Goal: Task Accomplishment & Management: Manage account settings

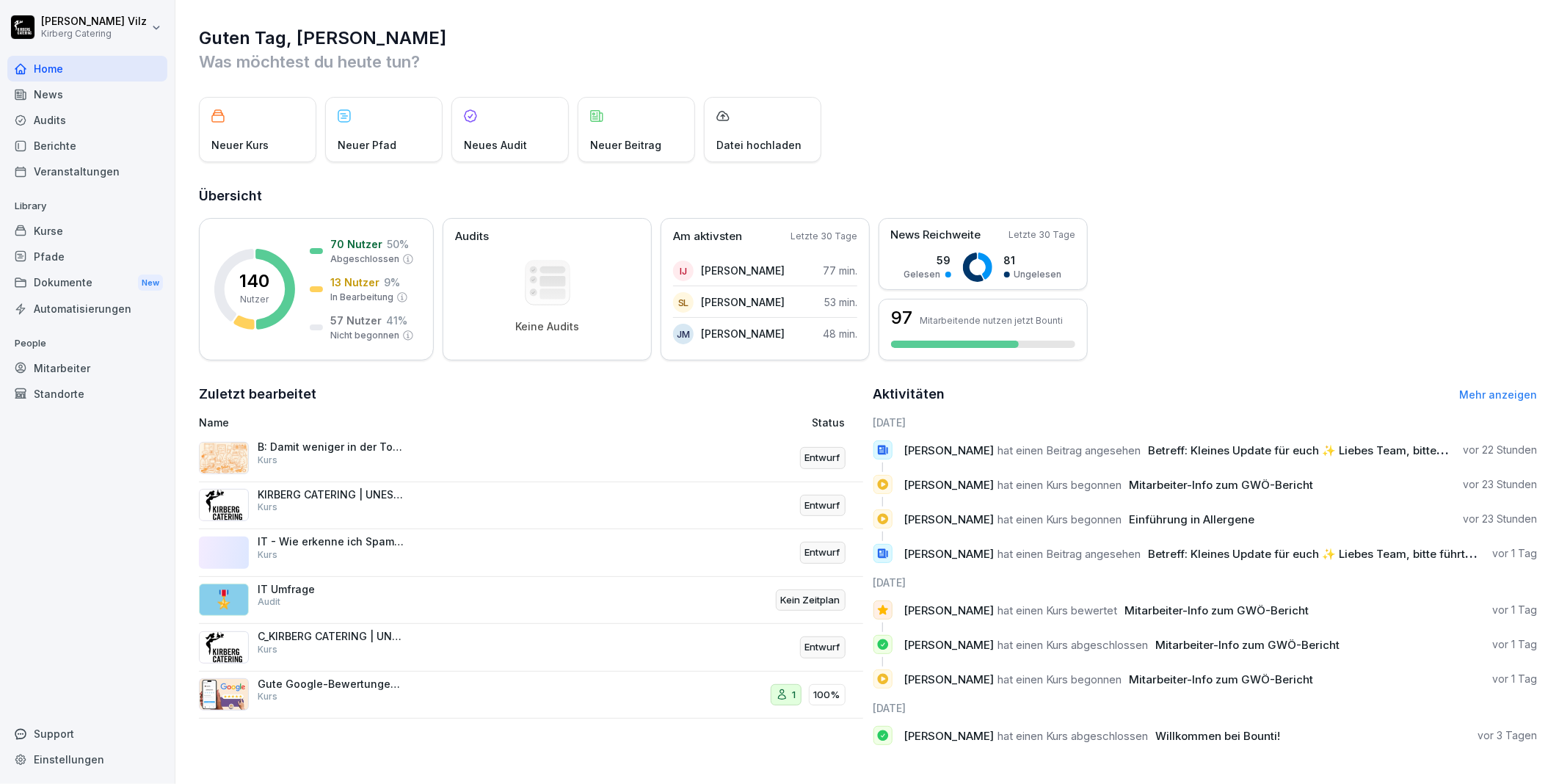
click at [97, 235] on div "Kurse" at bounding box center [88, 231] width 160 height 26
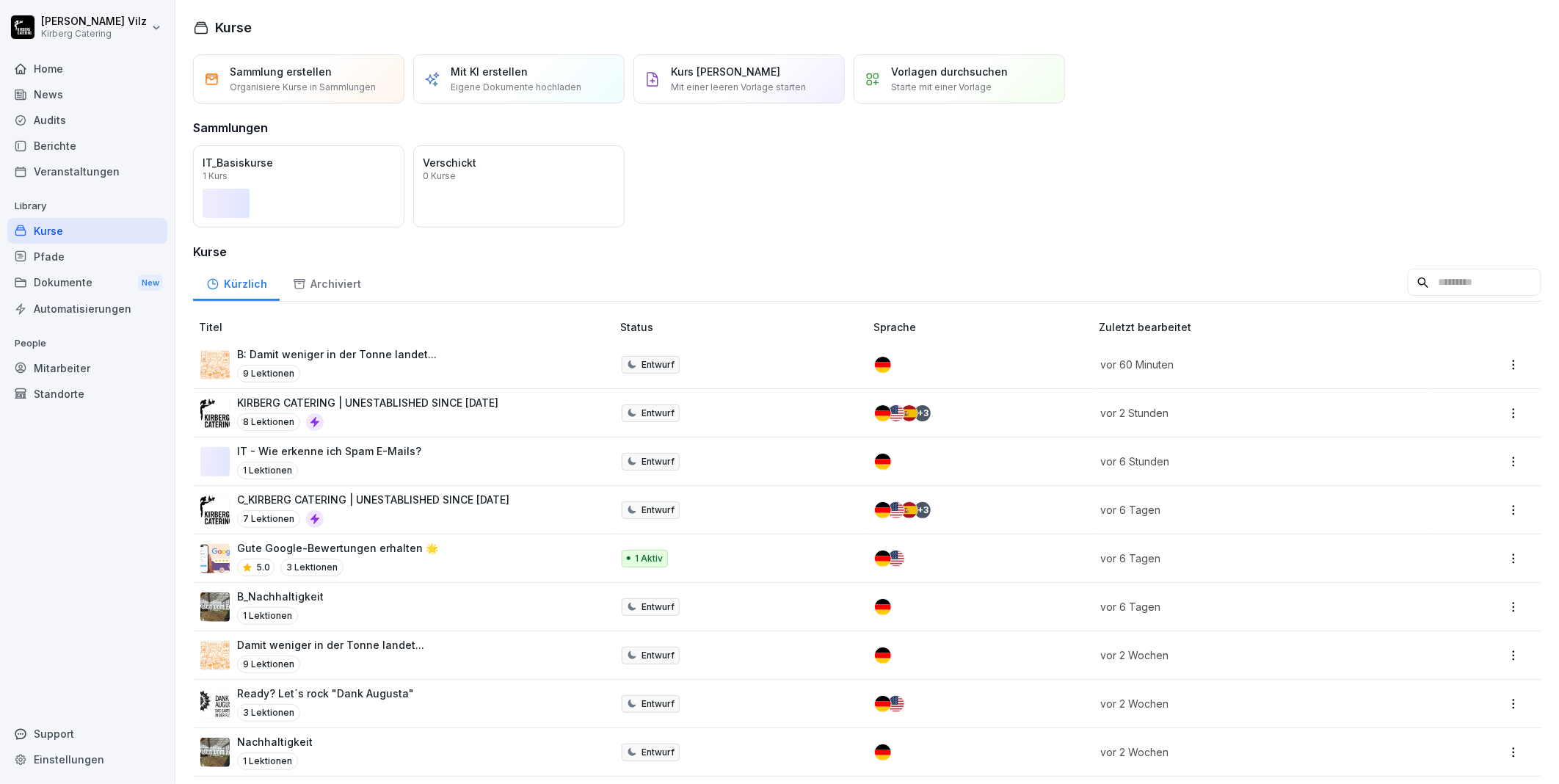
click at [440, 401] on p "KIRBERG CATERING | UNESTABLISHED SINCE [DATE]" at bounding box center [367, 402] width 261 height 15
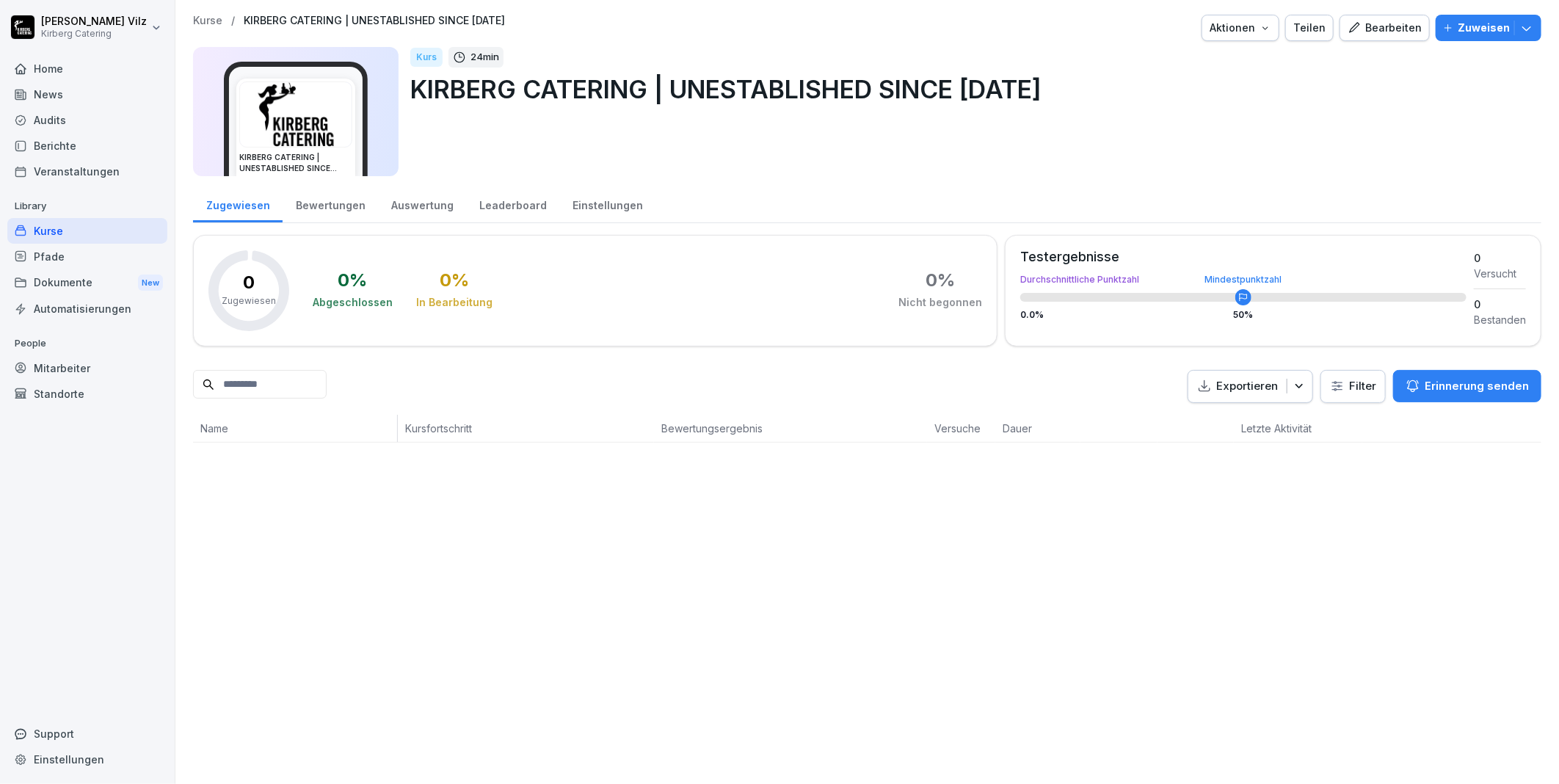
click at [1356, 33] on div "Bearbeiten" at bounding box center [1385, 27] width 74 height 16
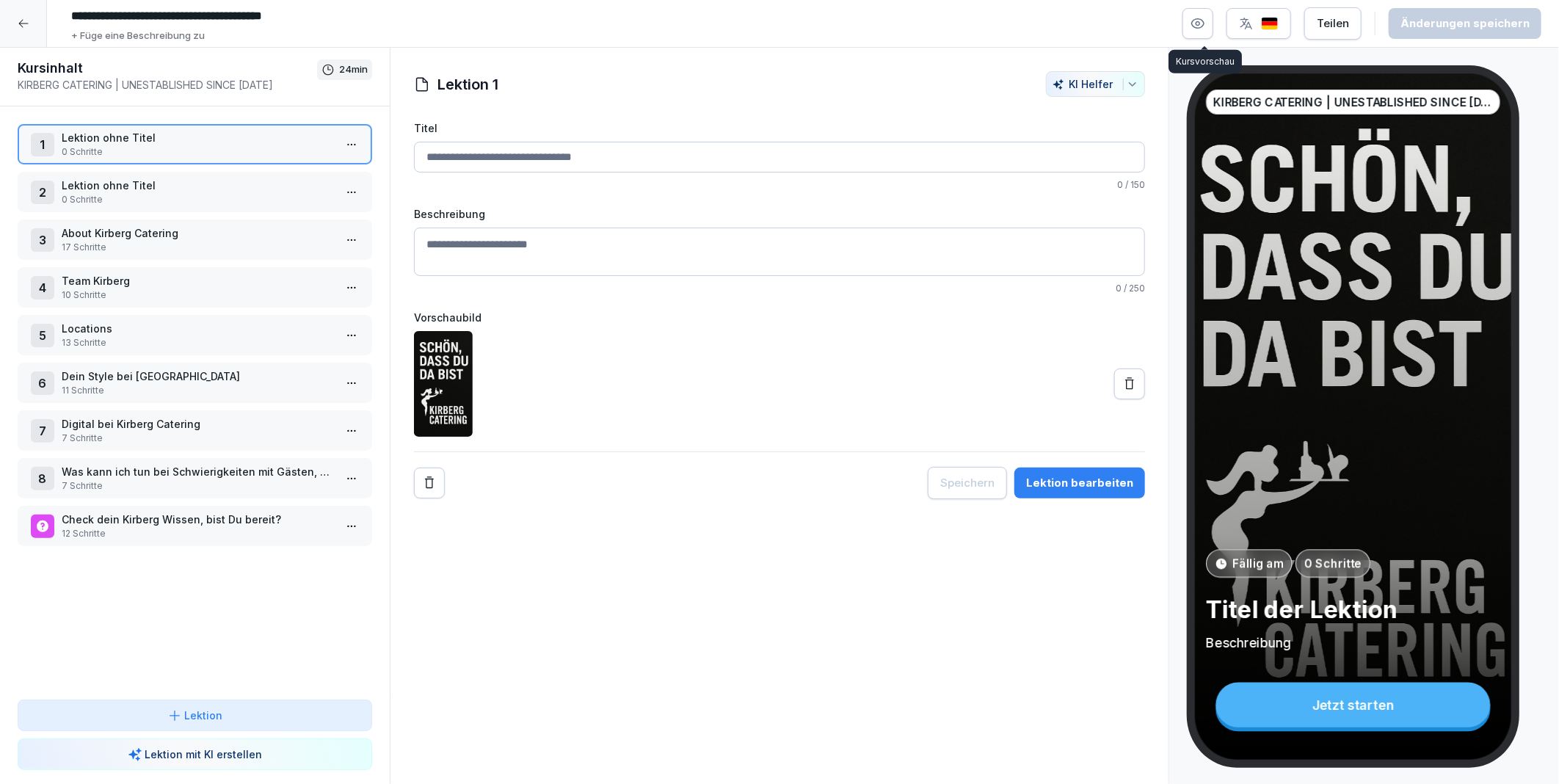
click at [1205, 27] on icon "button" at bounding box center [1198, 24] width 12 height 10
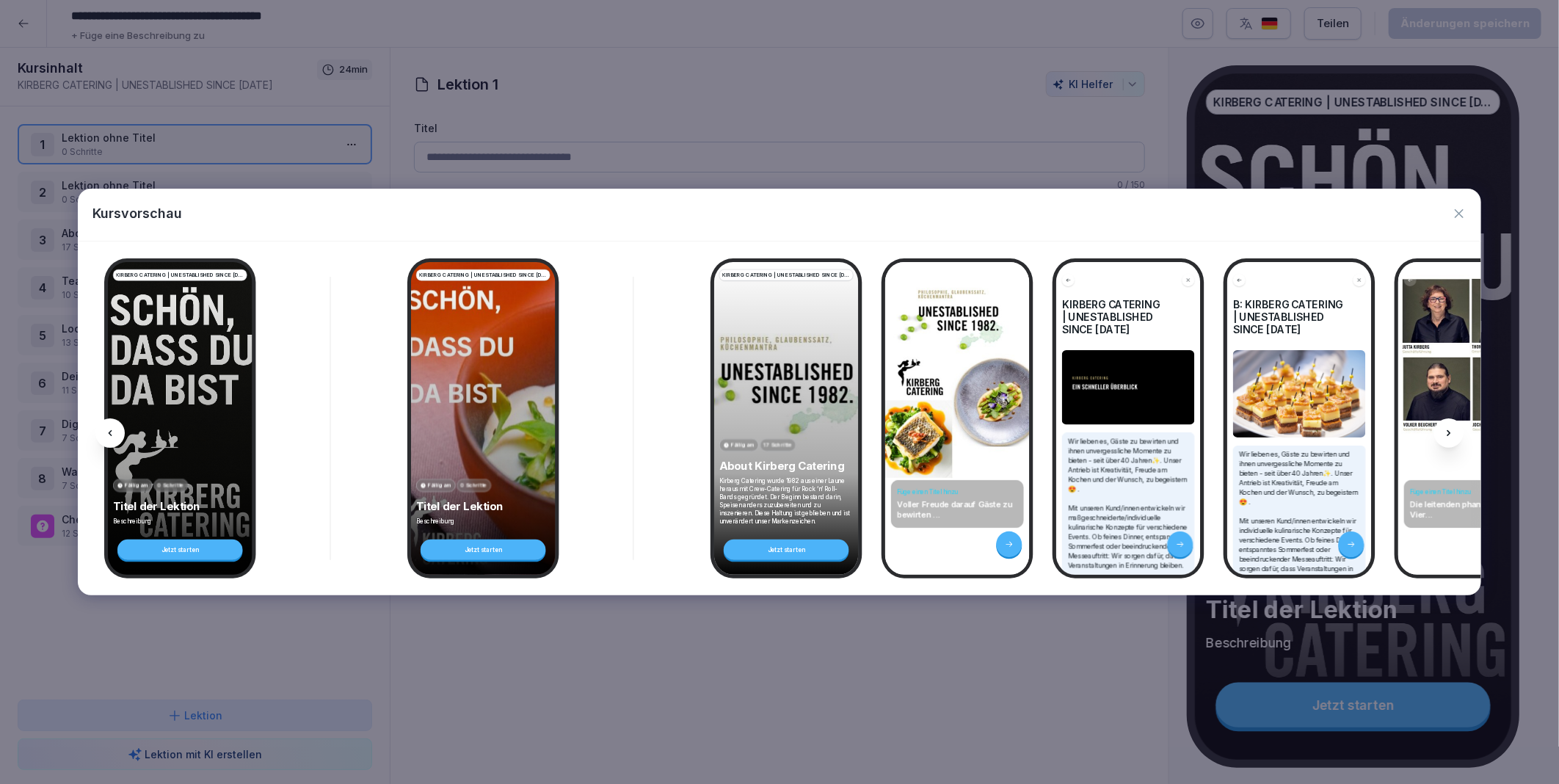
click at [1452, 426] on div at bounding box center [1449, 433] width 30 height 30
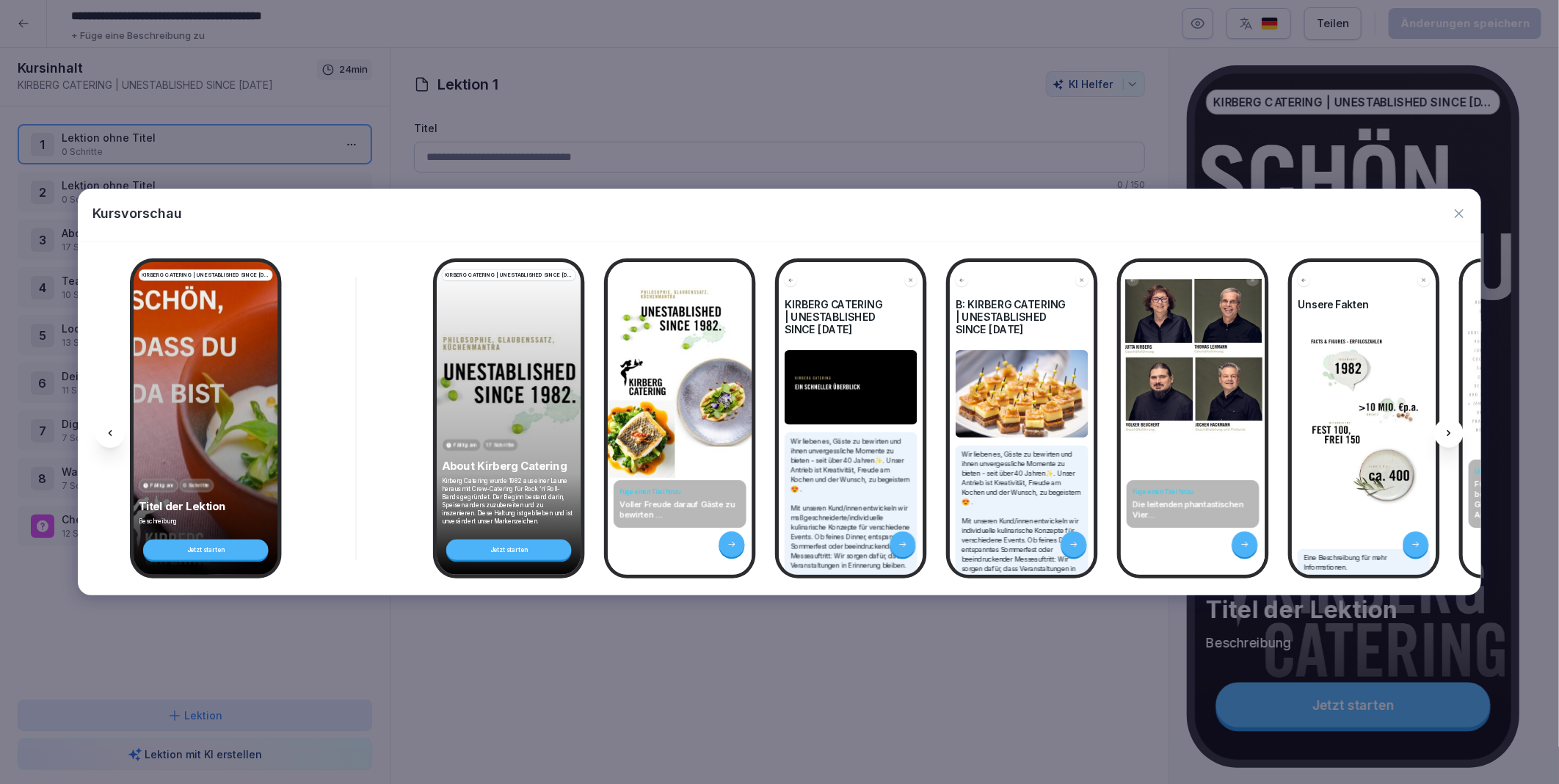
click at [1452, 426] on div at bounding box center [1449, 433] width 30 height 30
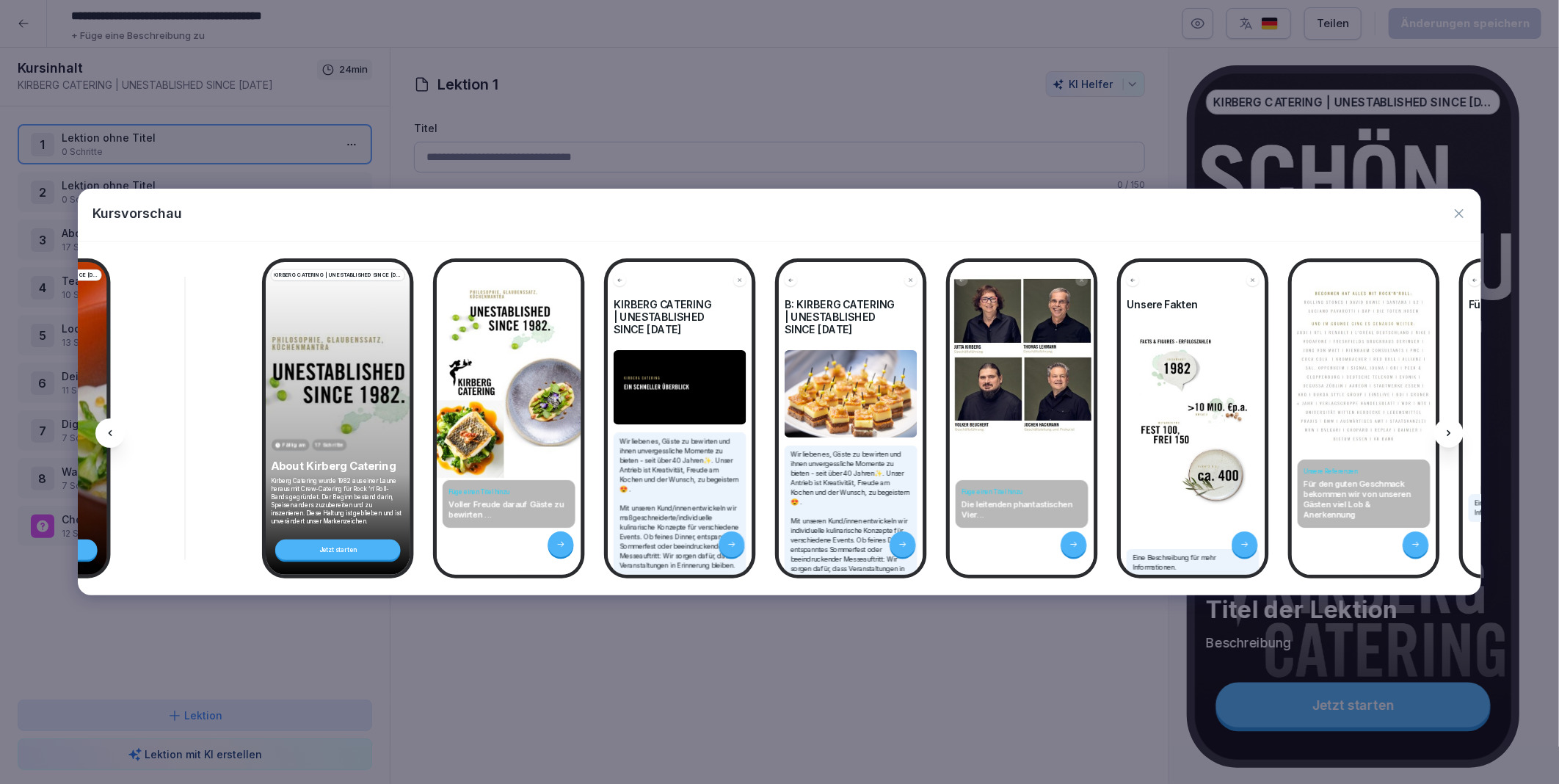
click at [1452, 426] on div at bounding box center [1449, 433] width 30 height 30
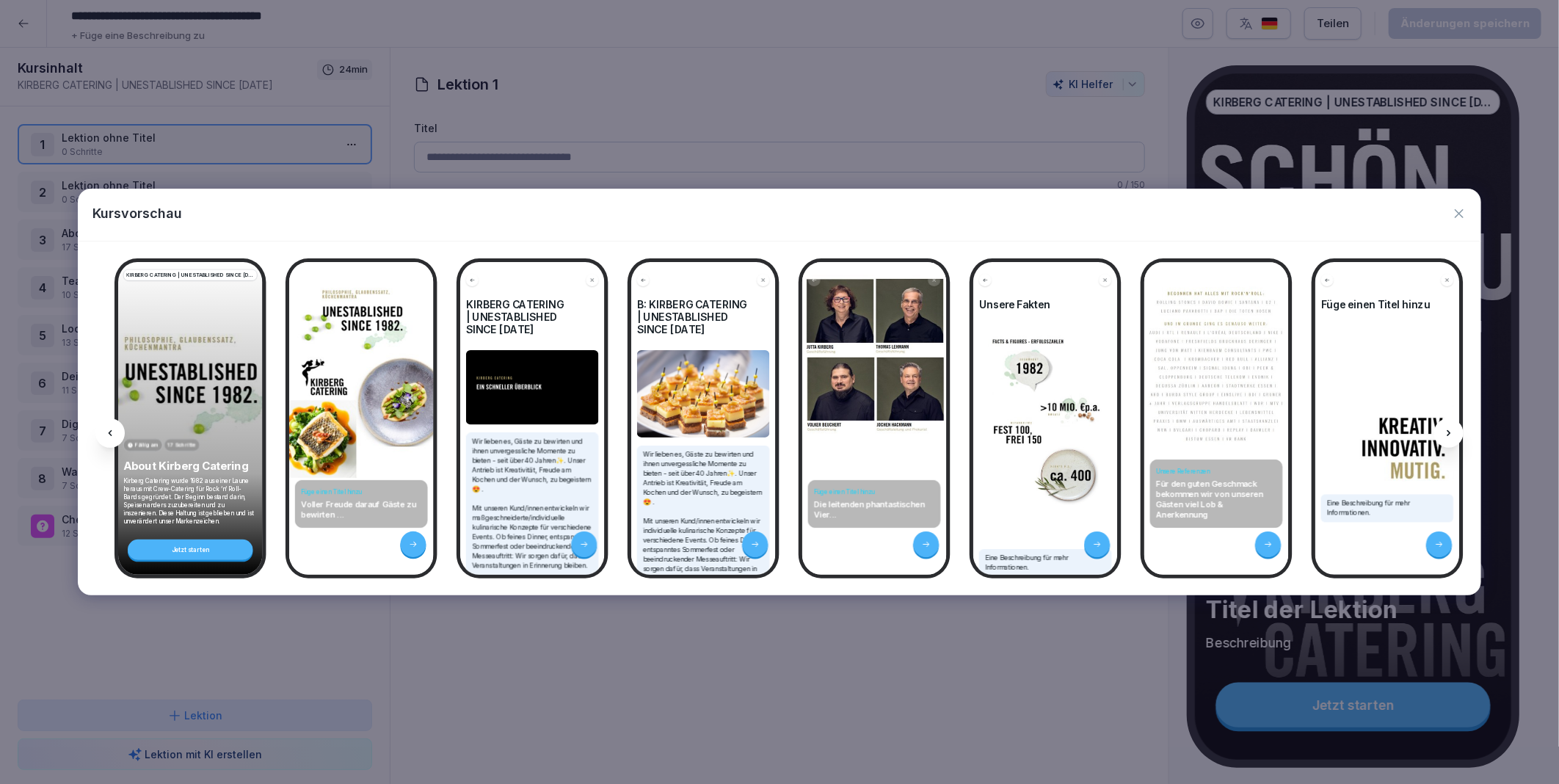
click at [1452, 426] on div at bounding box center [1449, 433] width 30 height 30
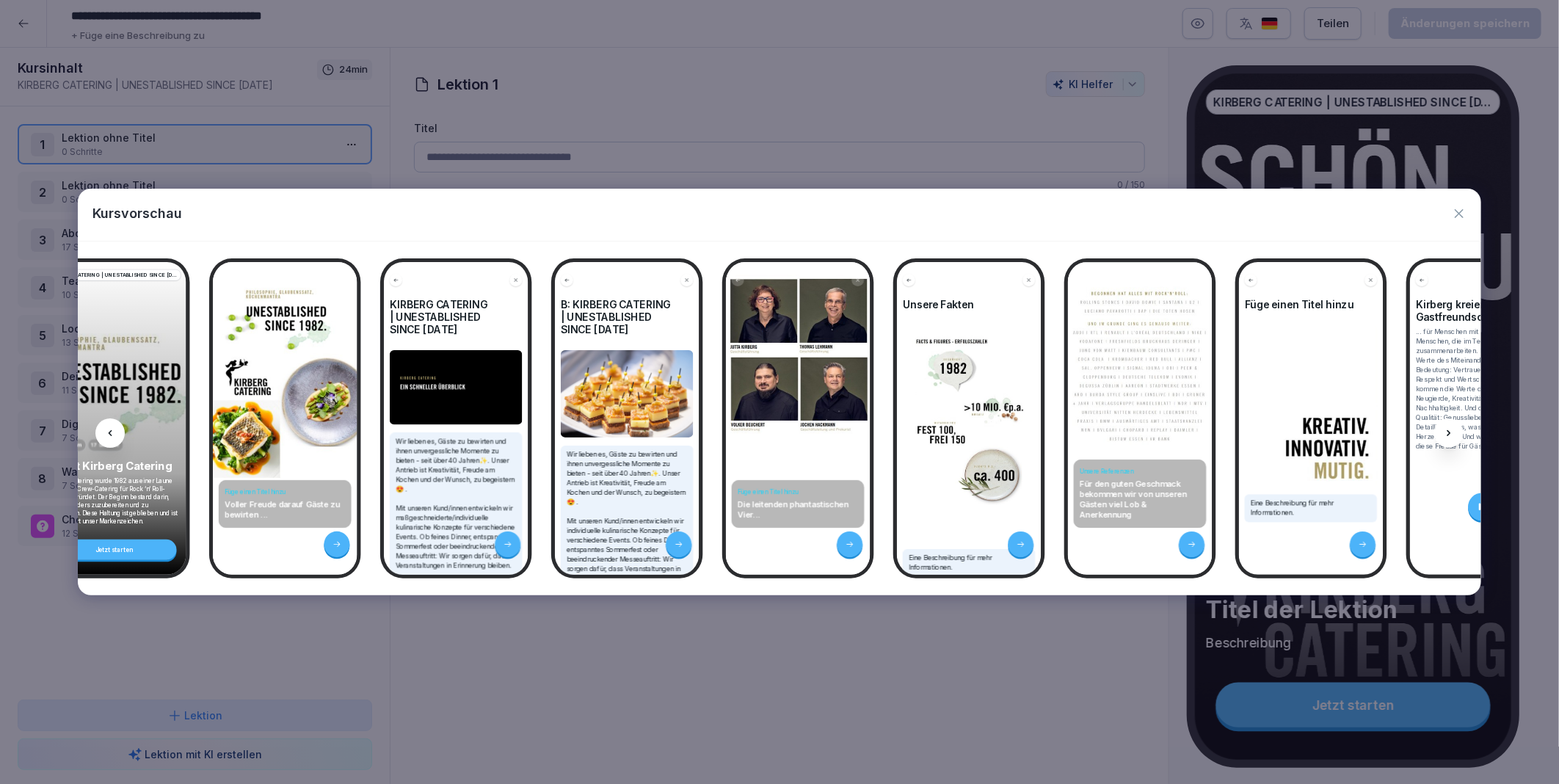
click at [1452, 426] on div at bounding box center [1449, 433] width 30 height 30
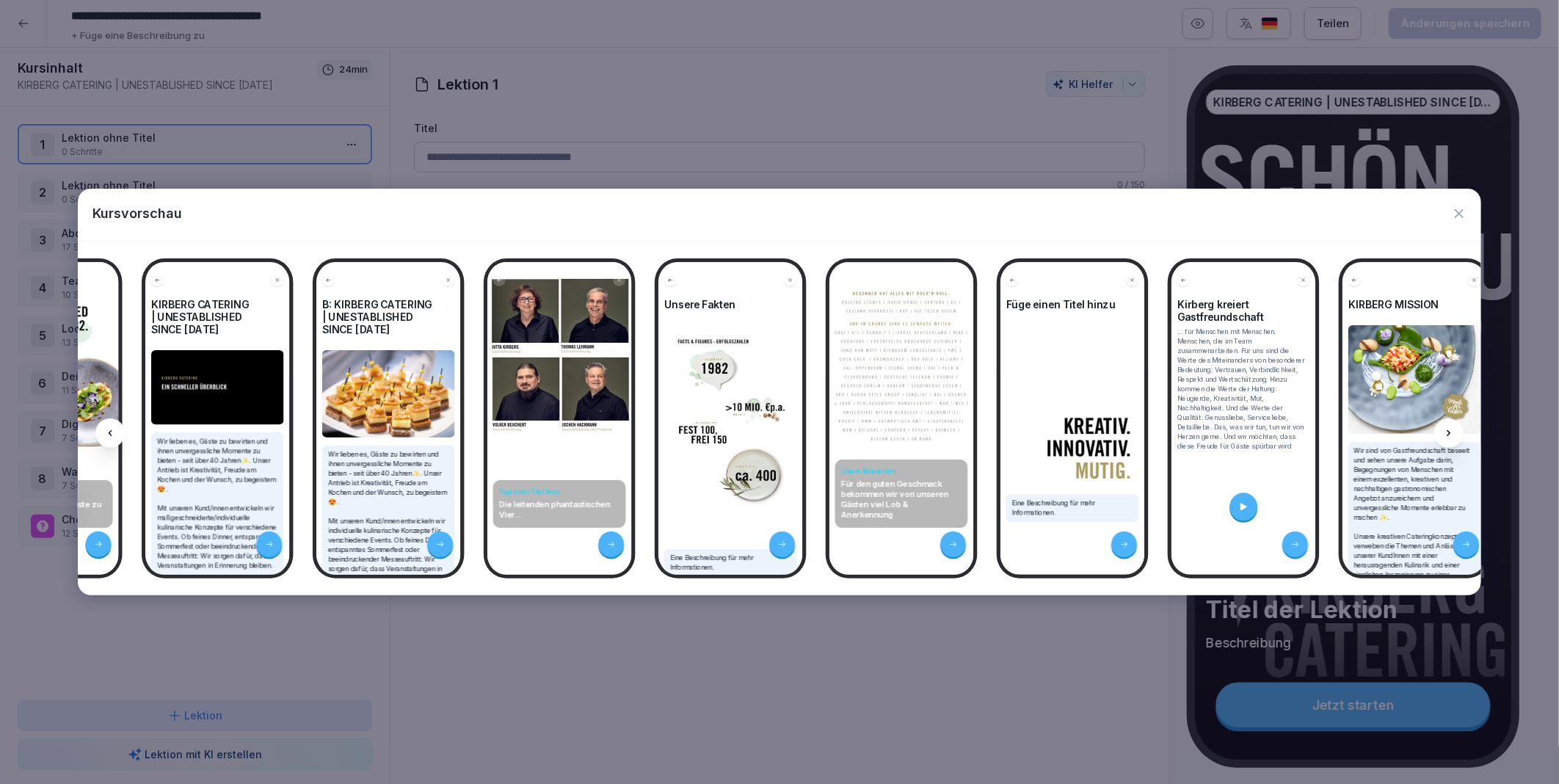
click at [1452, 426] on div at bounding box center [1449, 433] width 30 height 30
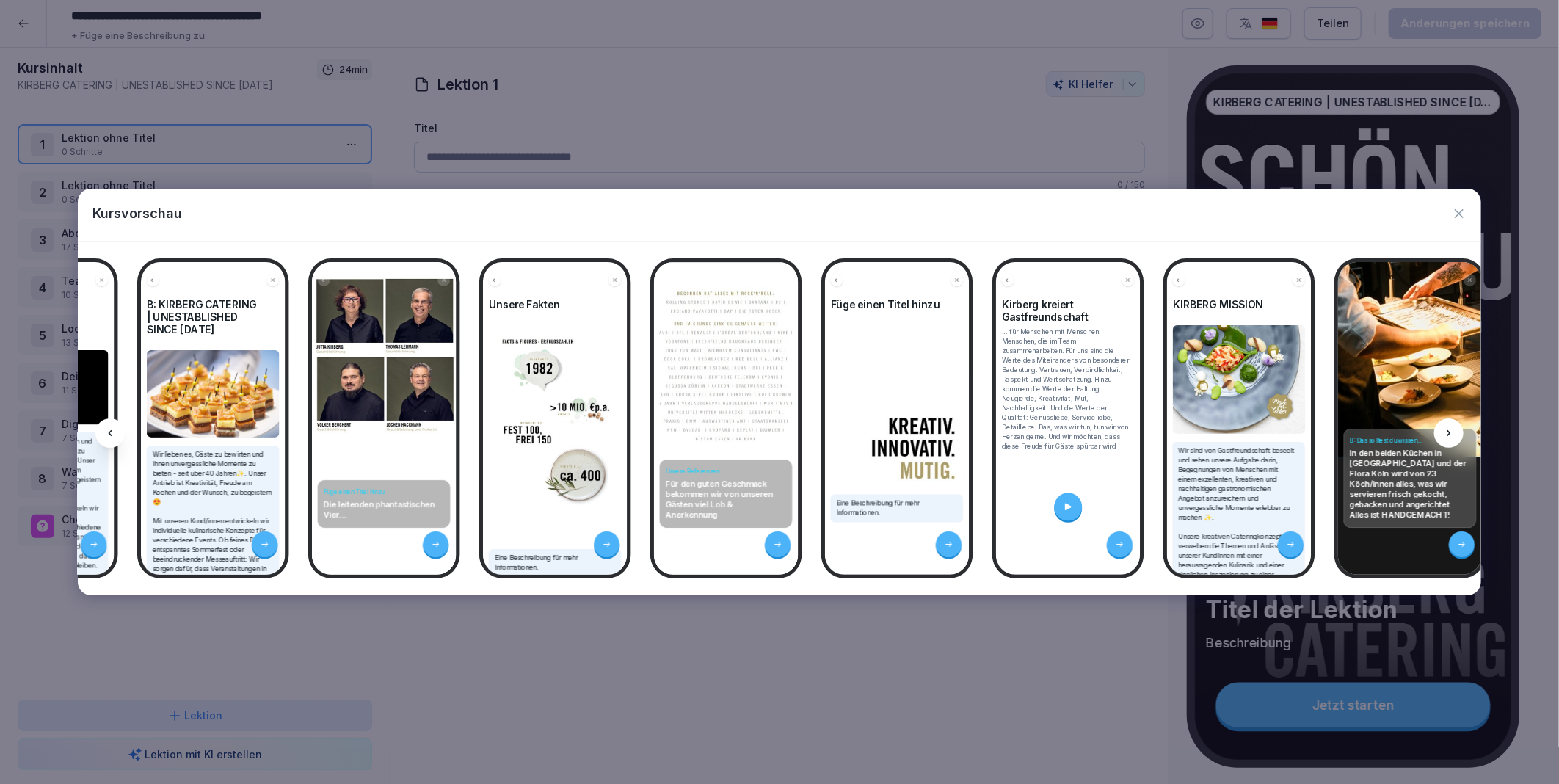
click at [1452, 426] on div at bounding box center [1449, 433] width 30 height 30
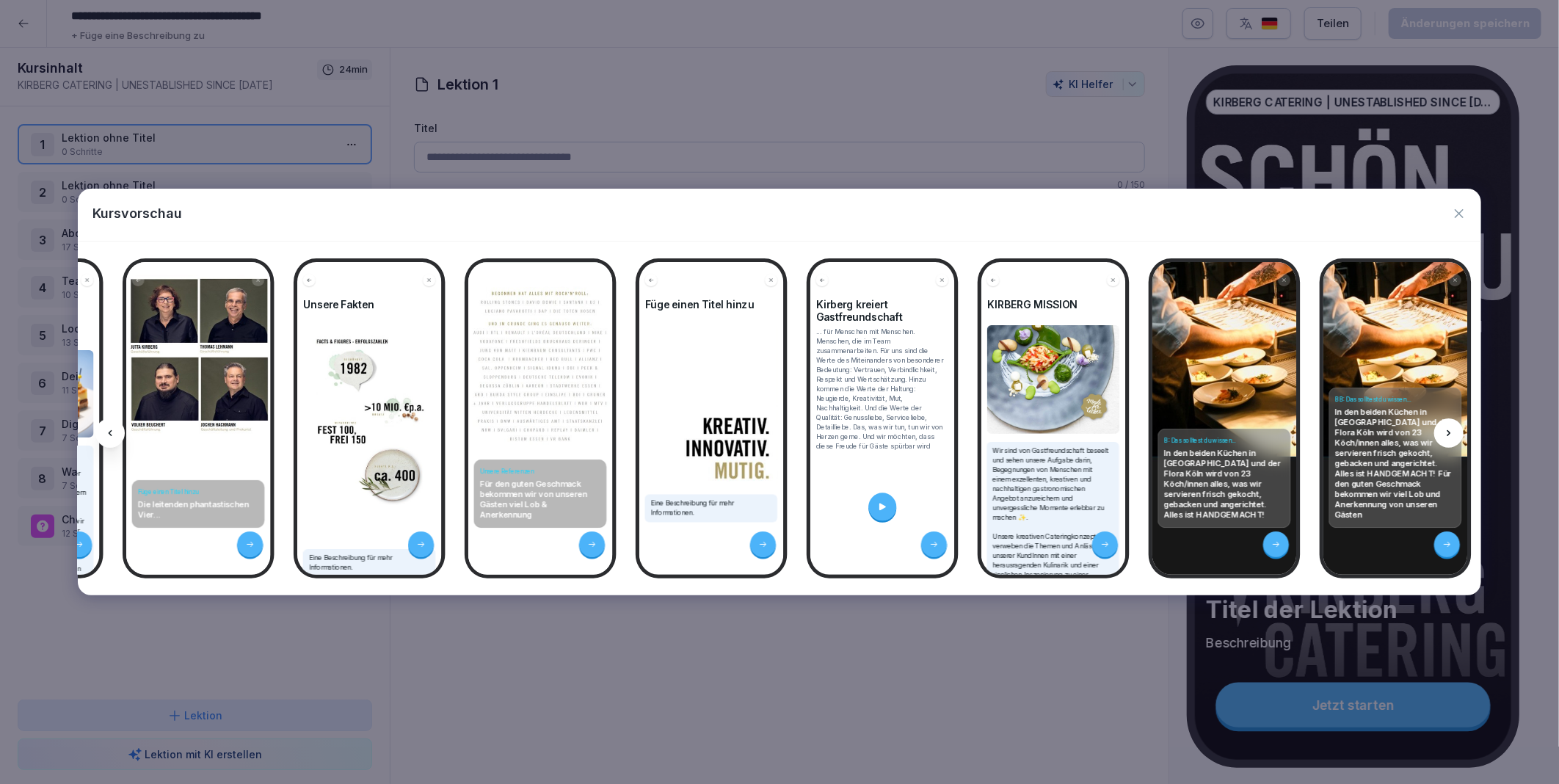
click at [1451, 427] on div at bounding box center [1449, 433] width 30 height 30
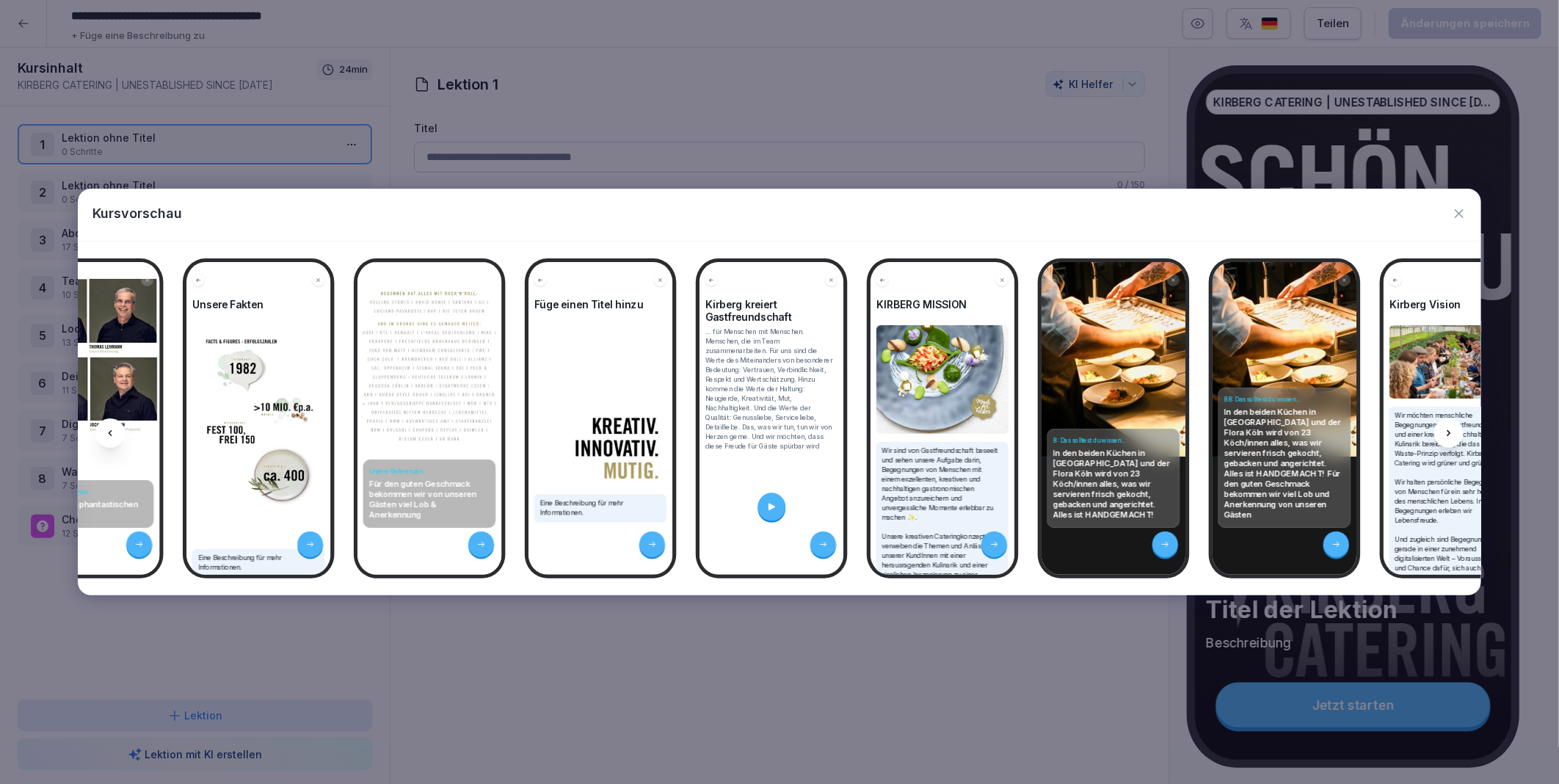
click at [1451, 427] on div at bounding box center [1449, 433] width 30 height 30
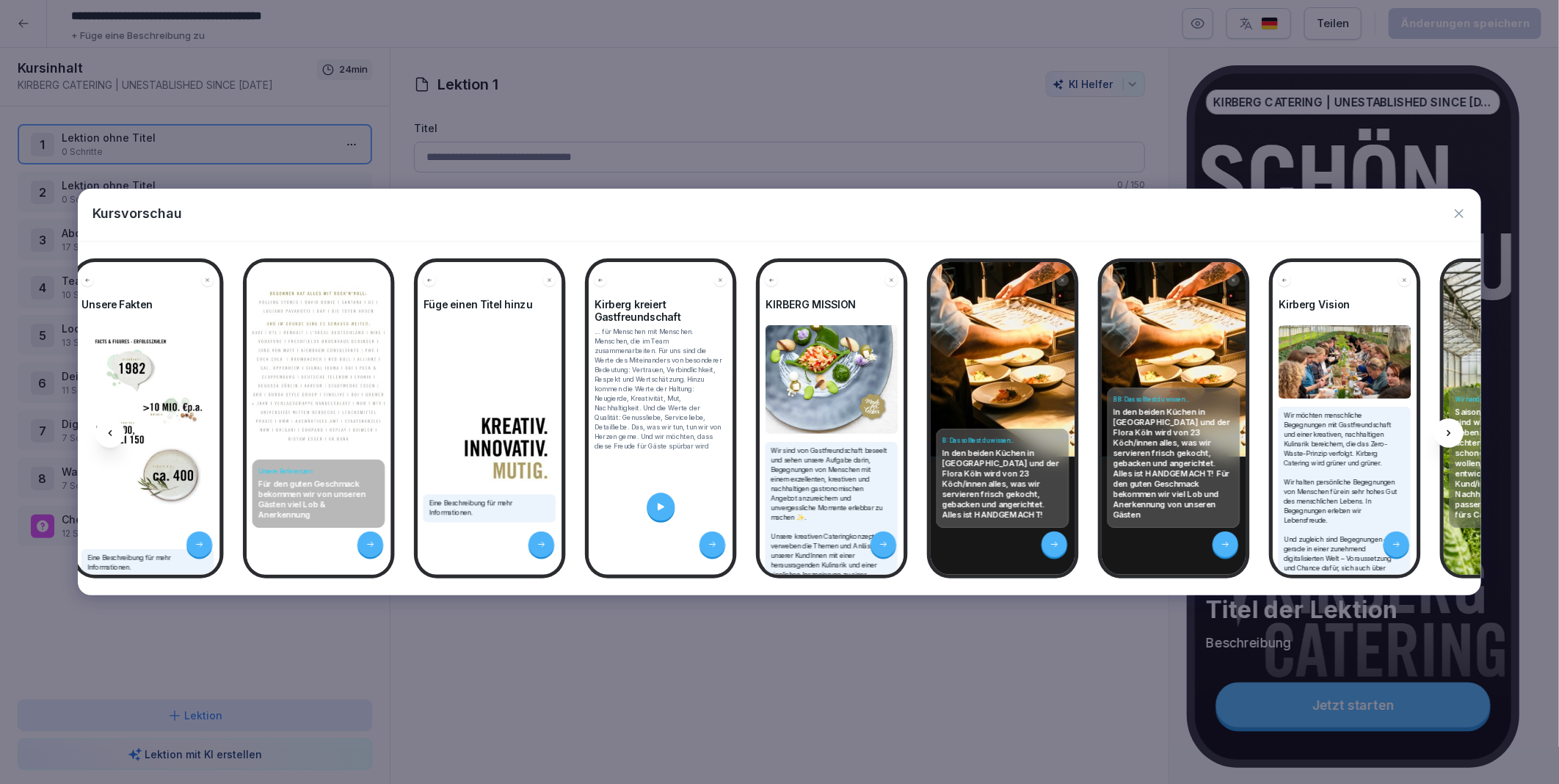
click at [1451, 427] on div at bounding box center [1449, 433] width 30 height 30
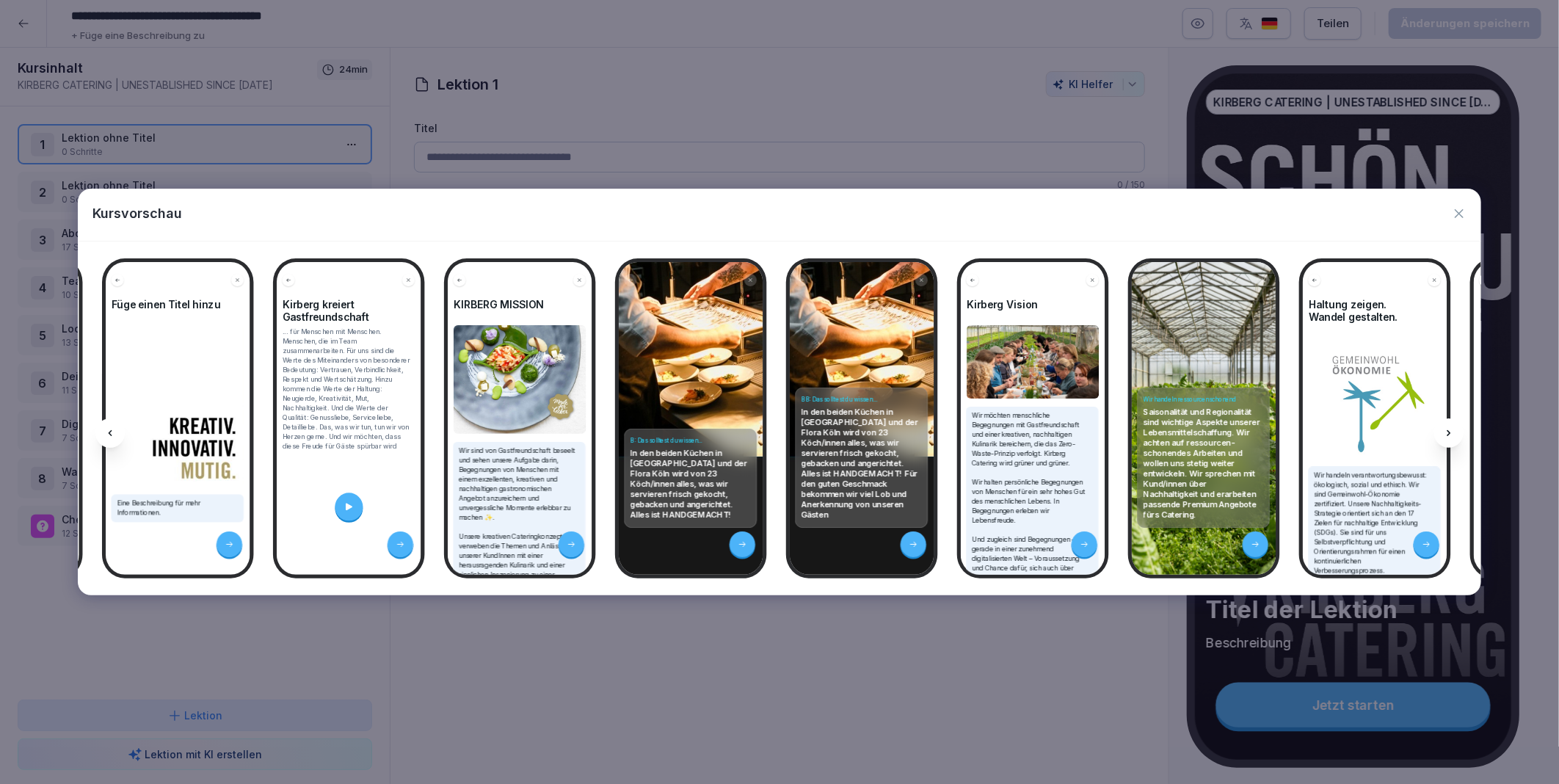
click at [1451, 427] on div at bounding box center [1449, 433] width 30 height 30
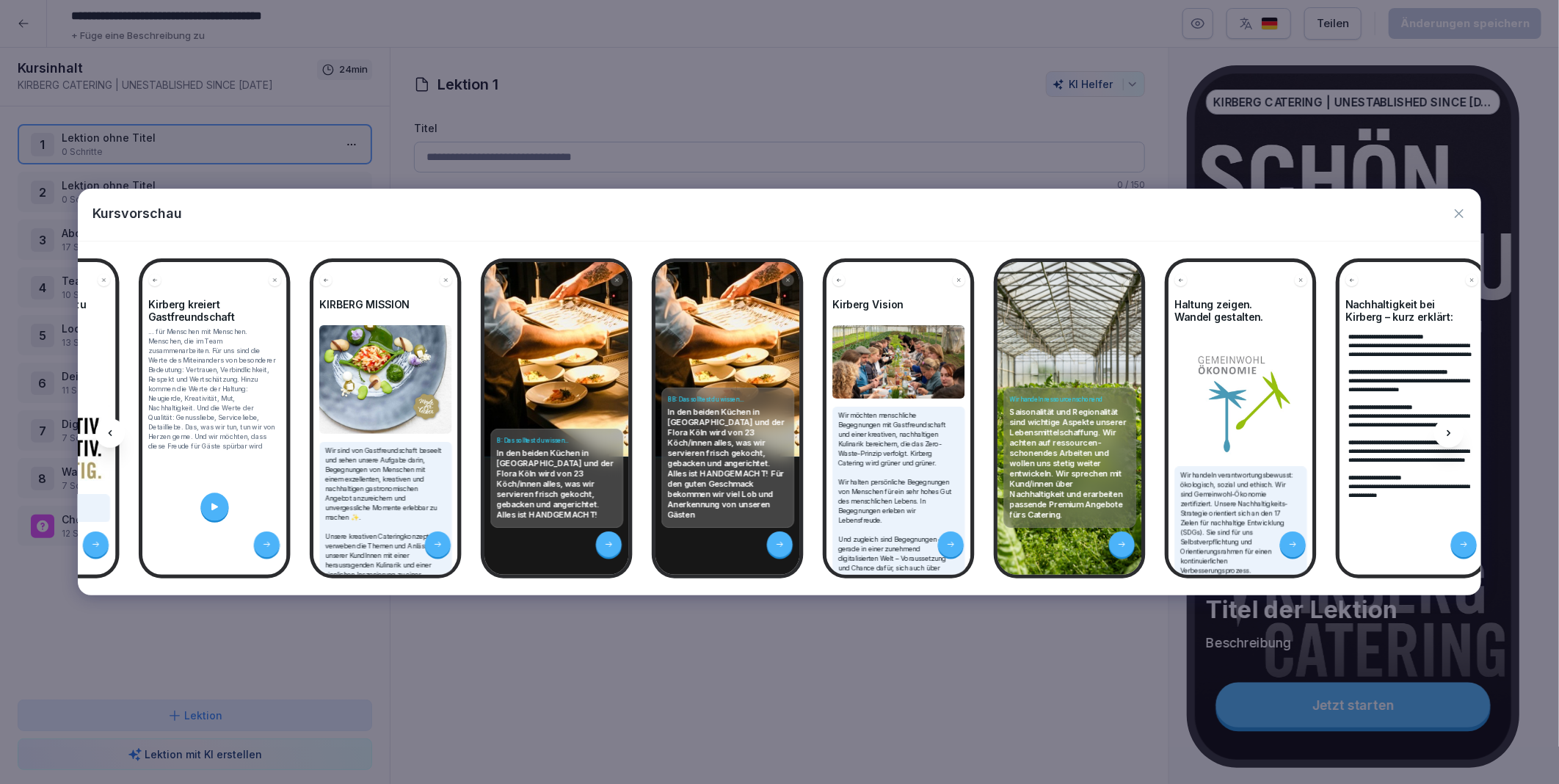
click at [1451, 427] on div at bounding box center [1449, 433] width 30 height 30
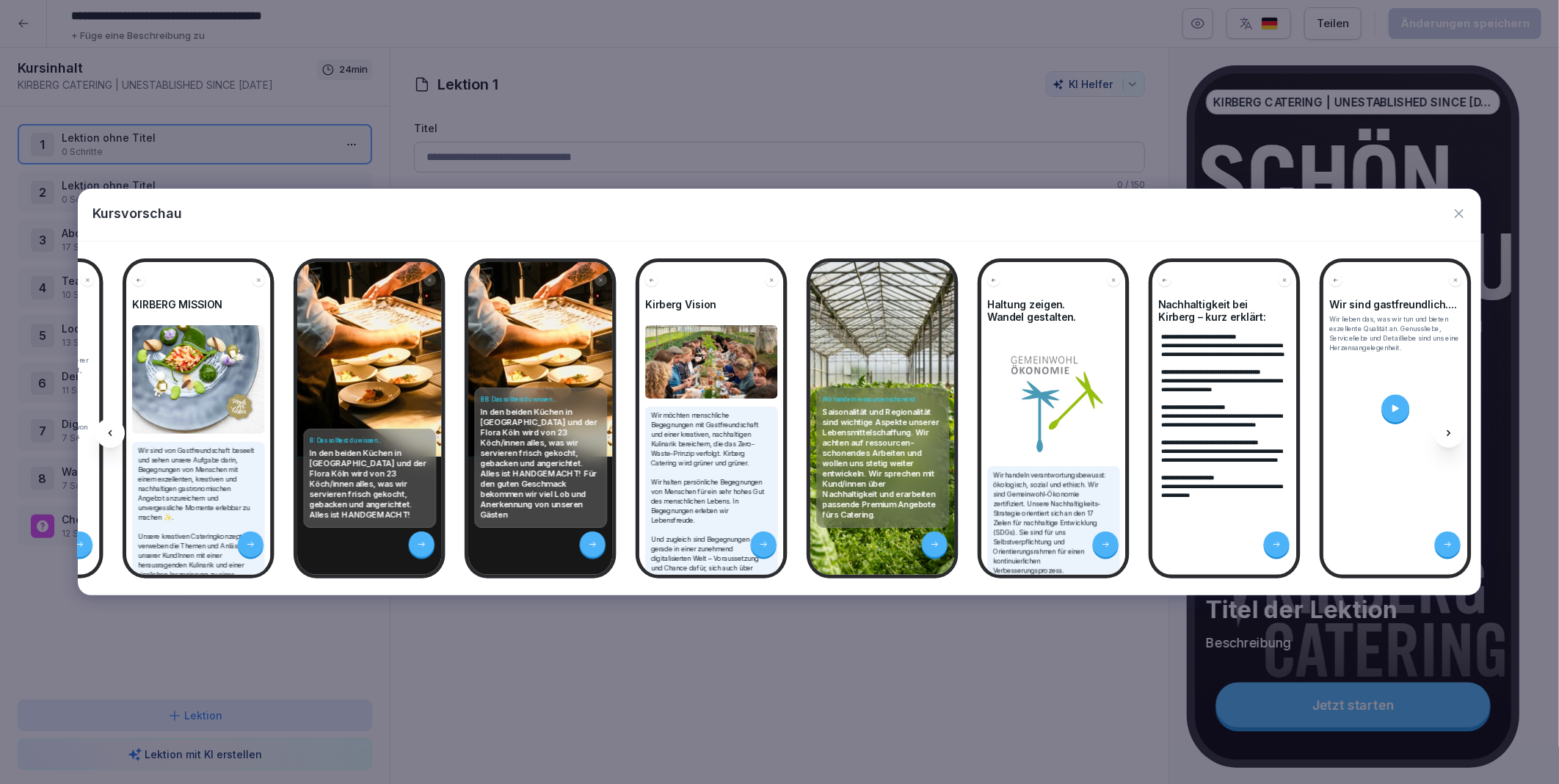
click at [1451, 427] on div at bounding box center [1449, 433] width 30 height 30
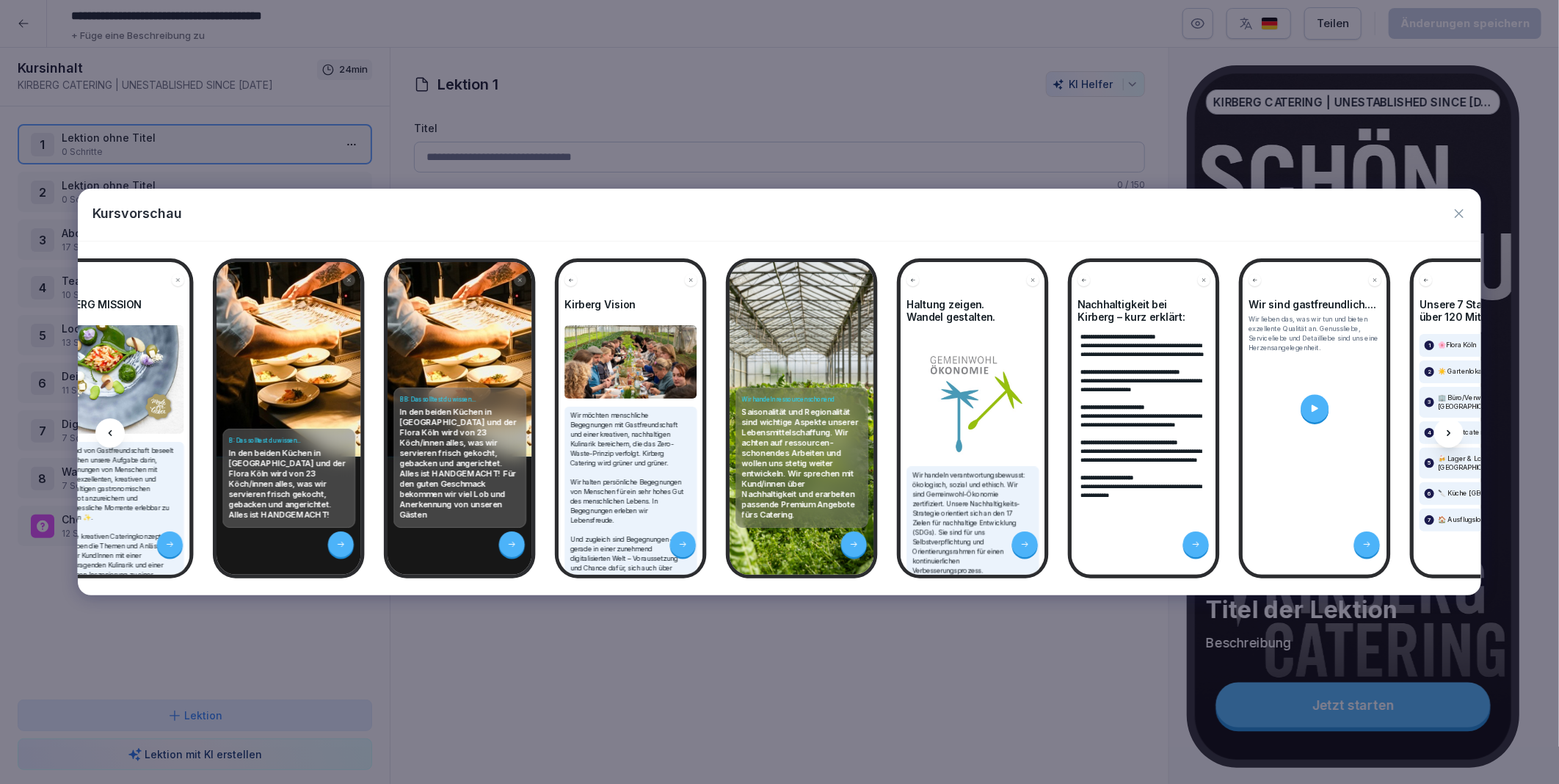
click at [1451, 427] on div at bounding box center [1449, 433] width 30 height 30
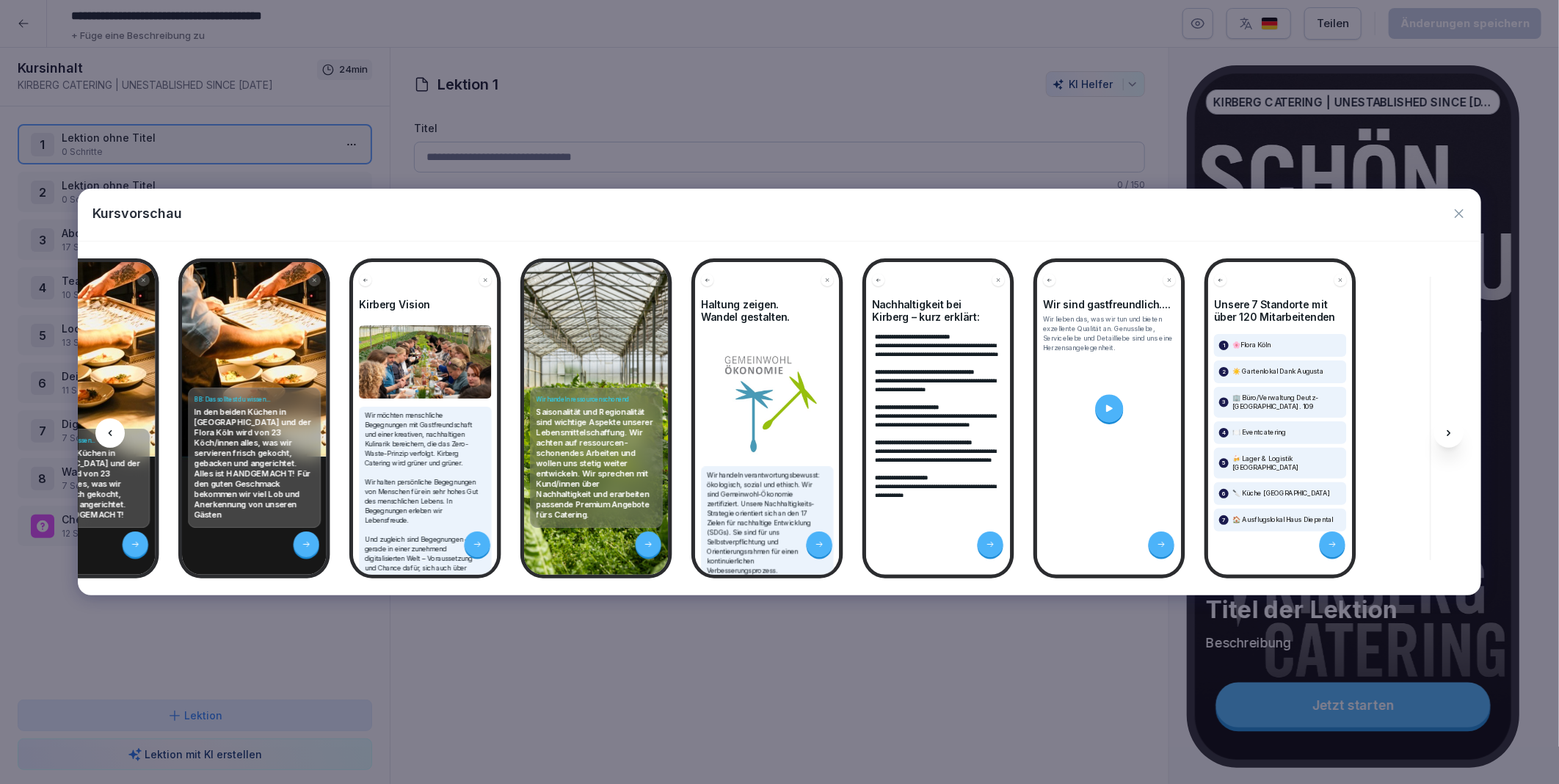
click at [1451, 427] on div at bounding box center [1449, 433] width 30 height 30
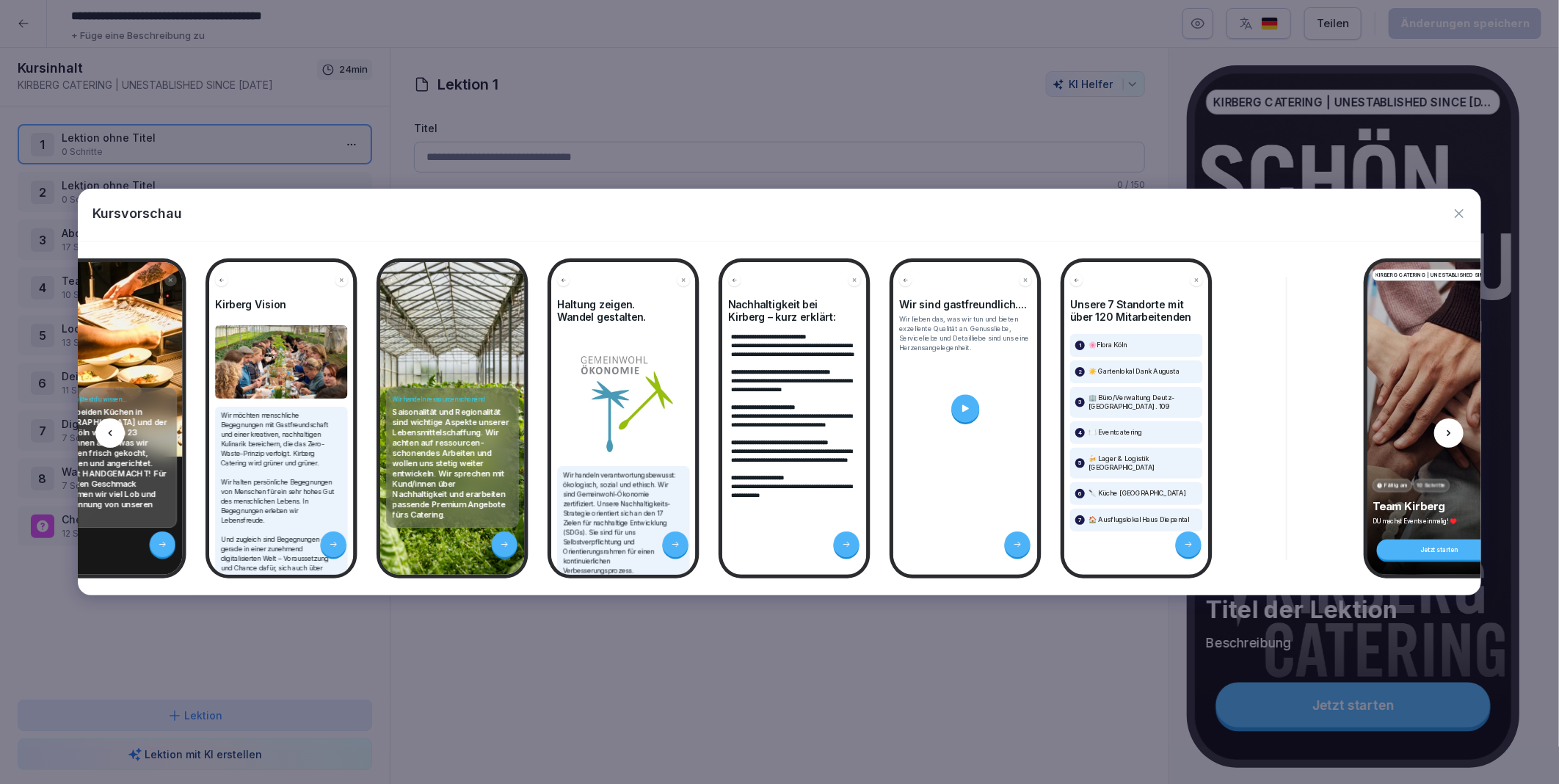
click at [1451, 427] on div at bounding box center [1449, 433] width 30 height 30
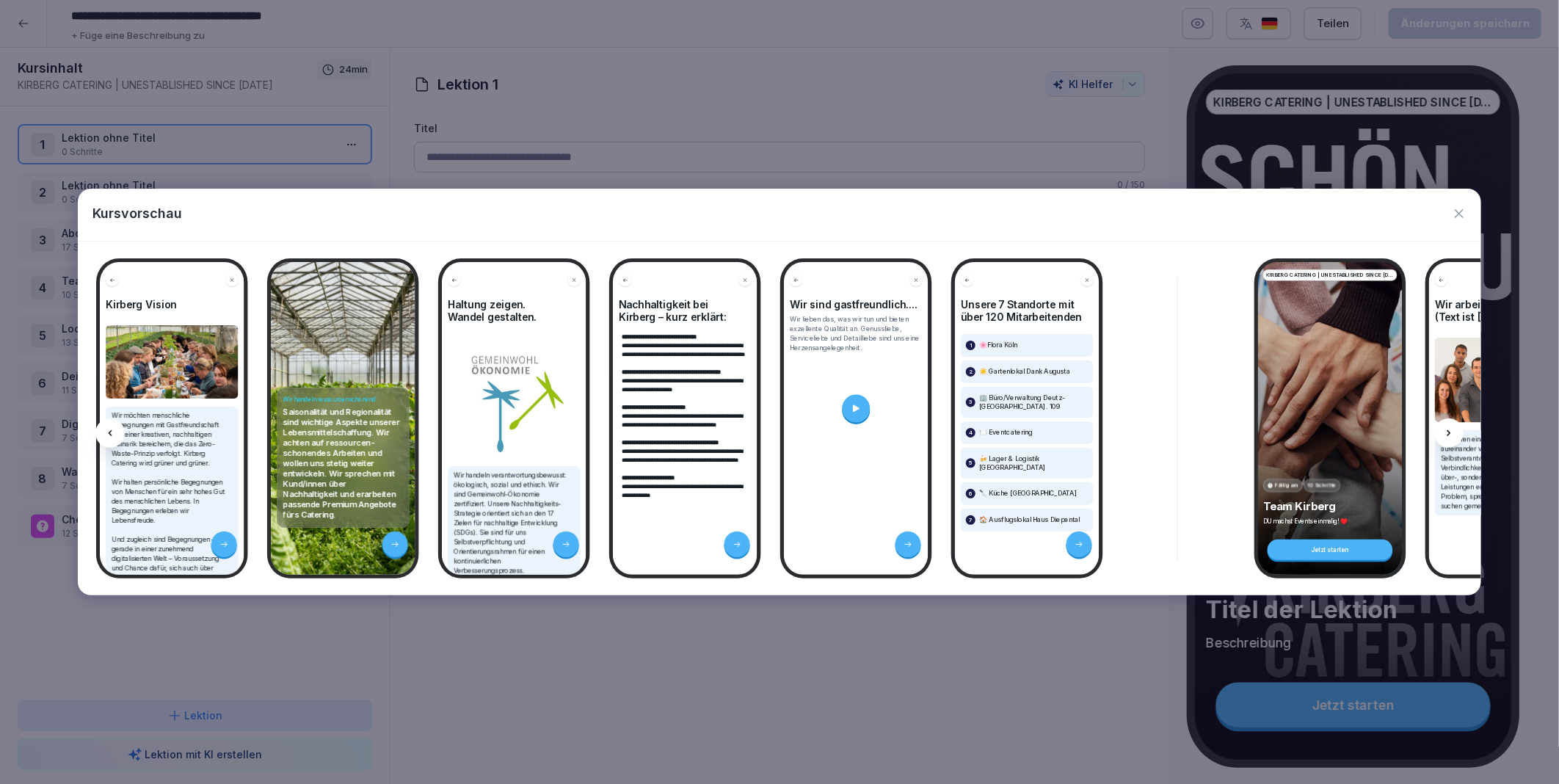
click at [1451, 427] on div at bounding box center [1449, 433] width 30 height 30
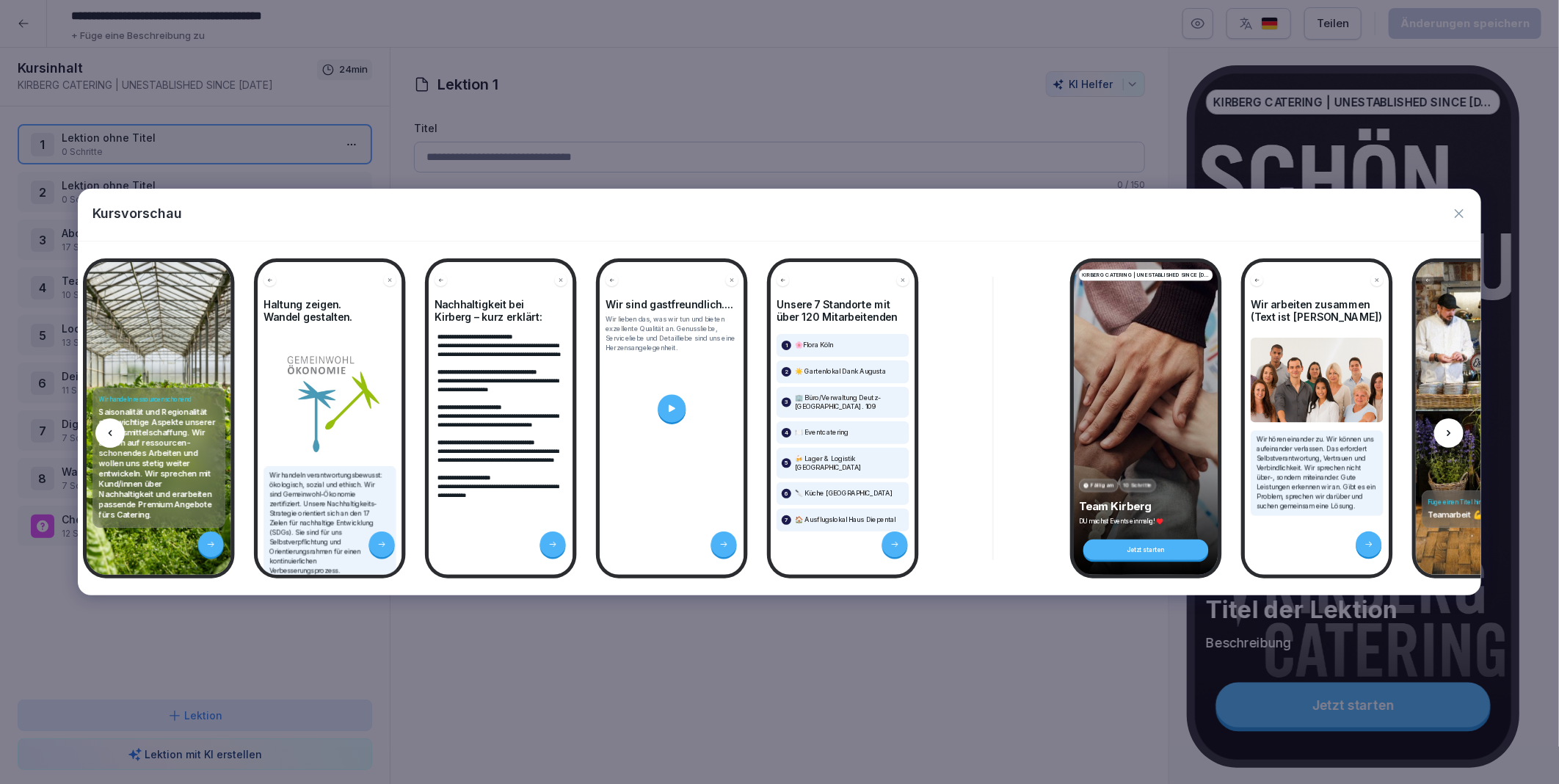
click at [1451, 427] on div at bounding box center [1449, 433] width 30 height 30
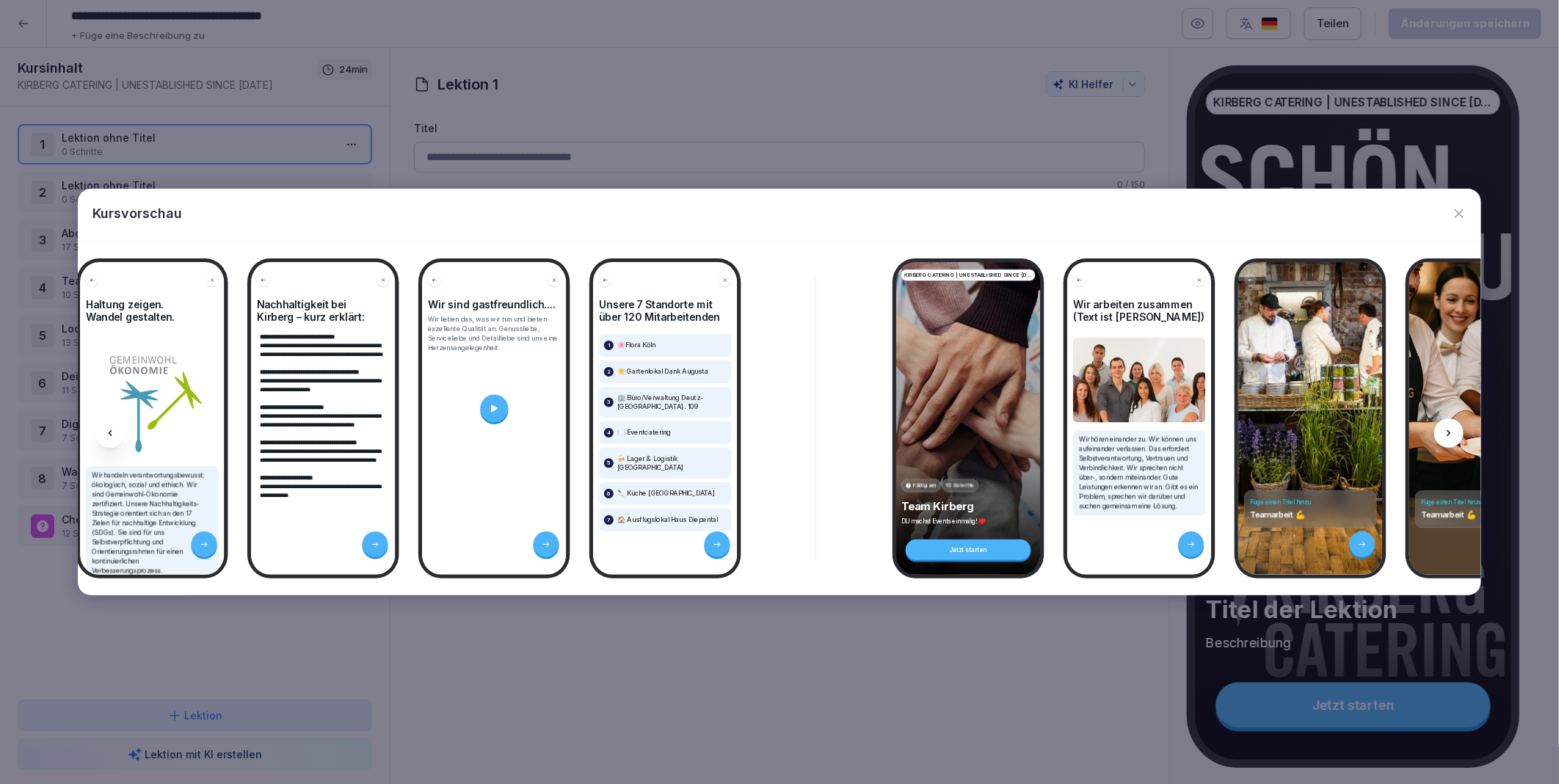
click at [1451, 427] on div at bounding box center [1449, 433] width 30 height 30
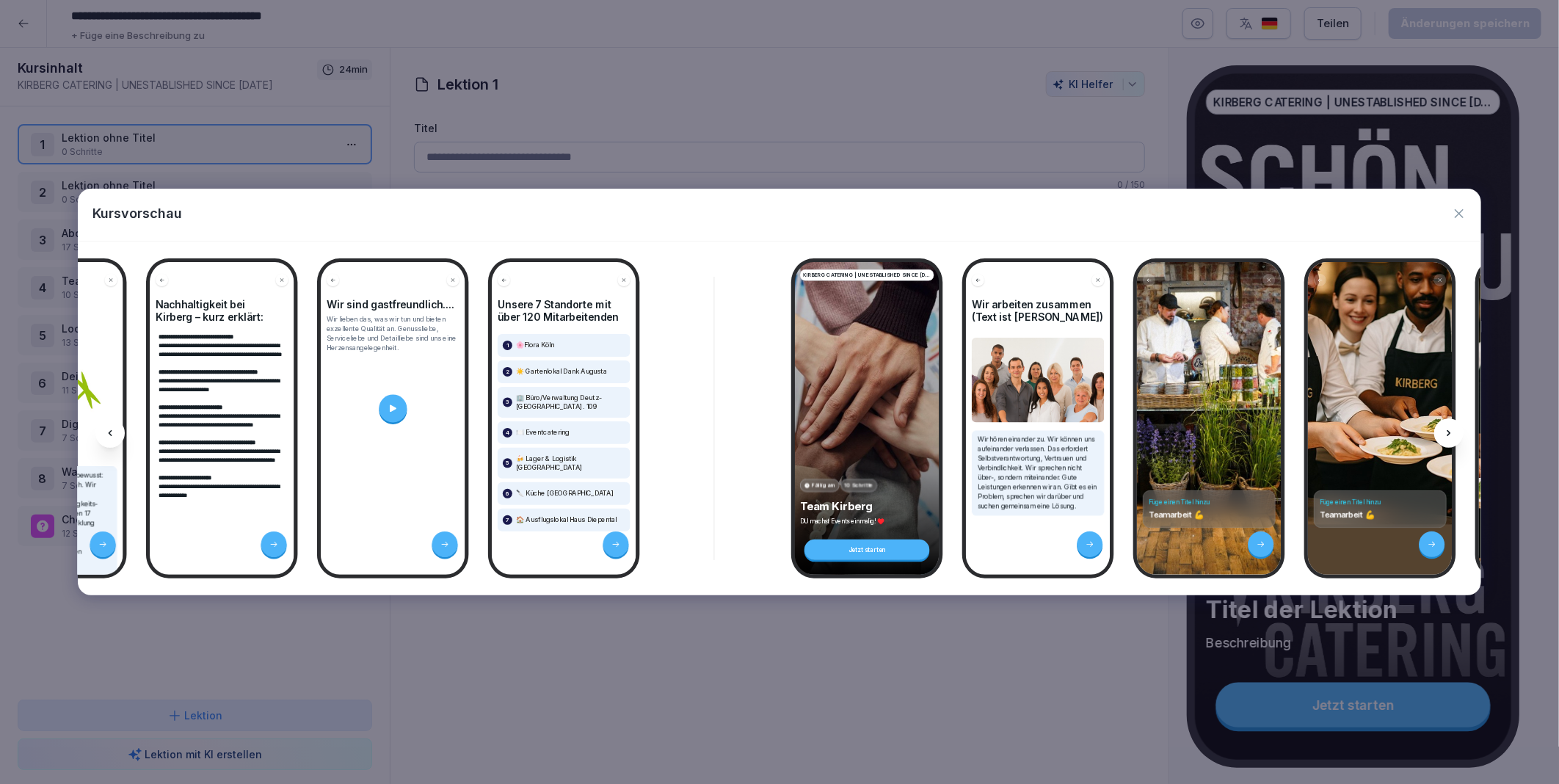
click at [1451, 427] on div at bounding box center [1449, 433] width 30 height 30
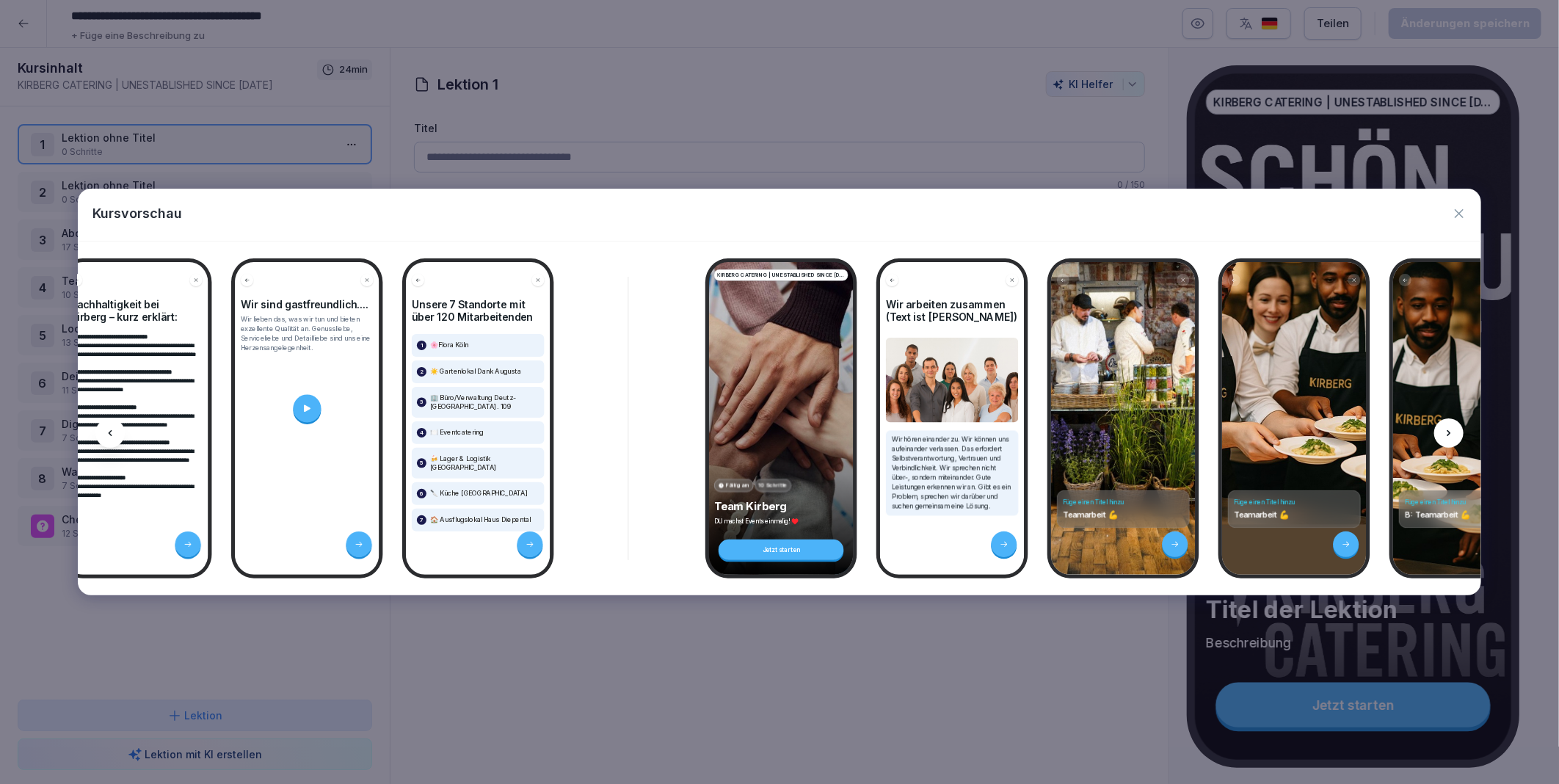
click at [1451, 427] on div at bounding box center [1449, 433] width 30 height 30
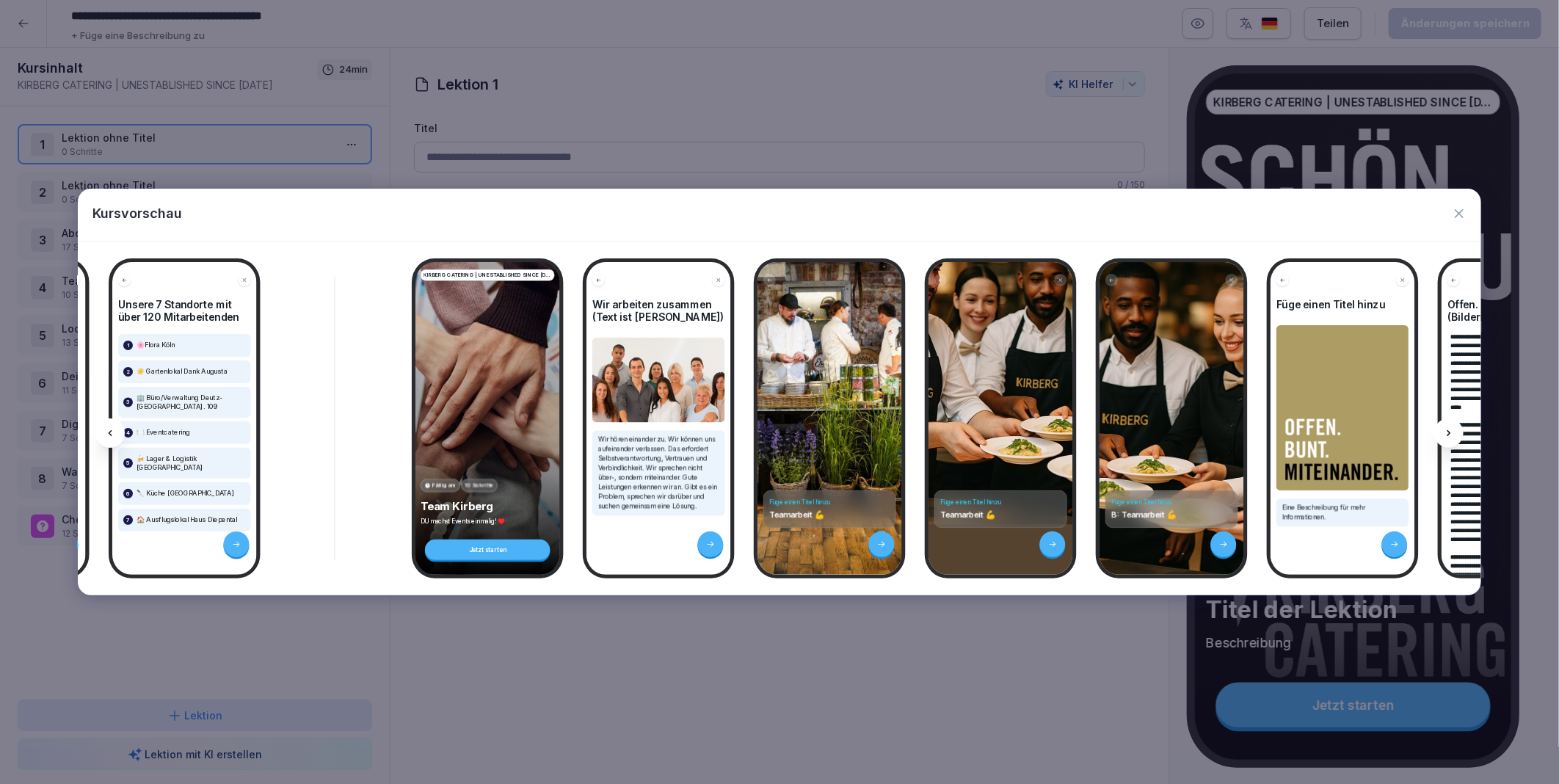
click at [1451, 427] on div at bounding box center [1449, 433] width 30 height 30
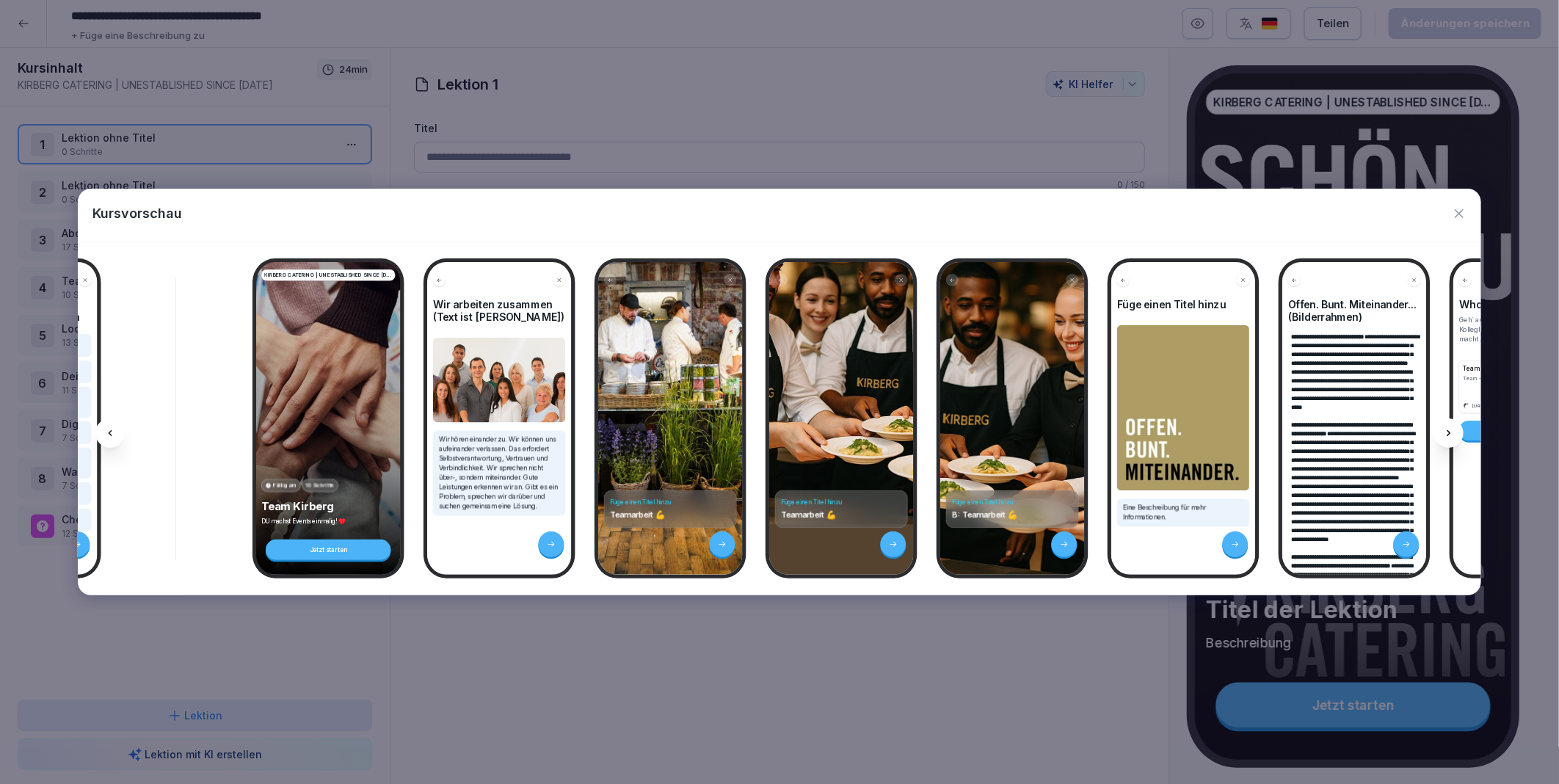
click at [1451, 427] on div at bounding box center [1449, 433] width 30 height 30
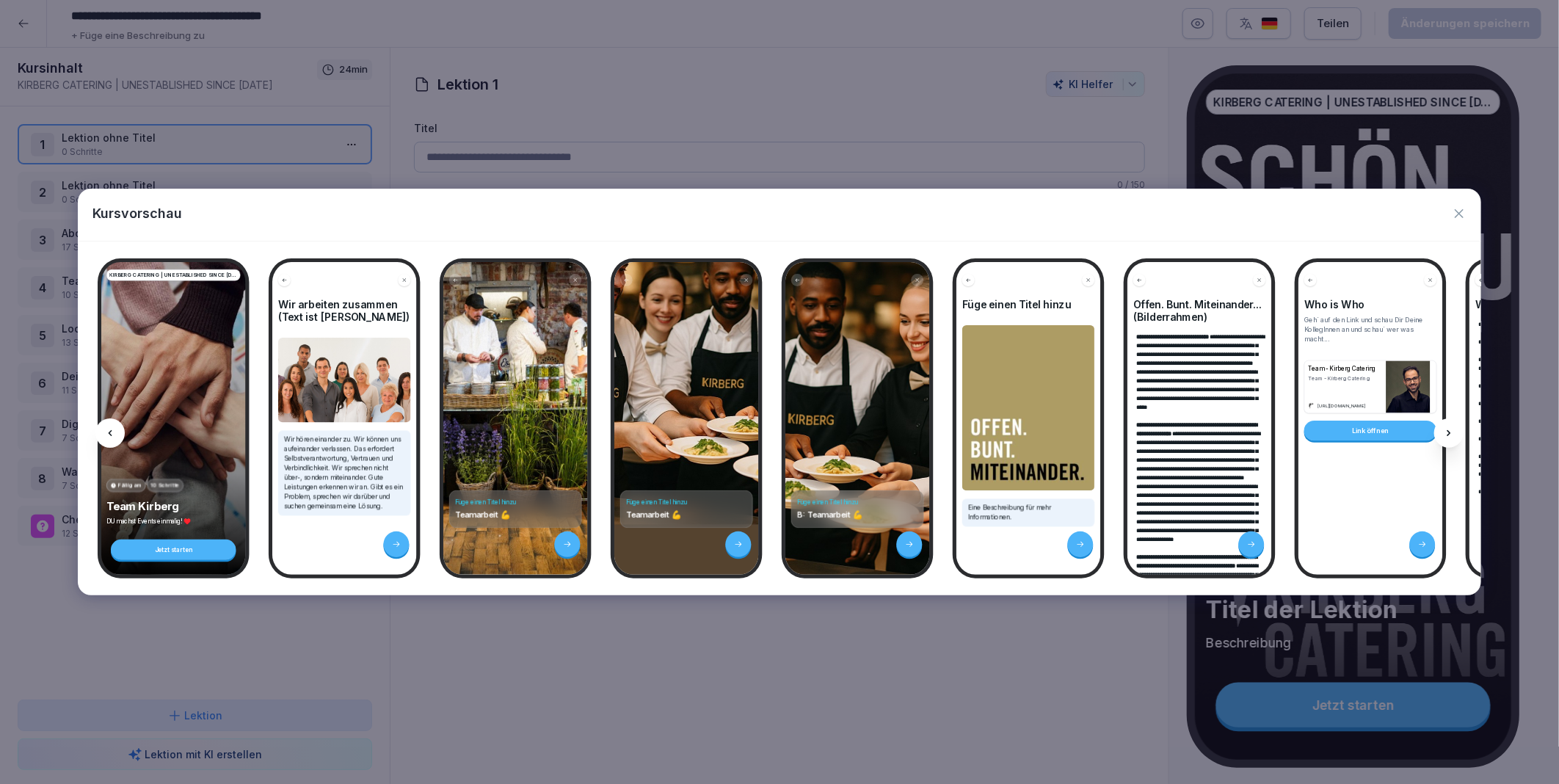
click at [1451, 427] on div at bounding box center [1449, 433] width 30 height 30
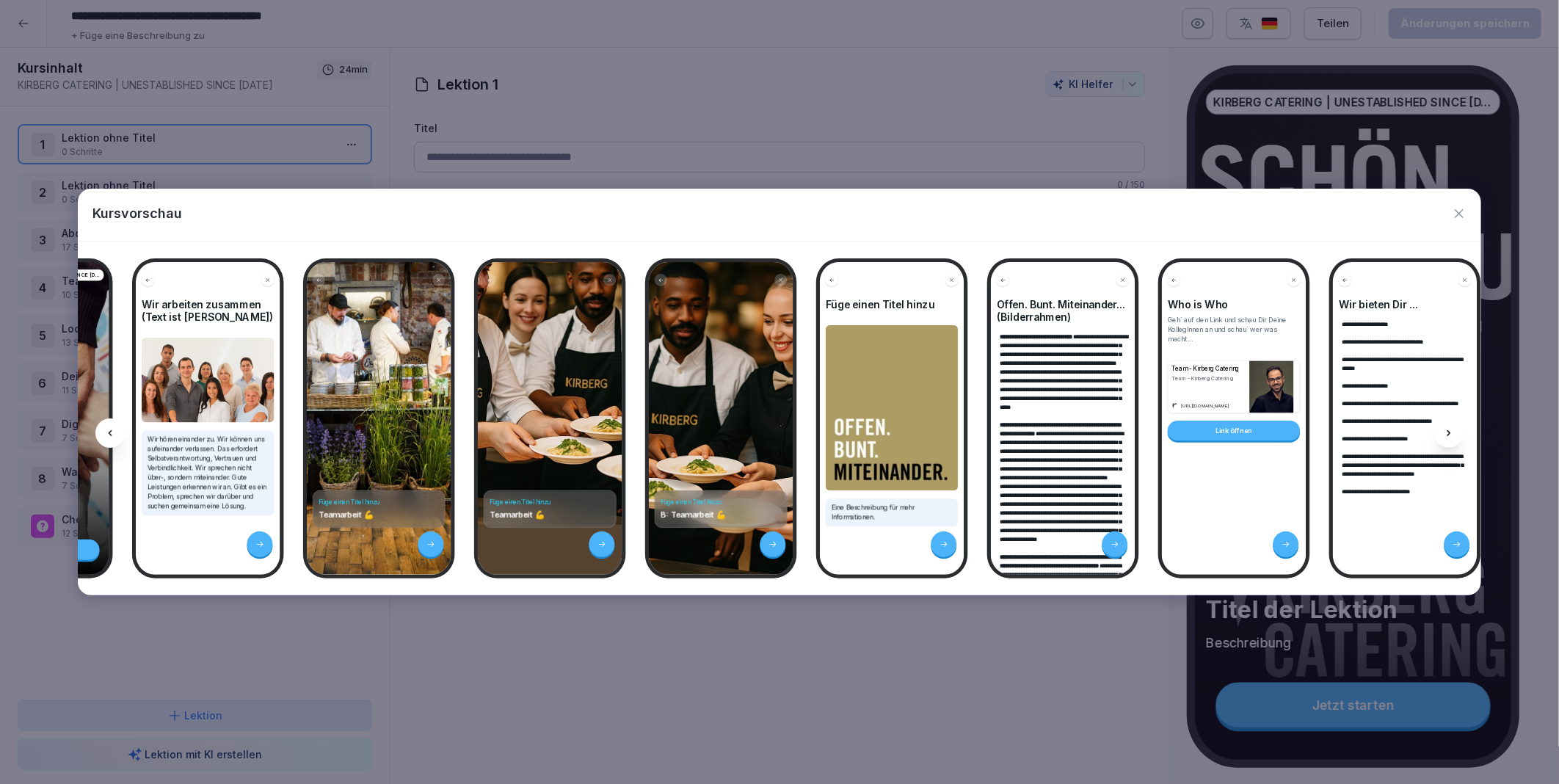
click at [1451, 427] on div at bounding box center [1449, 433] width 30 height 30
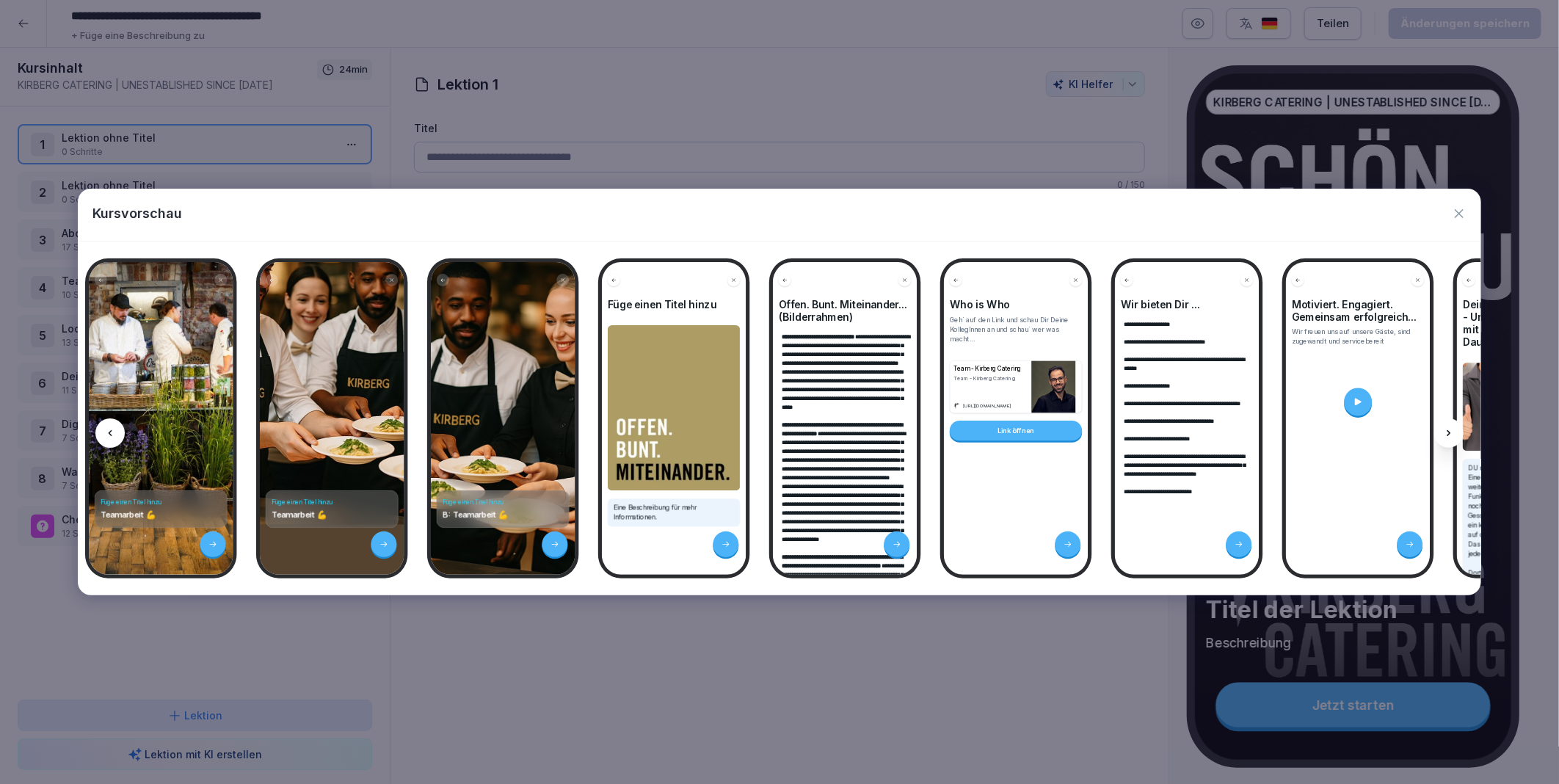
click at [1451, 427] on div at bounding box center [1449, 433] width 30 height 30
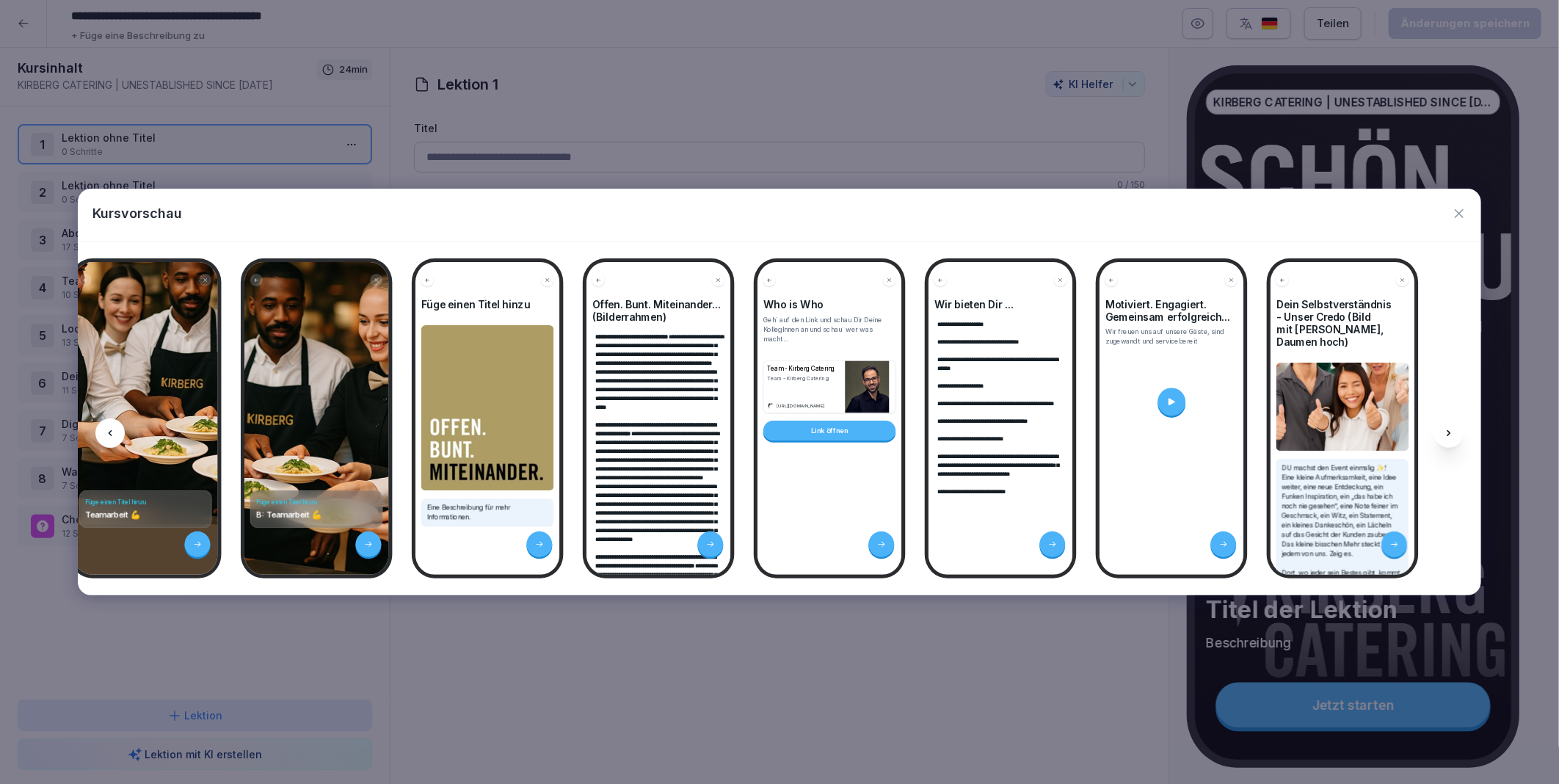
click at [1451, 427] on div at bounding box center [1449, 433] width 30 height 30
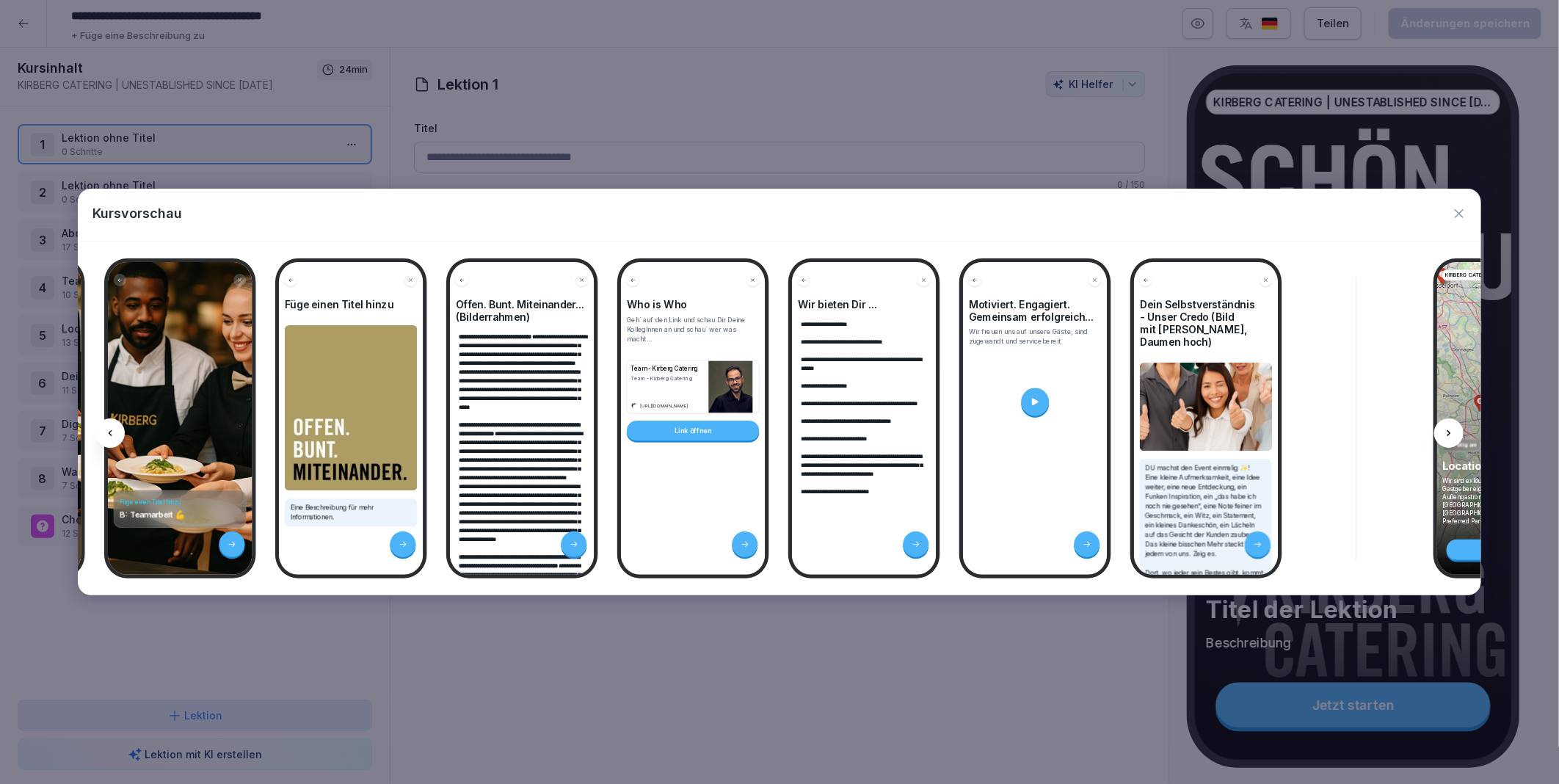
click at [1451, 427] on div at bounding box center [1449, 433] width 30 height 30
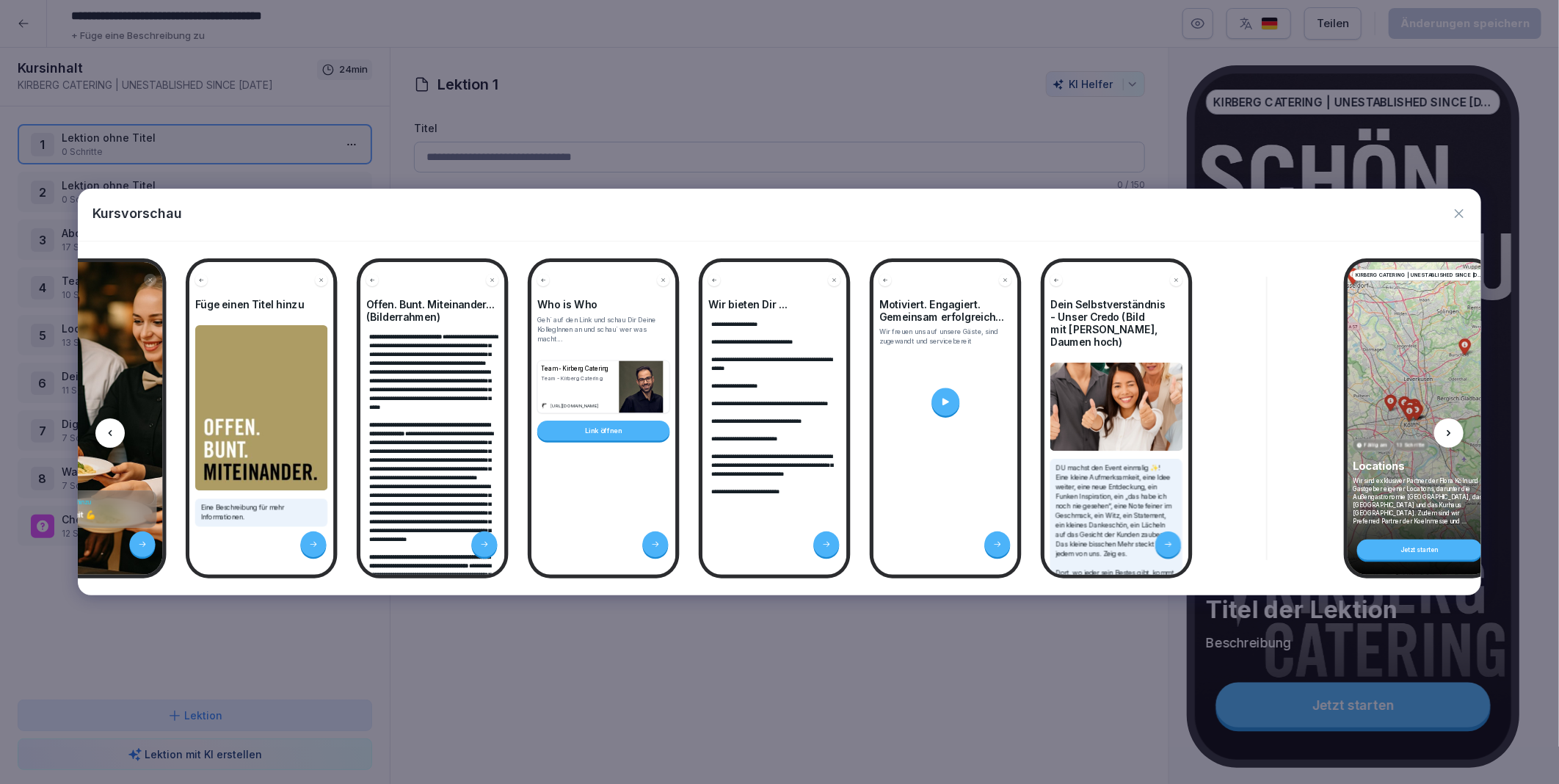
click at [1451, 427] on div at bounding box center [1449, 433] width 30 height 30
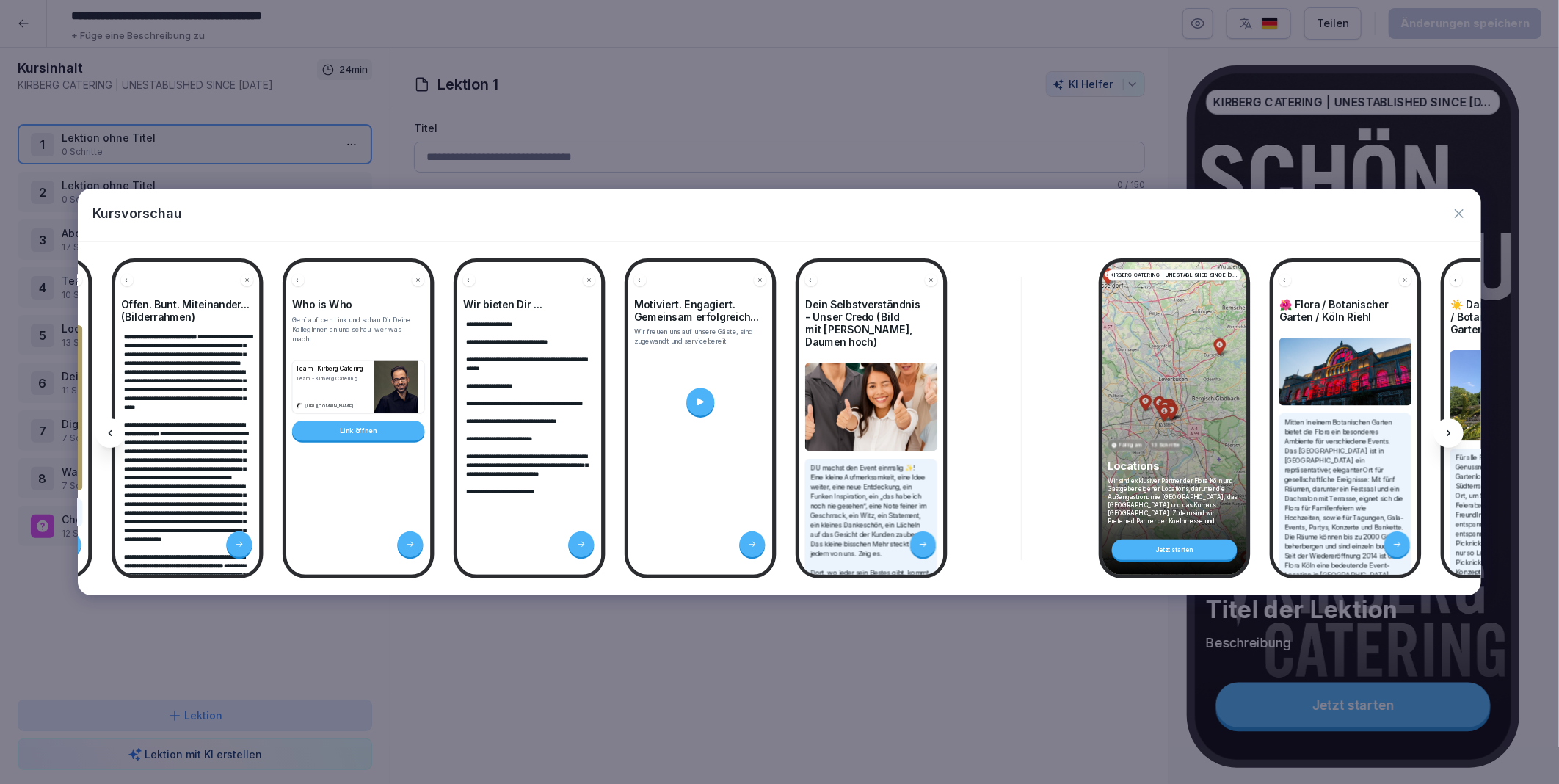
click at [1451, 427] on div at bounding box center [1449, 433] width 30 height 30
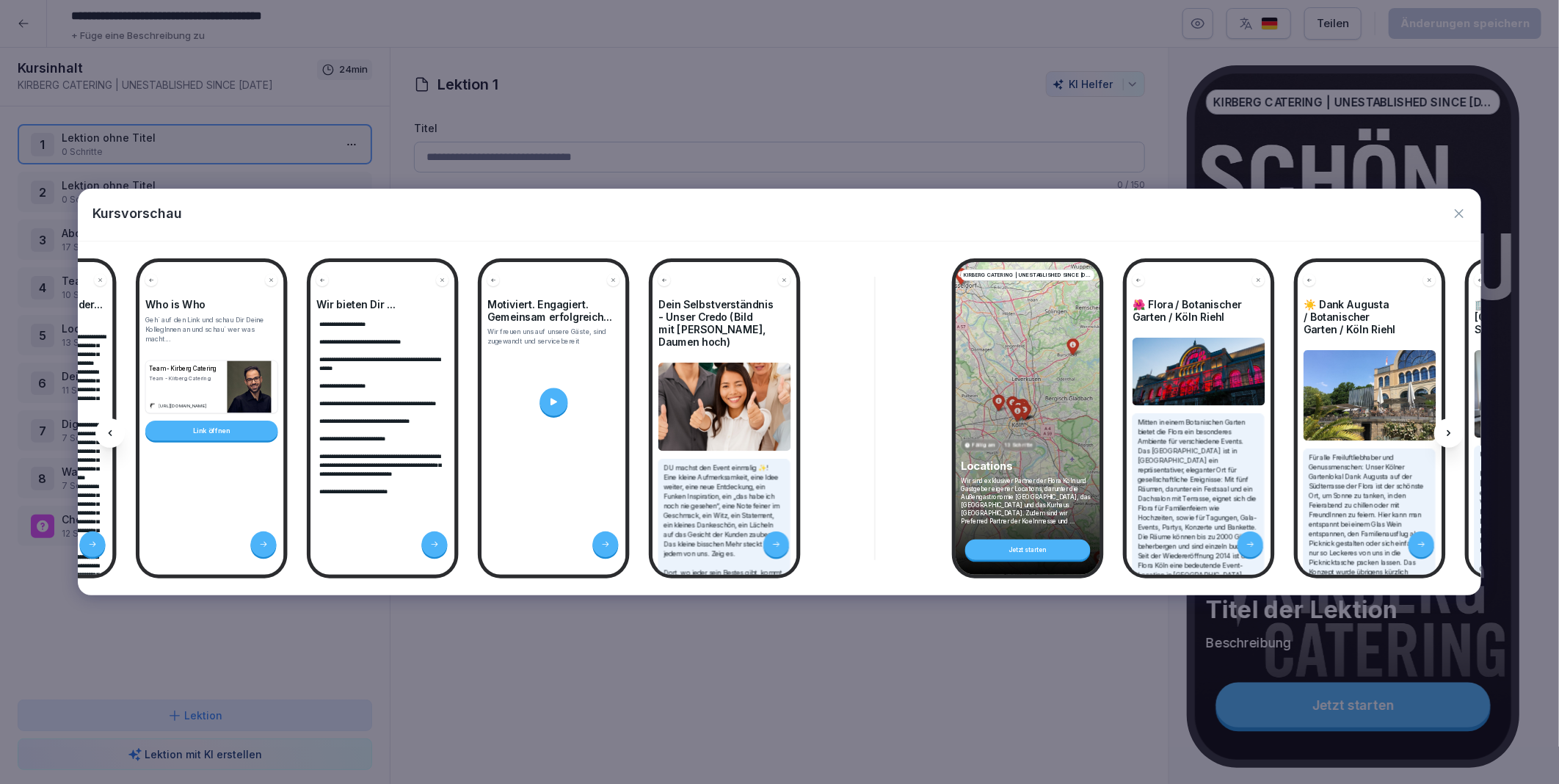
click at [1451, 427] on div at bounding box center [1449, 433] width 30 height 30
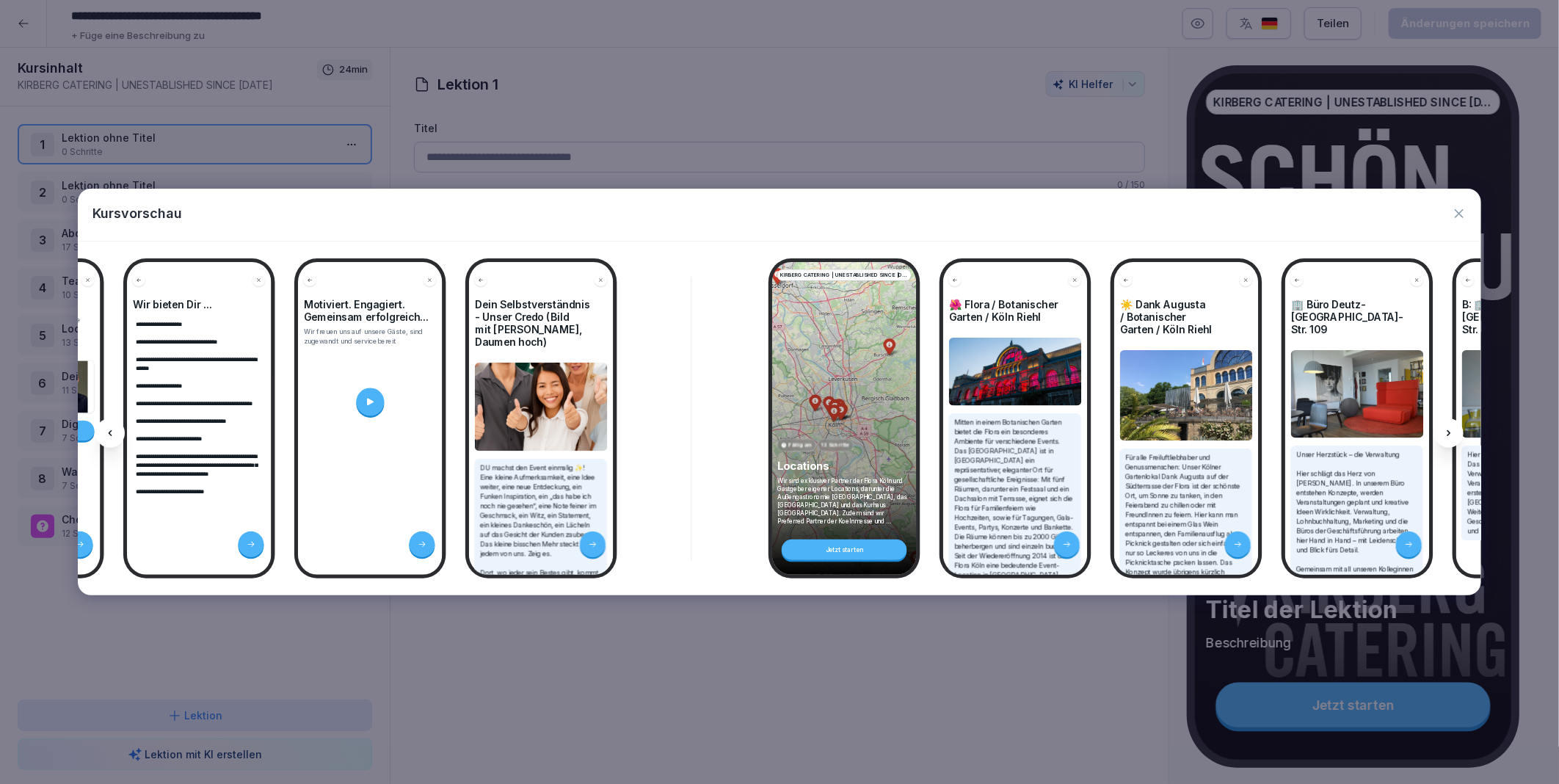
click at [1451, 427] on div at bounding box center [1449, 433] width 30 height 30
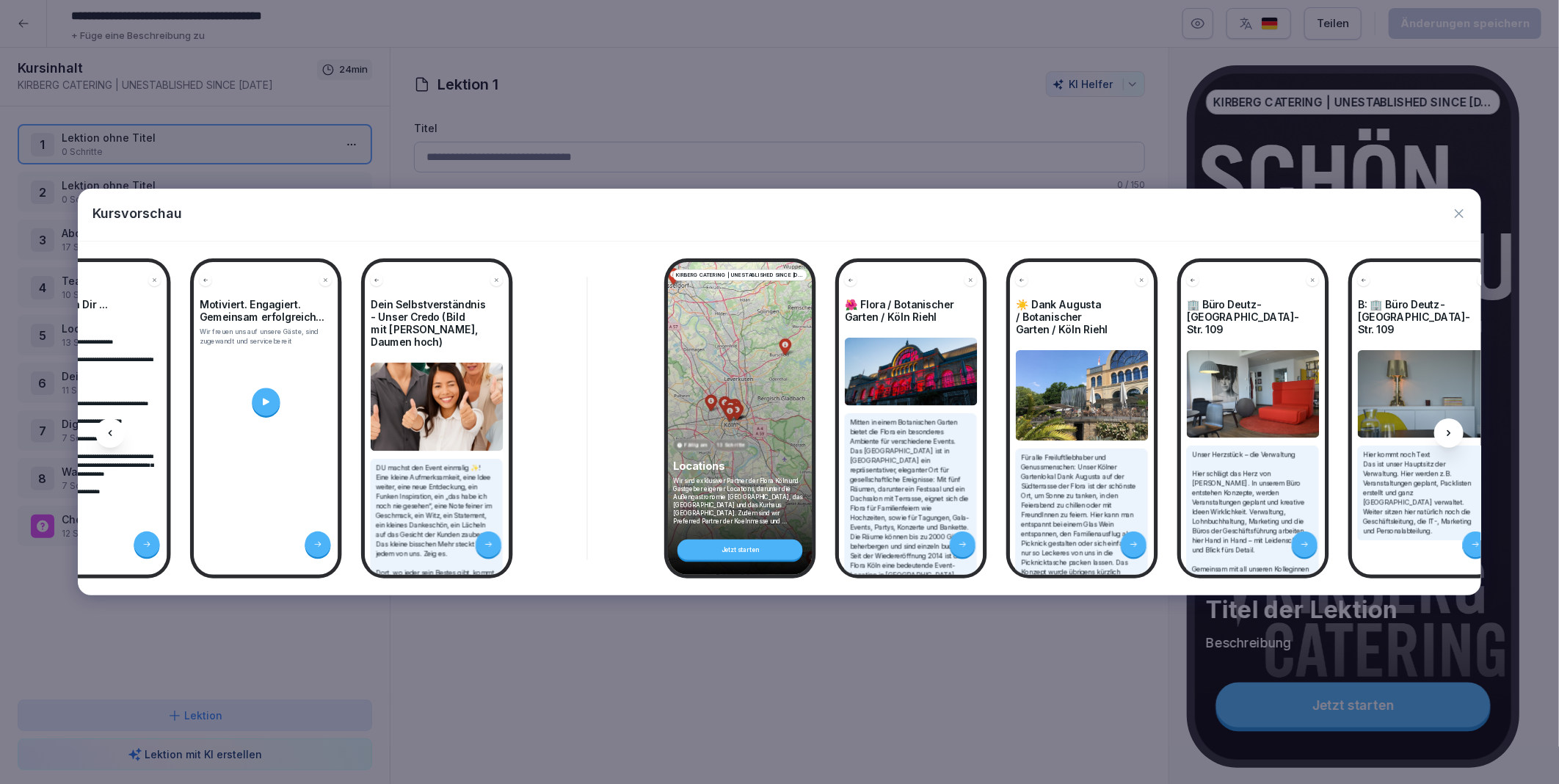
click at [1451, 427] on div at bounding box center [1449, 433] width 30 height 30
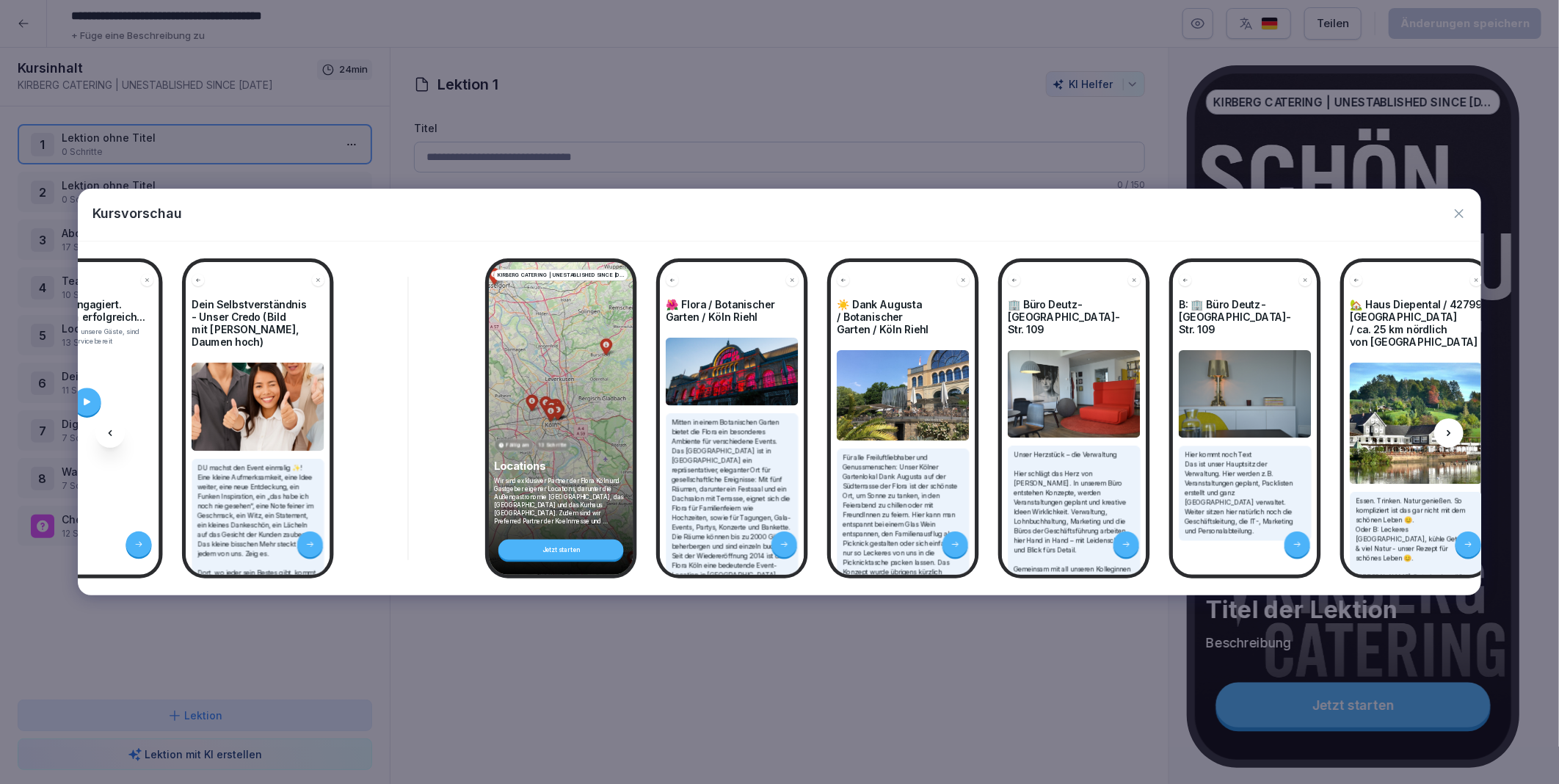
click at [1451, 427] on div at bounding box center [1449, 433] width 30 height 30
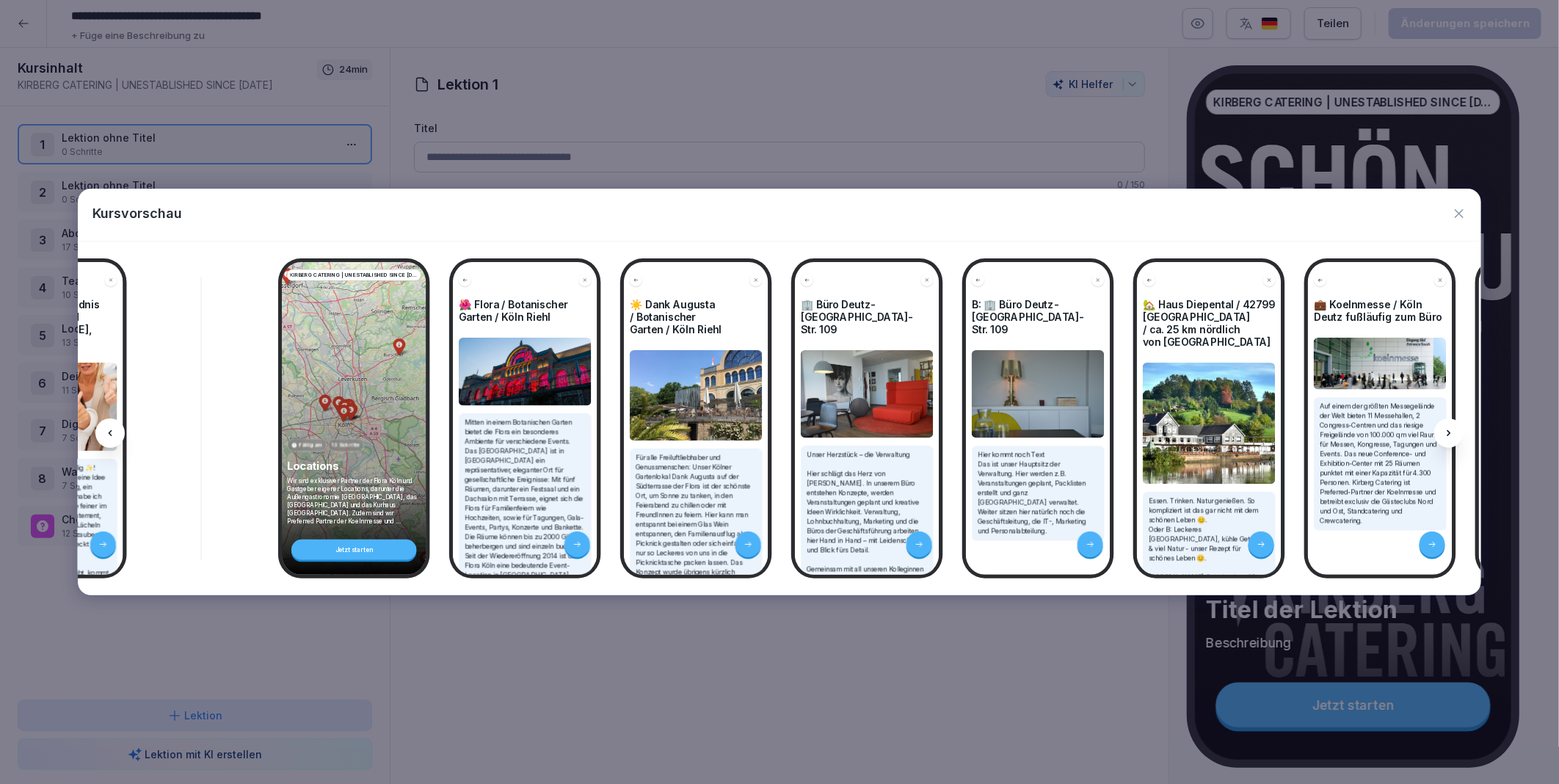
drag, startPoint x: 1451, startPoint y: 427, endPoint x: 1449, endPoint y: 437, distance: 10.2
click at [1449, 437] on icon at bounding box center [1449, 433] width 11 height 11
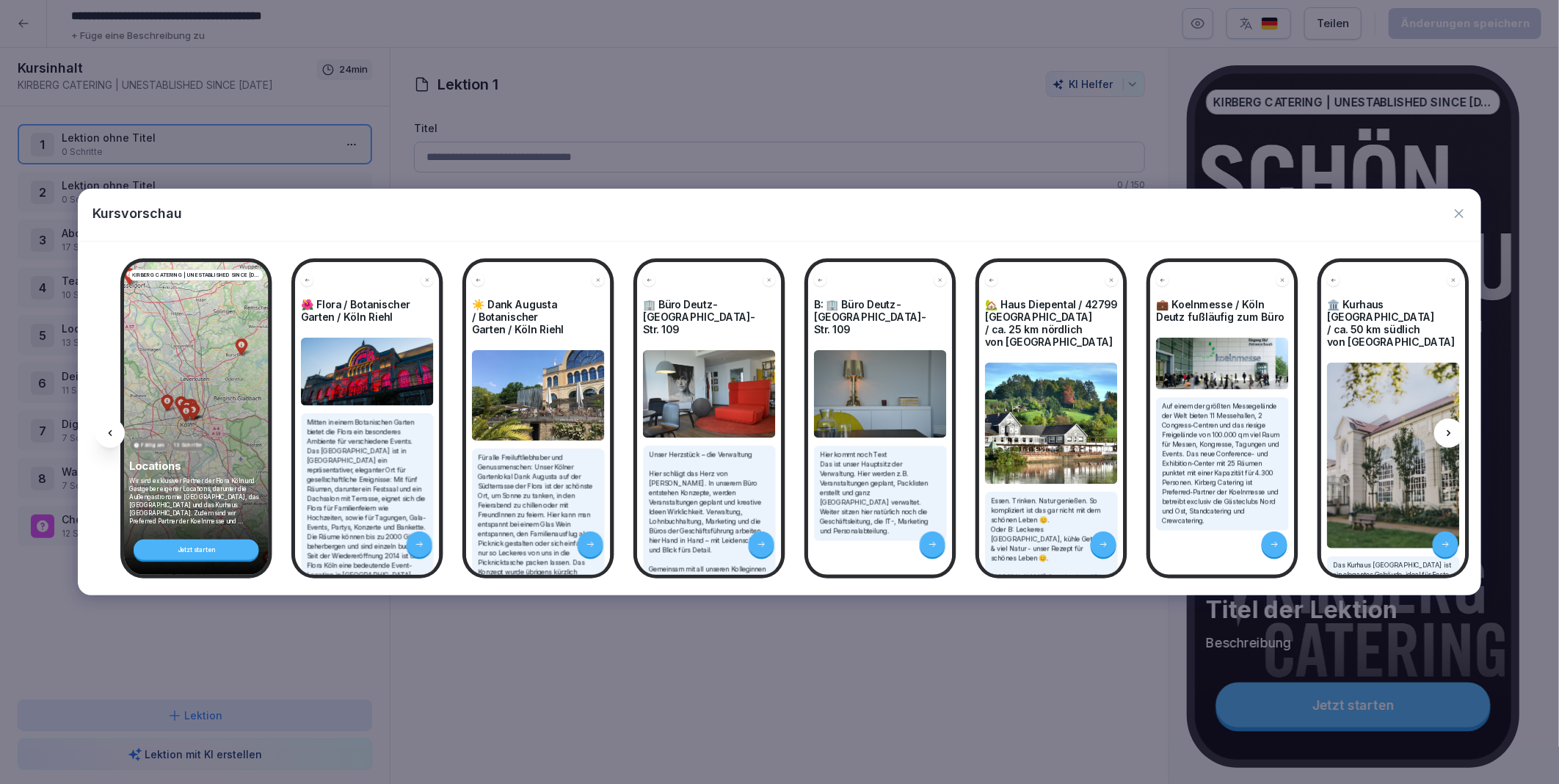
click at [1449, 437] on icon at bounding box center [1449, 433] width 11 height 11
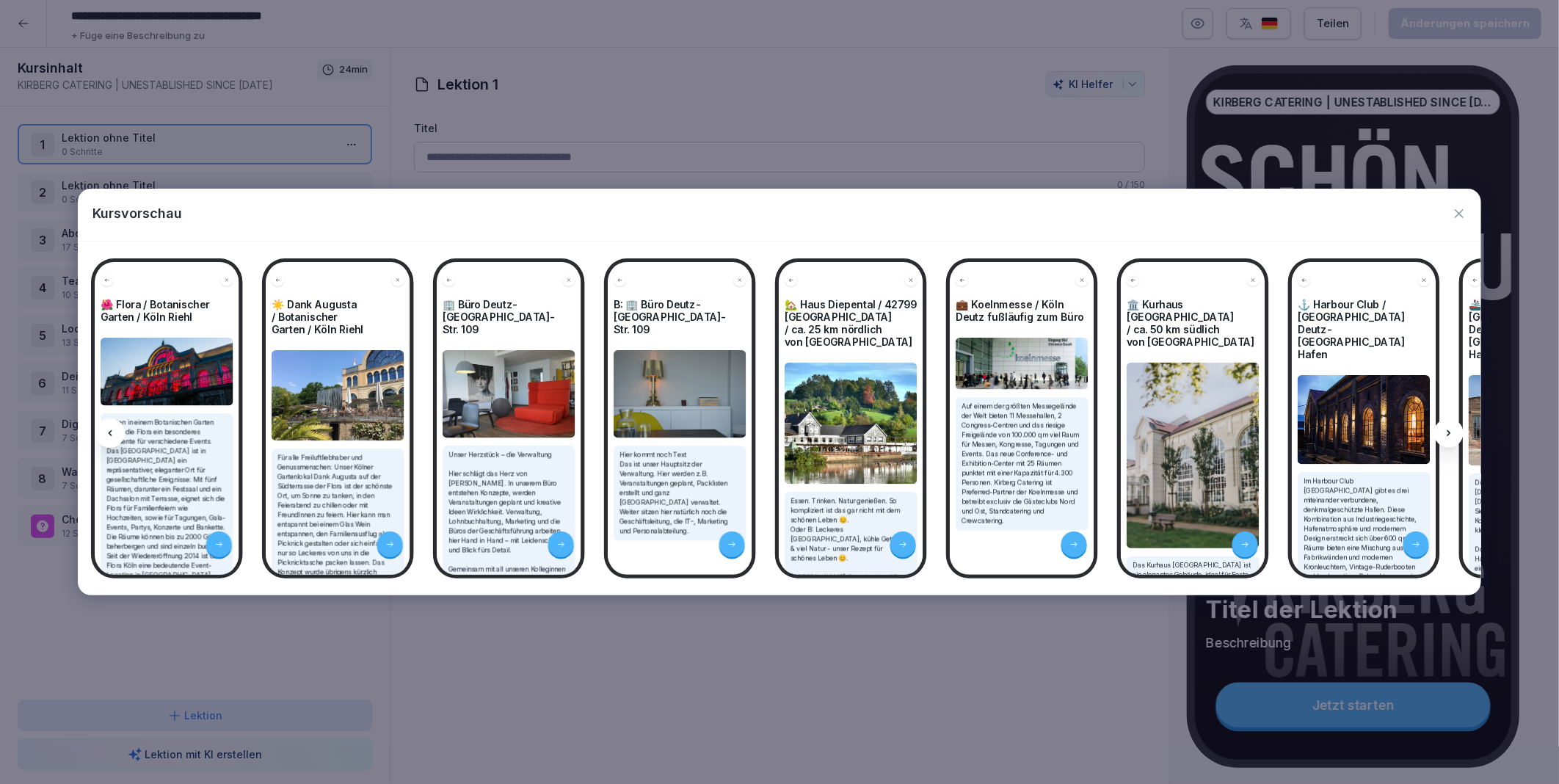
click at [1449, 437] on icon at bounding box center [1449, 433] width 11 height 11
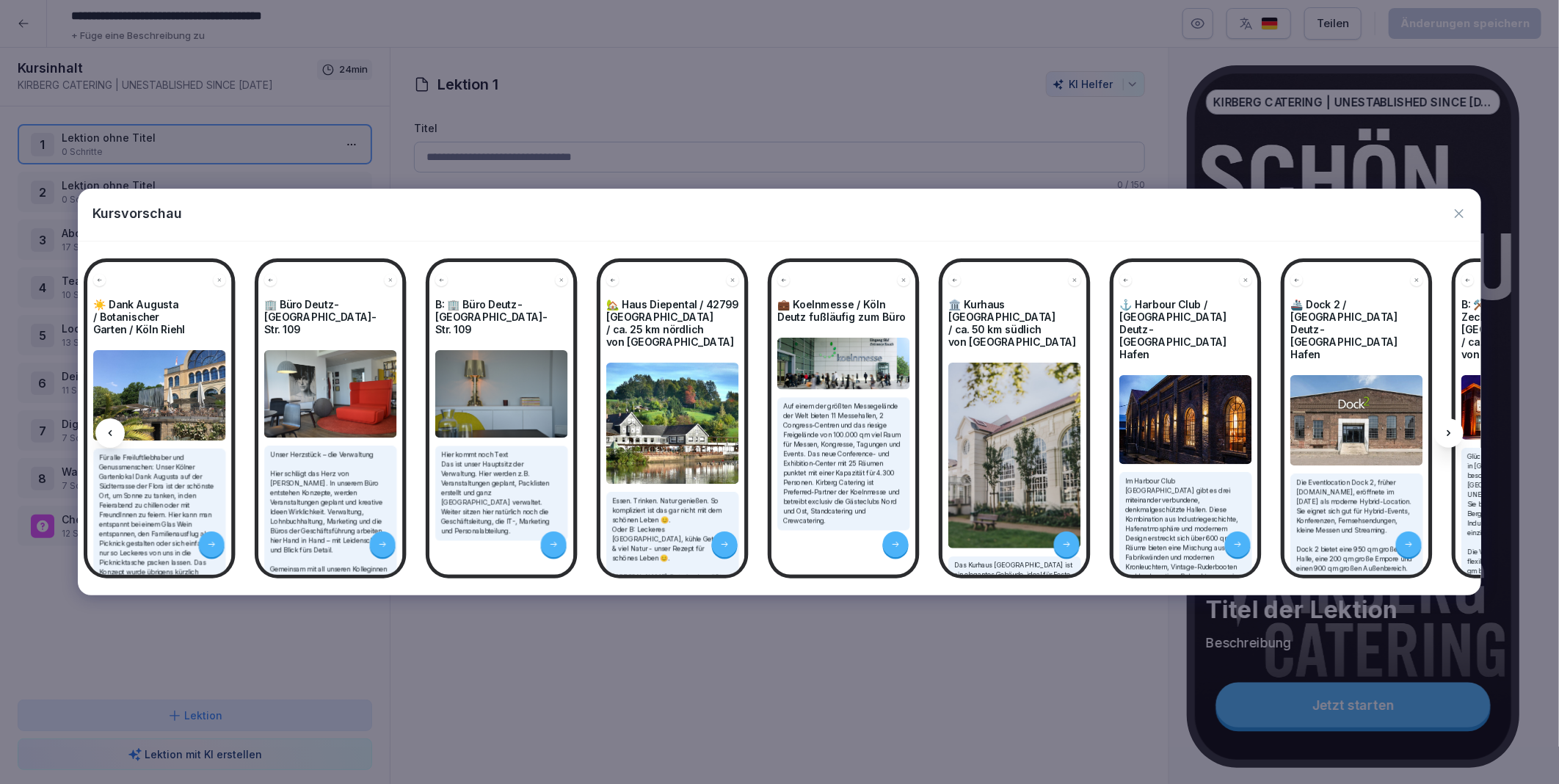
click at [1450, 430] on icon at bounding box center [1449, 433] width 11 height 11
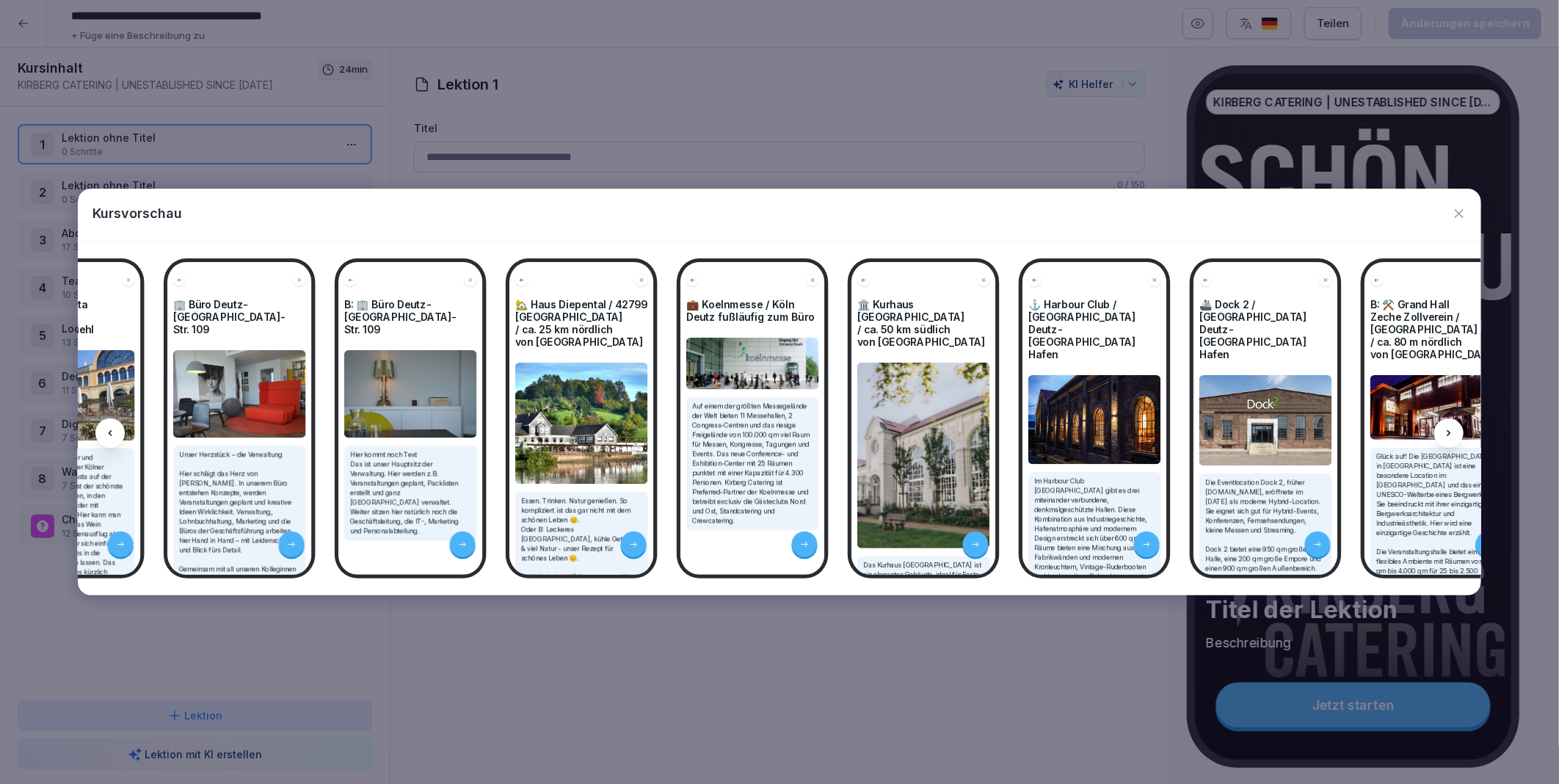
click at [1450, 430] on icon at bounding box center [1449, 433] width 11 height 11
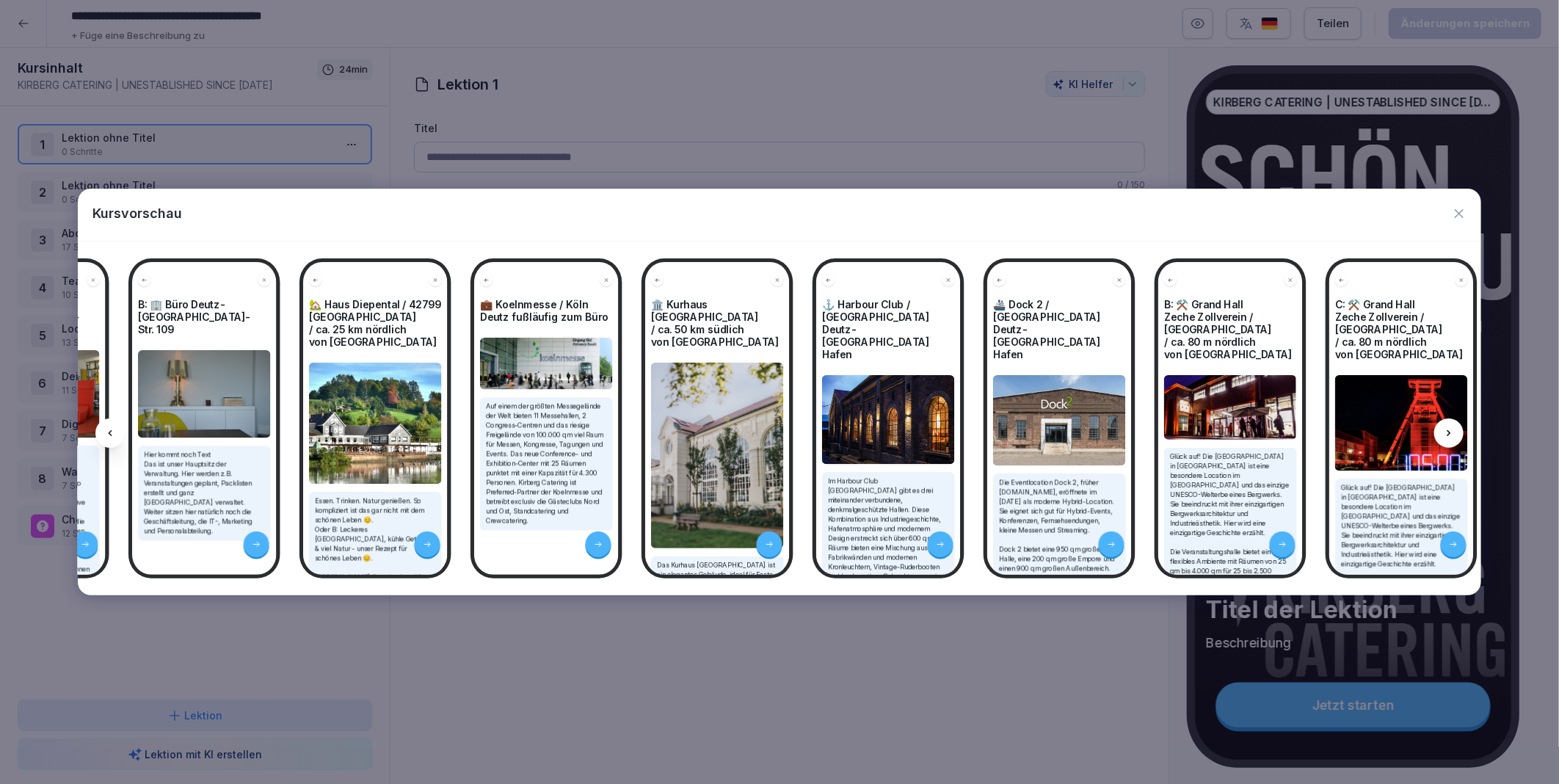
click at [1450, 430] on icon at bounding box center [1449, 433] width 11 height 11
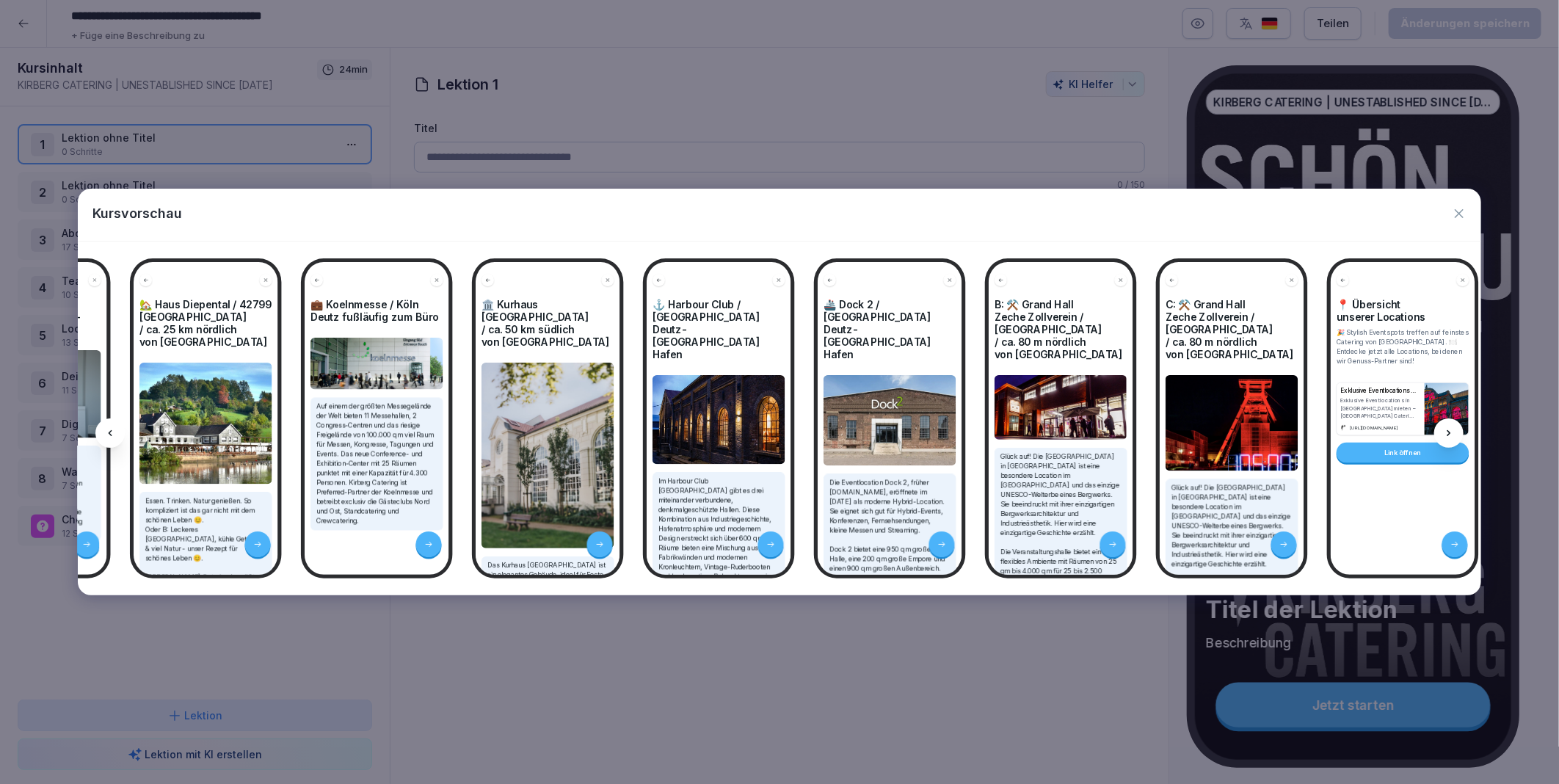
click at [1450, 430] on icon at bounding box center [1449, 433] width 11 height 11
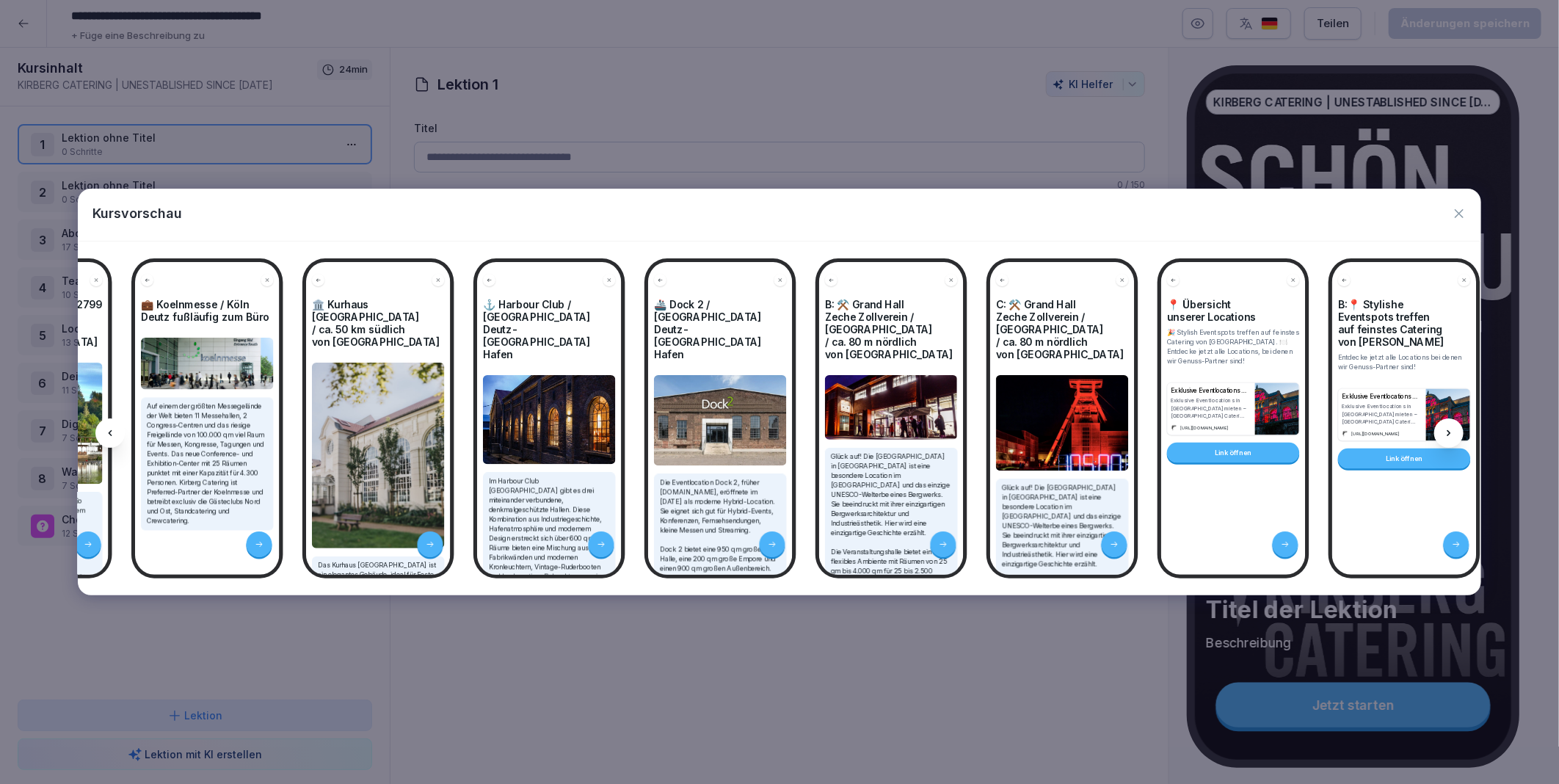
click at [1450, 430] on icon at bounding box center [1449, 433] width 11 height 11
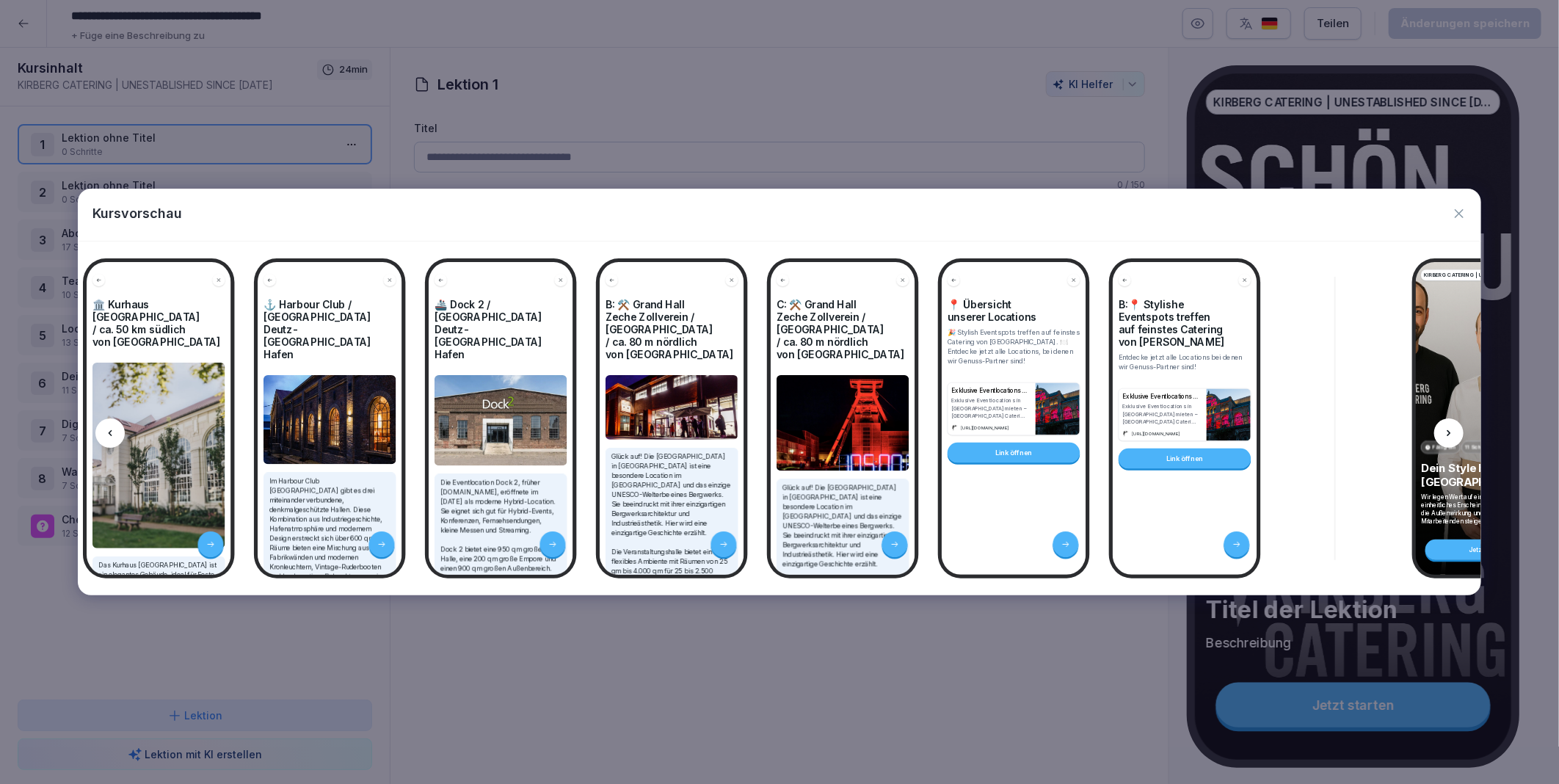
click at [1450, 430] on icon at bounding box center [1449, 433] width 11 height 11
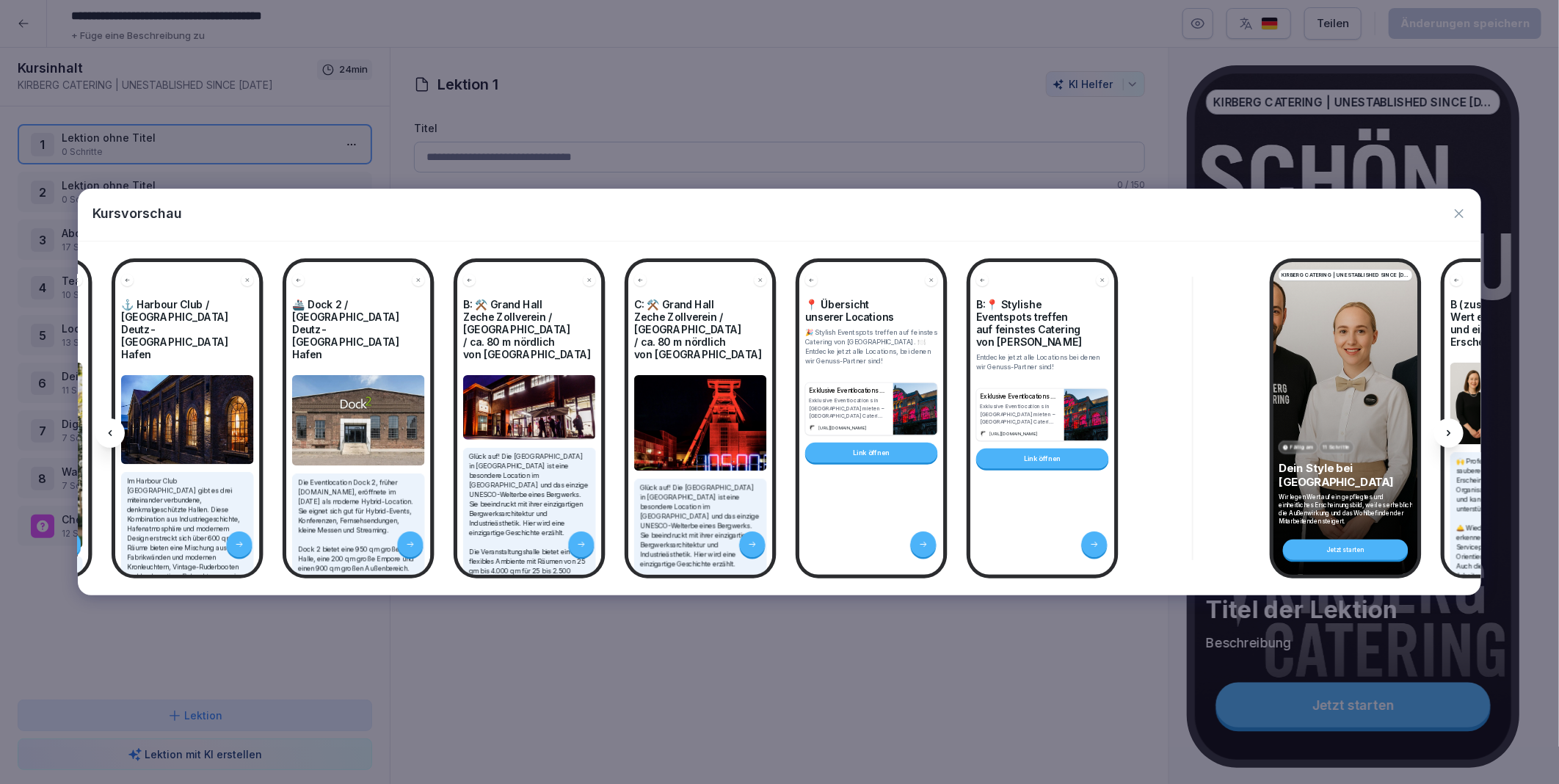
click at [1450, 430] on icon at bounding box center [1449, 433] width 11 height 11
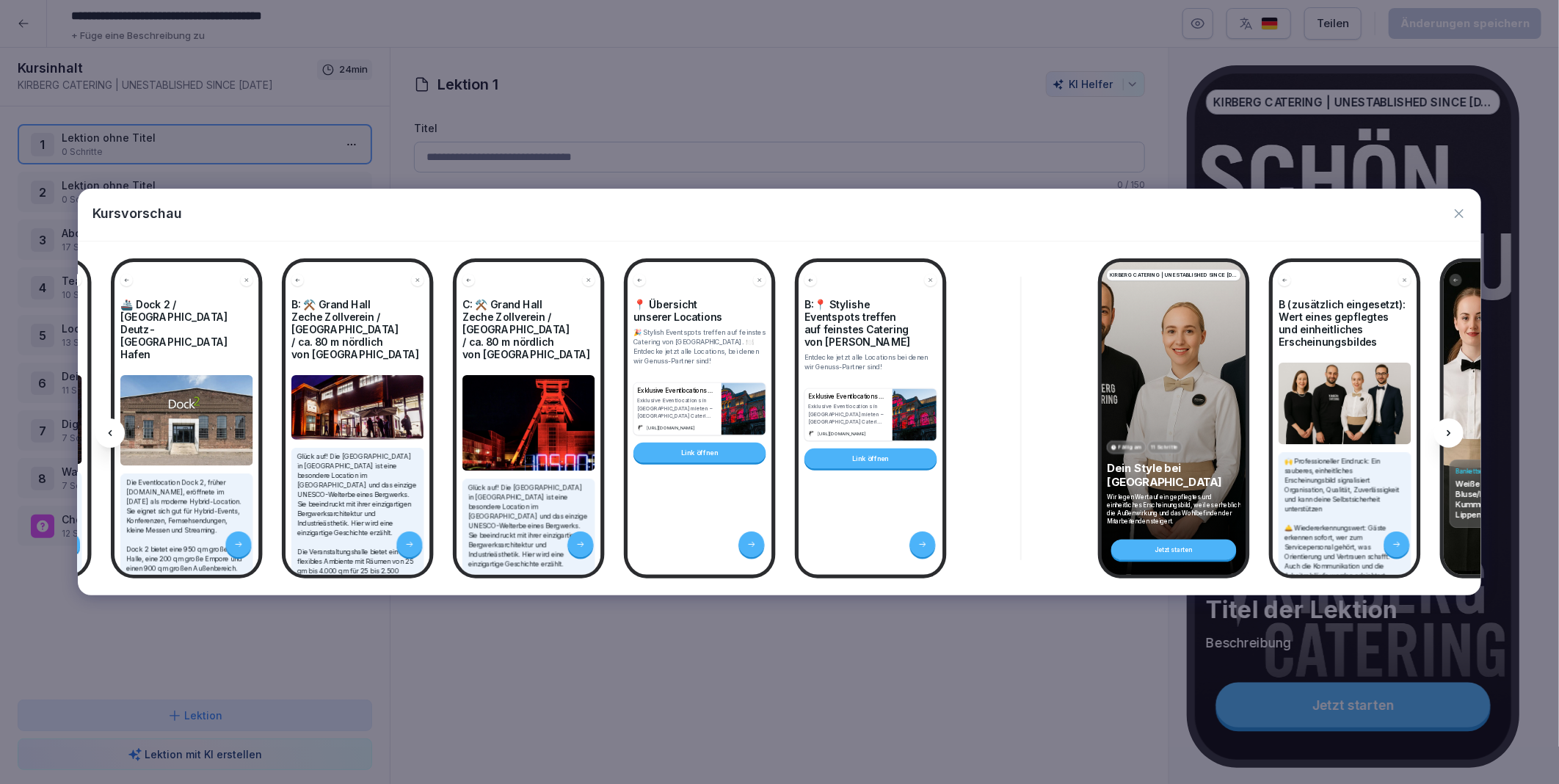
click at [1450, 430] on icon at bounding box center [1449, 433] width 11 height 11
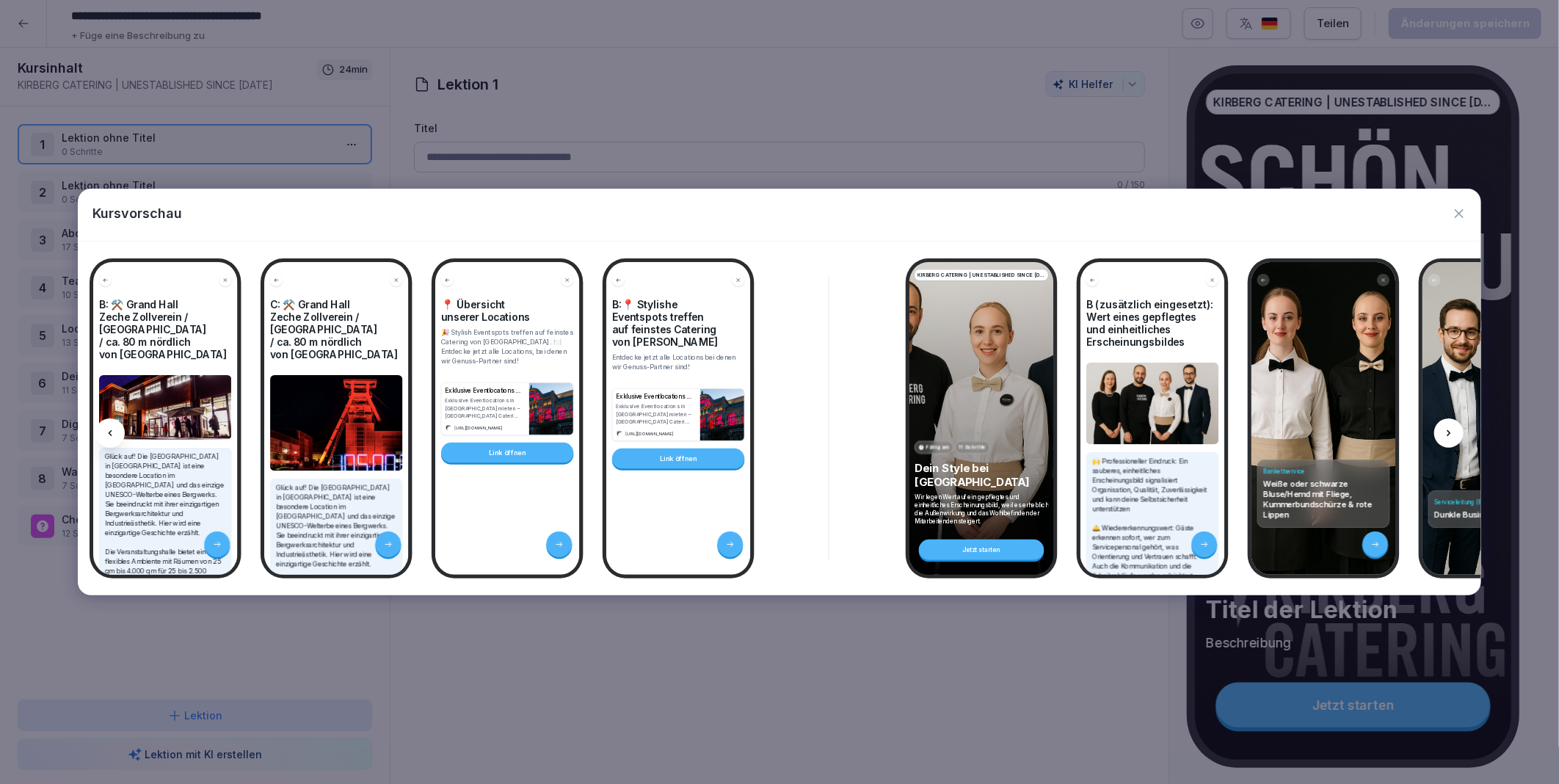
click at [1450, 430] on icon at bounding box center [1449, 433] width 11 height 11
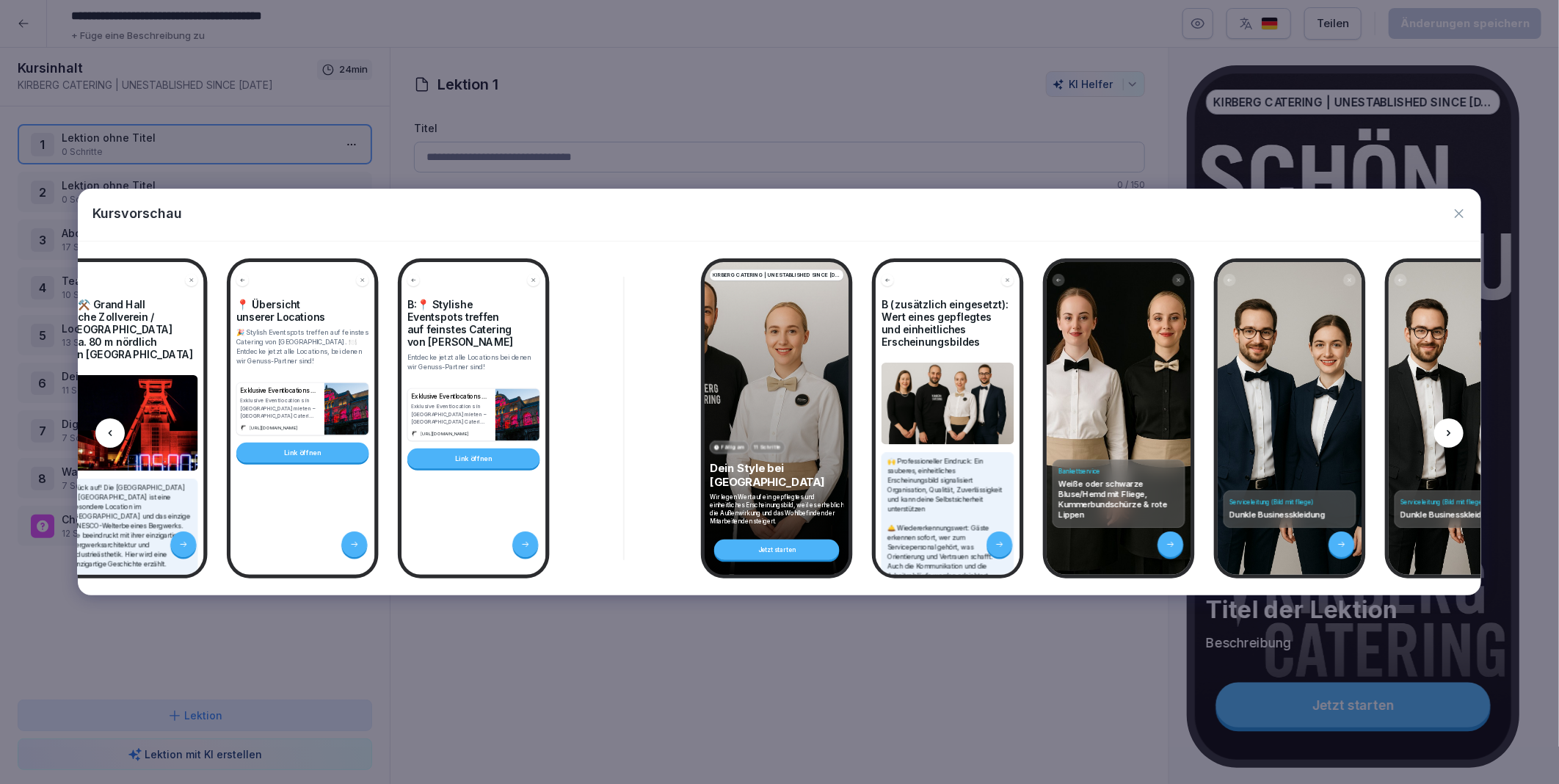
click at [1450, 430] on icon at bounding box center [1449, 433] width 11 height 11
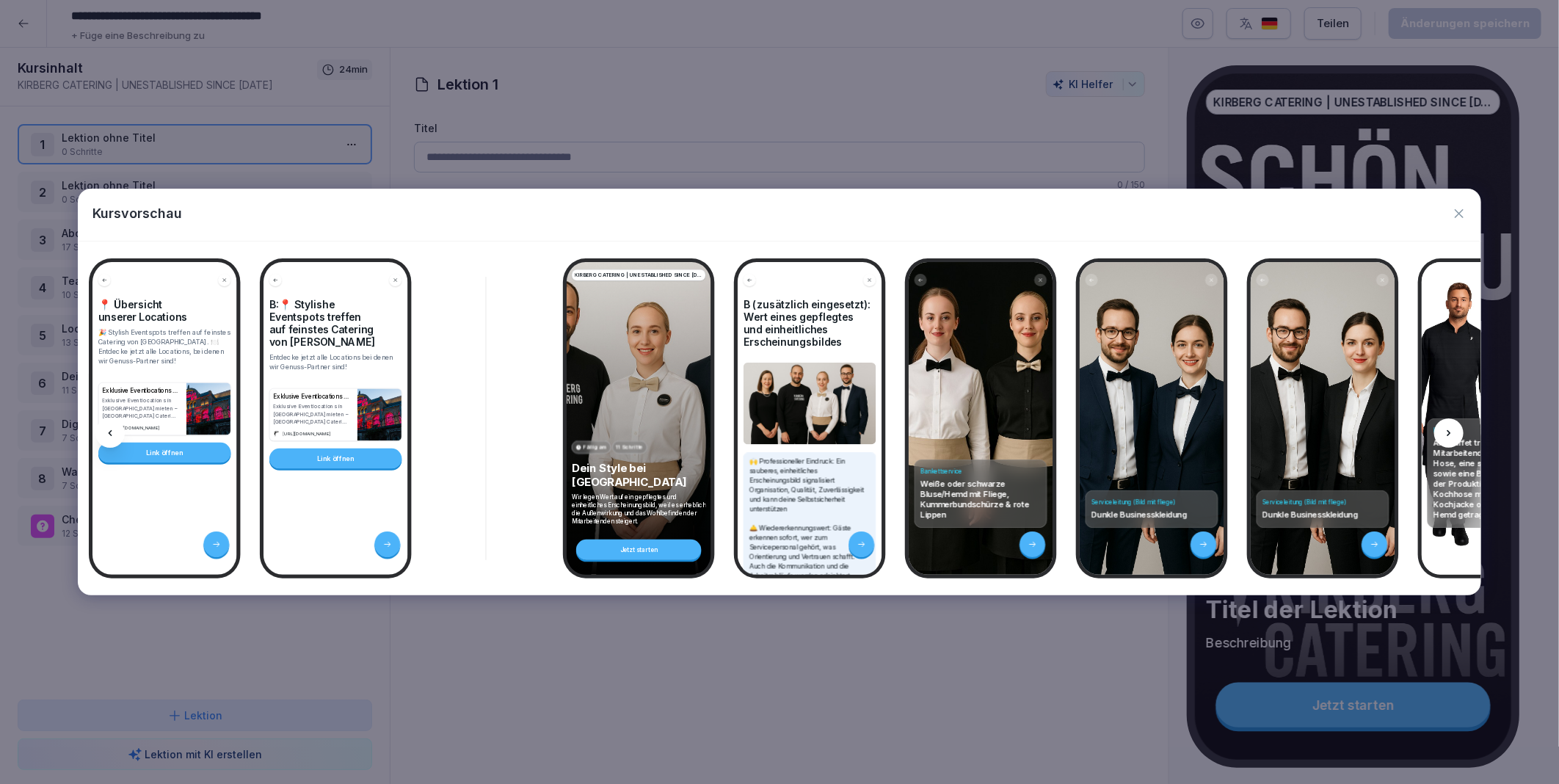
click at [1450, 430] on icon at bounding box center [1449, 433] width 11 height 11
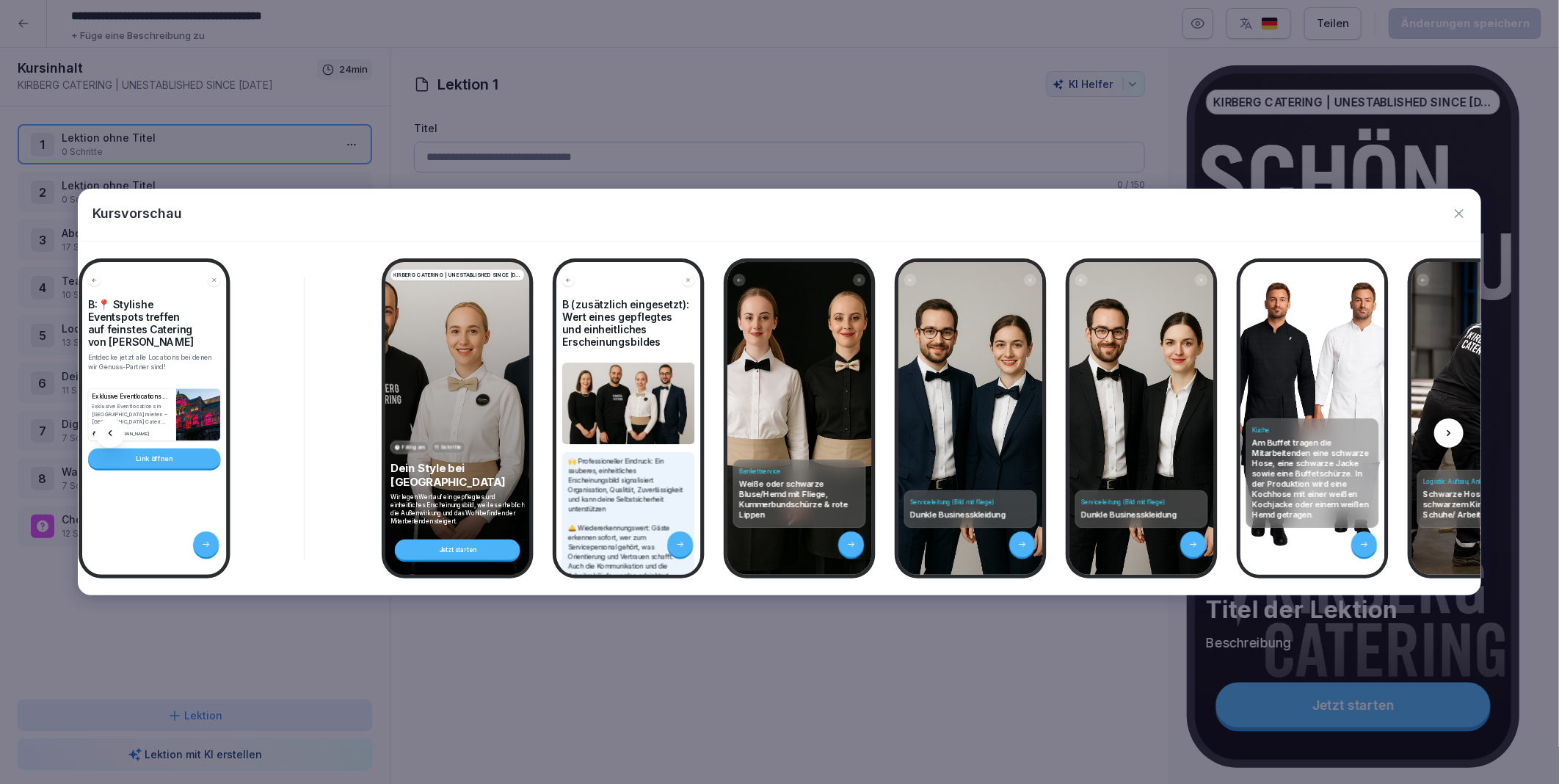
click at [1450, 430] on icon at bounding box center [1449, 433] width 11 height 11
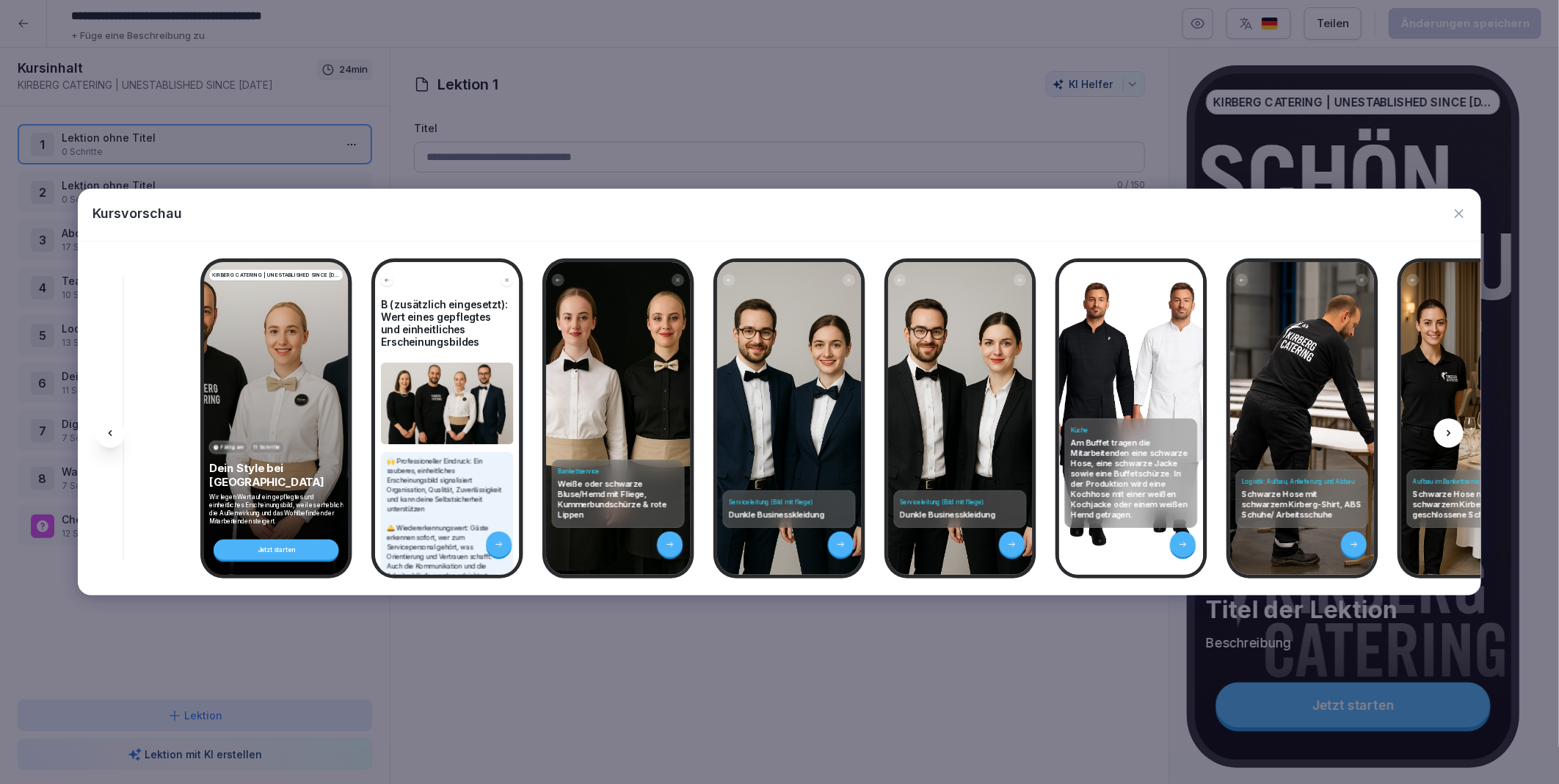
click at [1450, 430] on icon at bounding box center [1449, 433] width 11 height 11
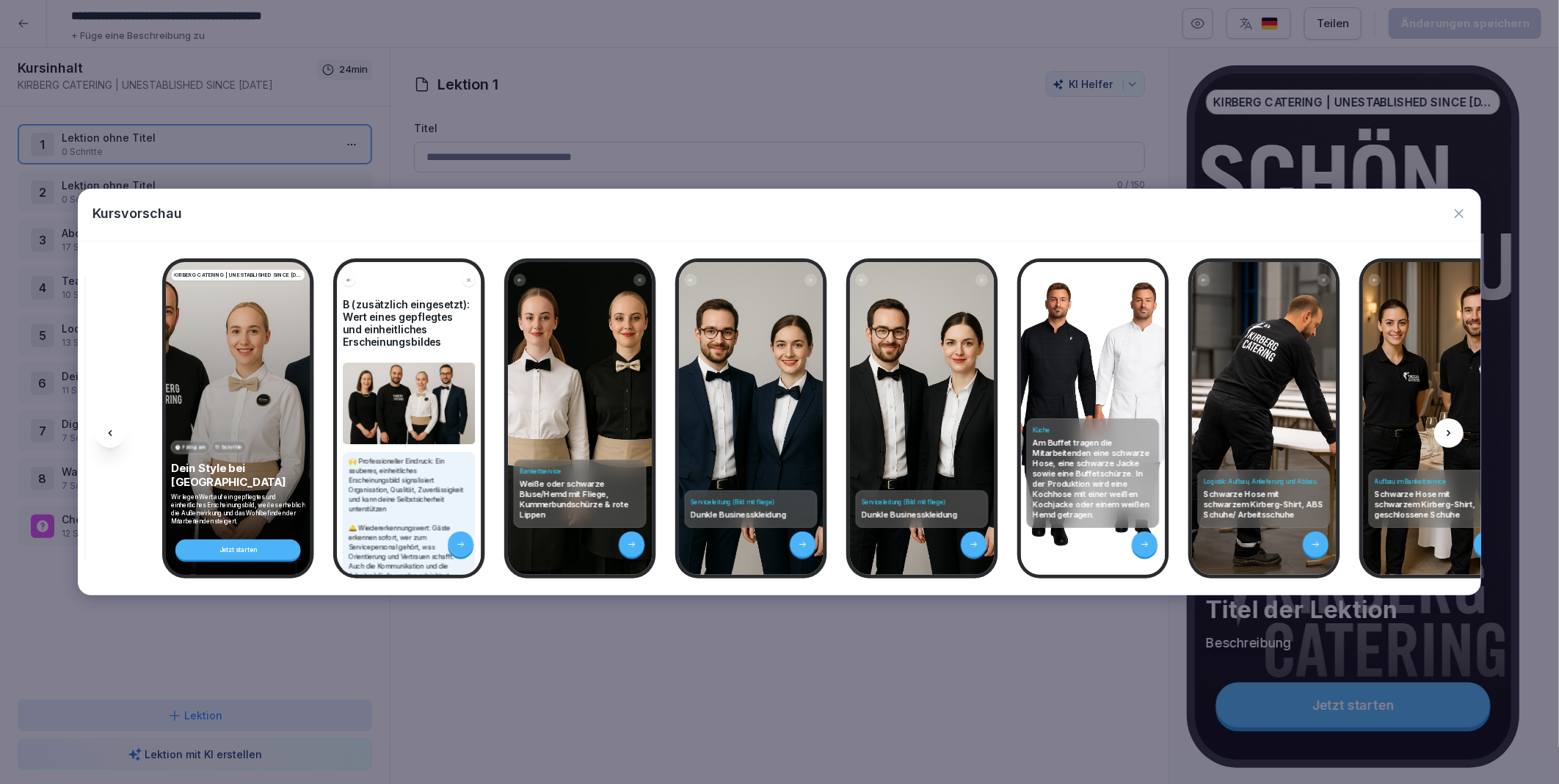
click at [1450, 430] on icon at bounding box center [1449, 433] width 11 height 11
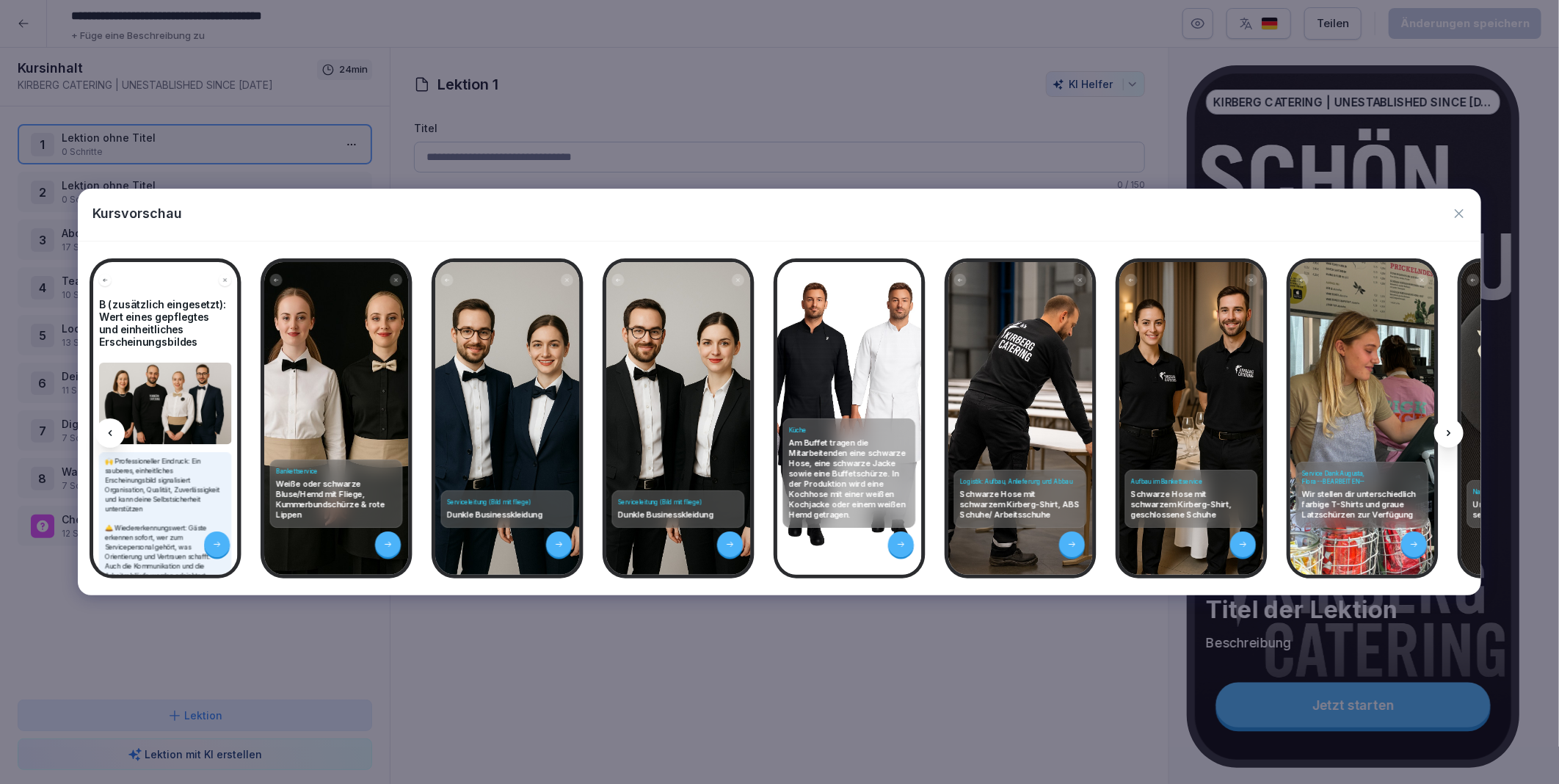
click at [1450, 430] on icon at bounding box center [1449, 433] width 11 height 11
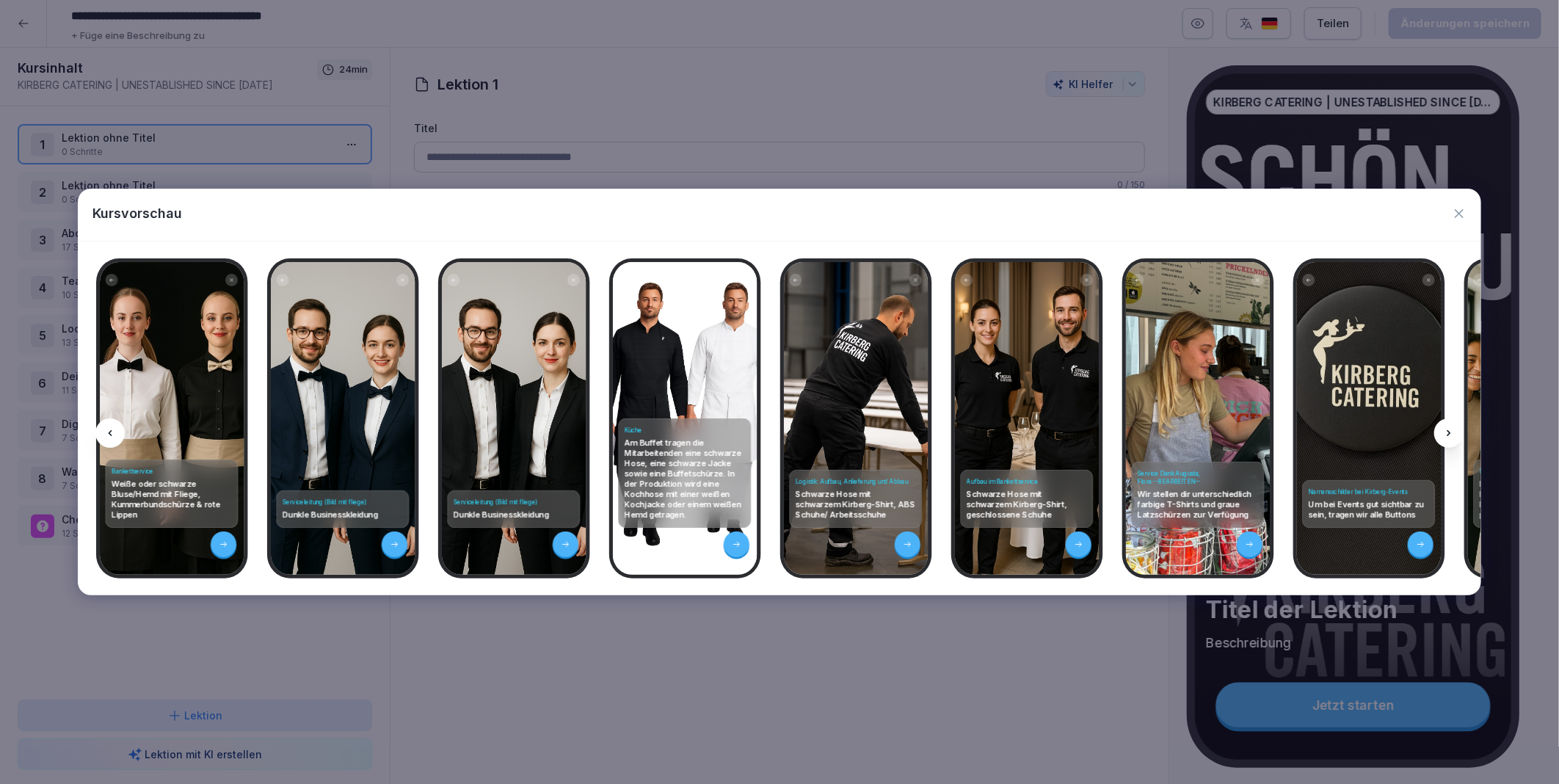
click at [1450, 430] on icon at bounding box center [1449, 433] width 11 height 11
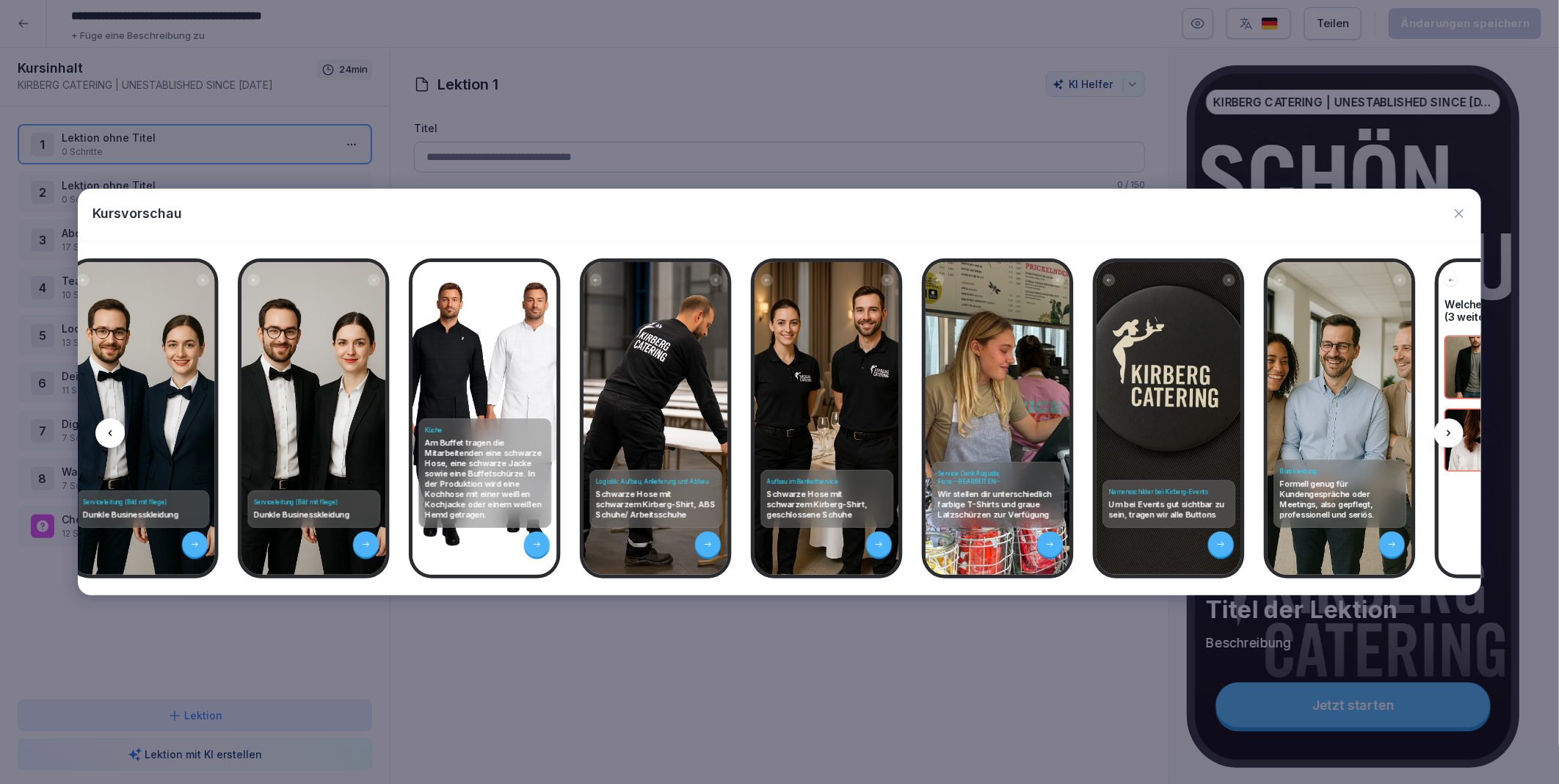
click at [1450, 430] on icon at bounding box center [1449, 433] width 11 height 11
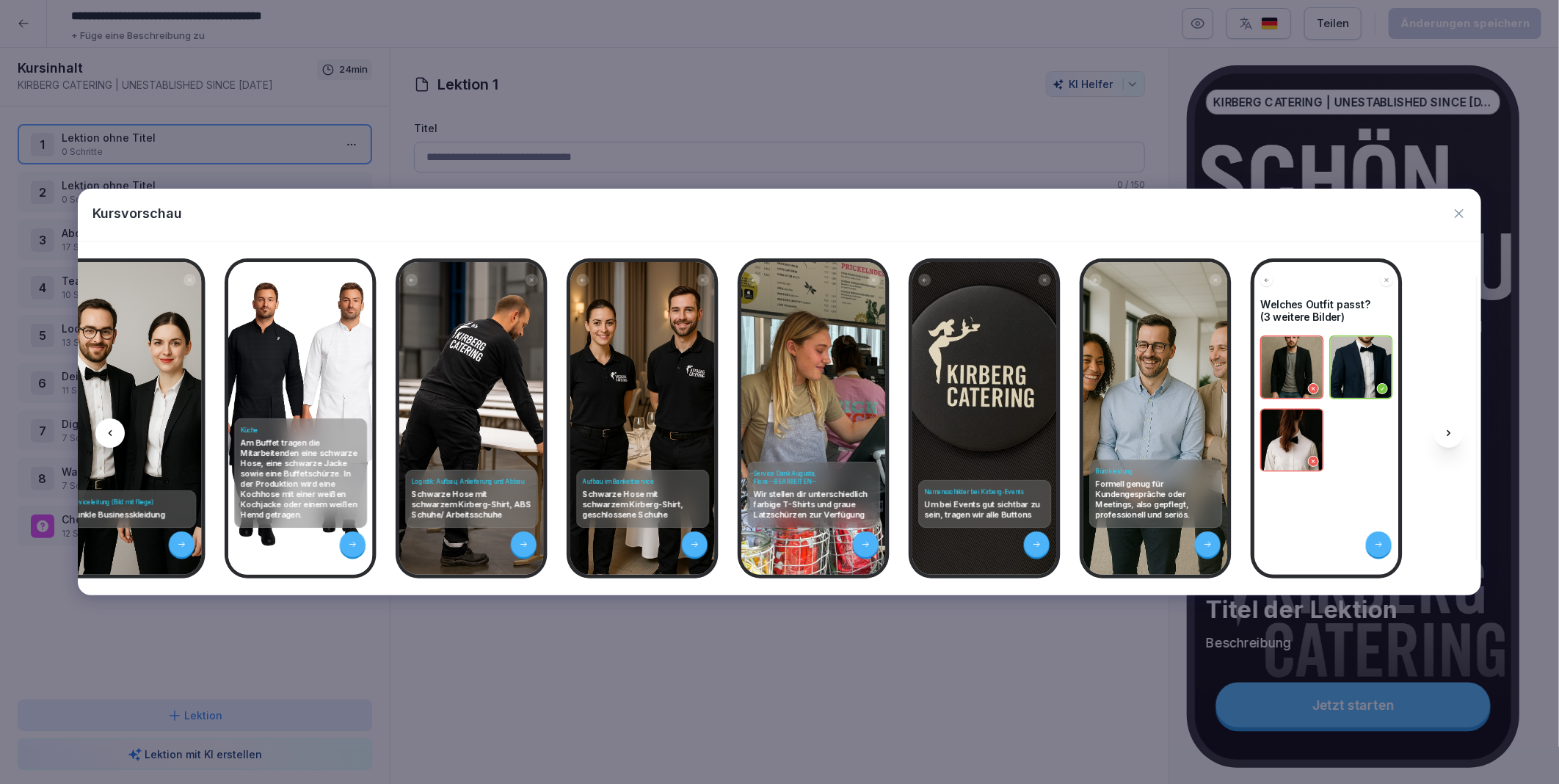
click at [1450, 430] on icon at bounding box center [1449, 433] width 11 height 11
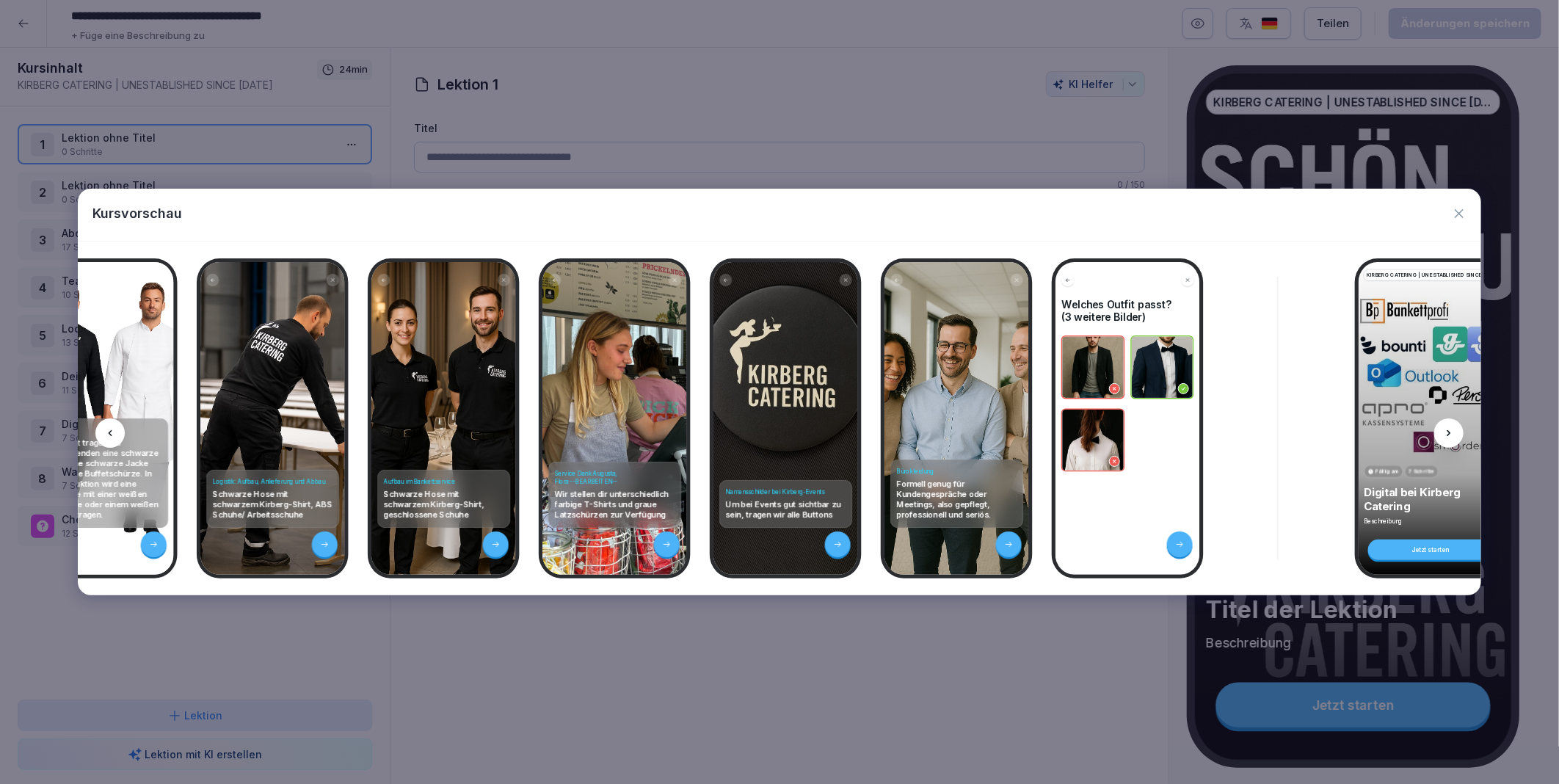
scroll to position [0, 9292]
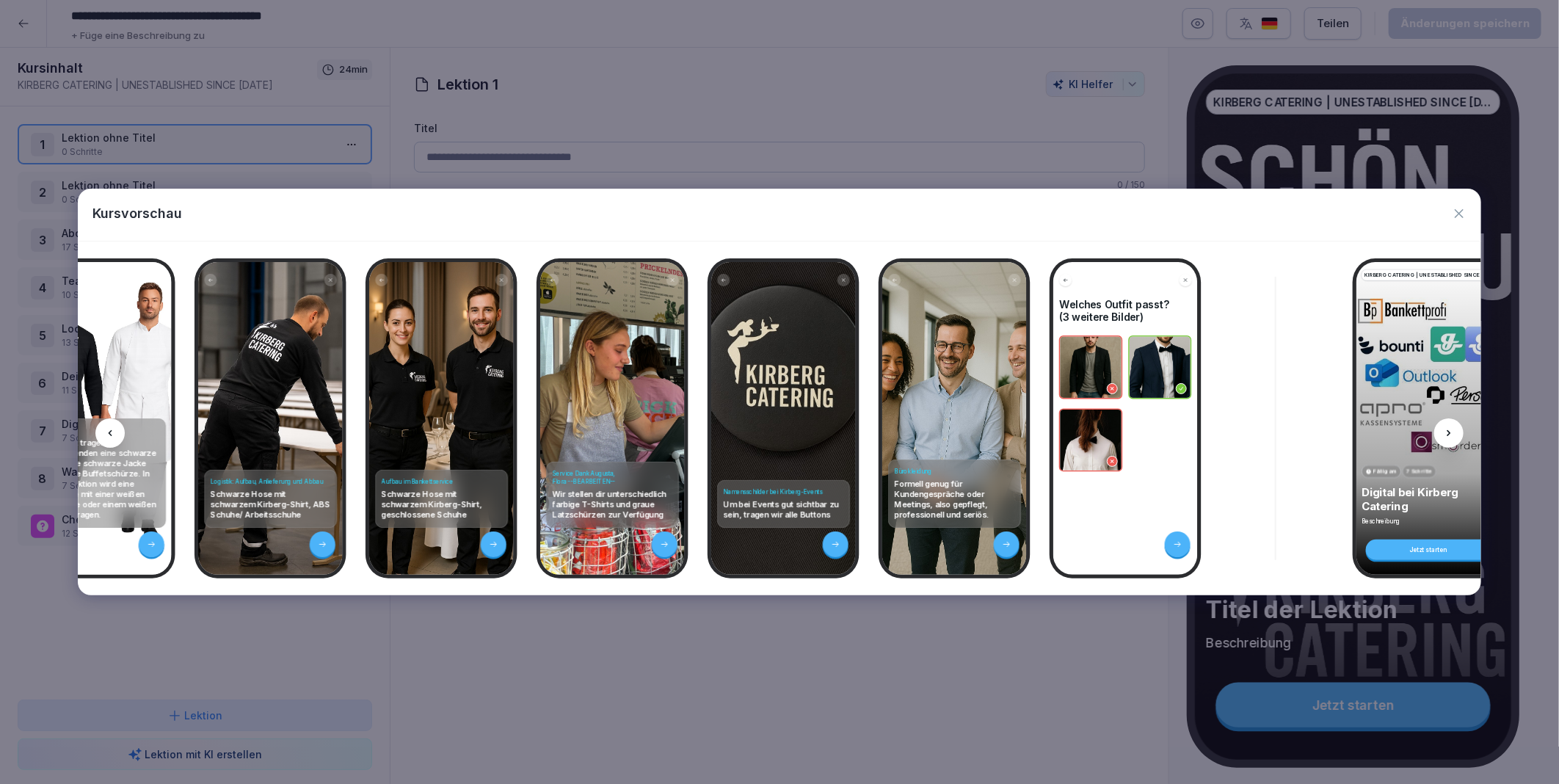
click at [1450, 430] on icon at bounding box center [1449, 433] width 11 height 11
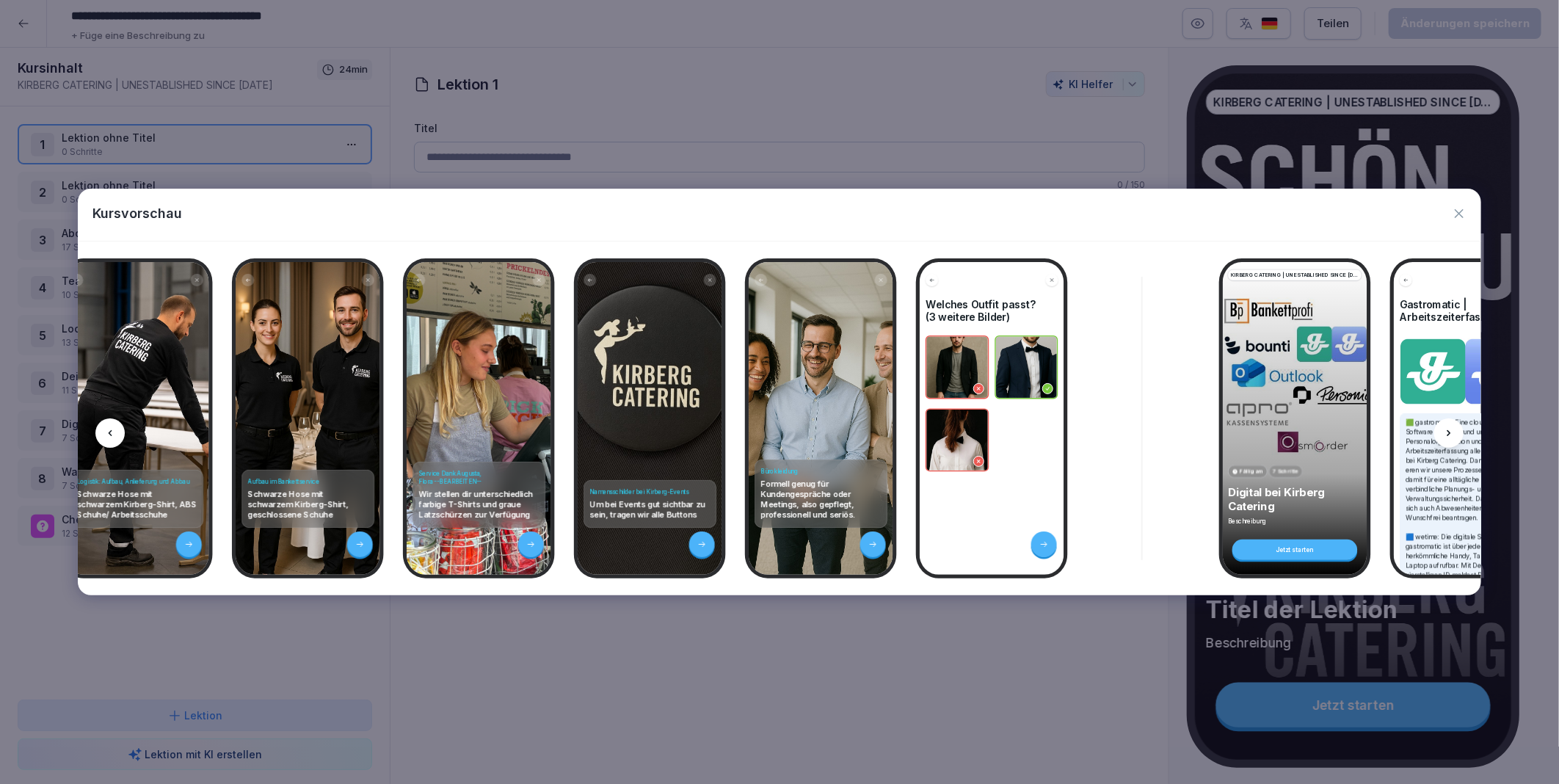
click at [1450, 430] on icon at bounding box center [1449, 433] width 11 height 11
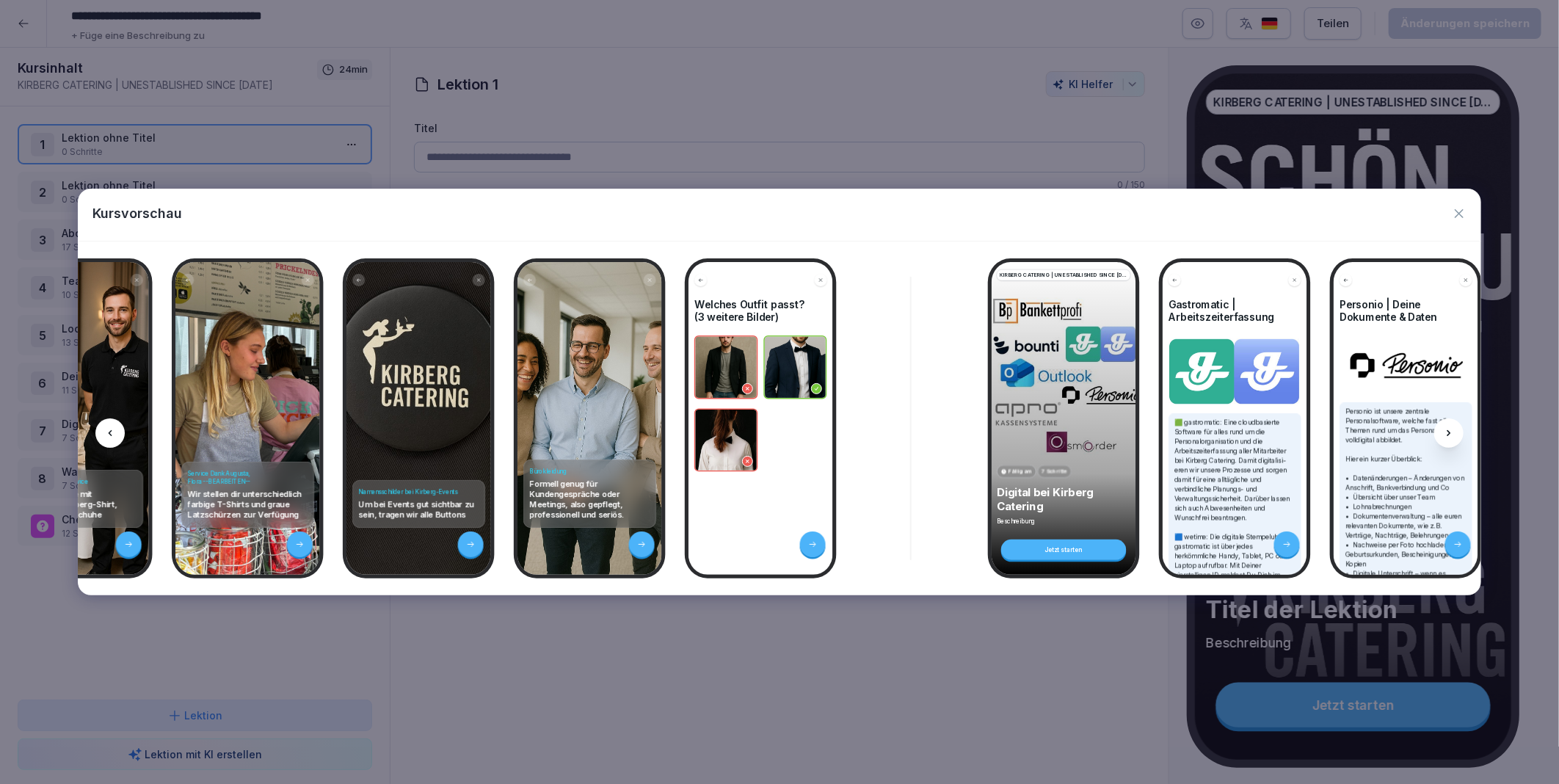
scroll to position [0, 9662]
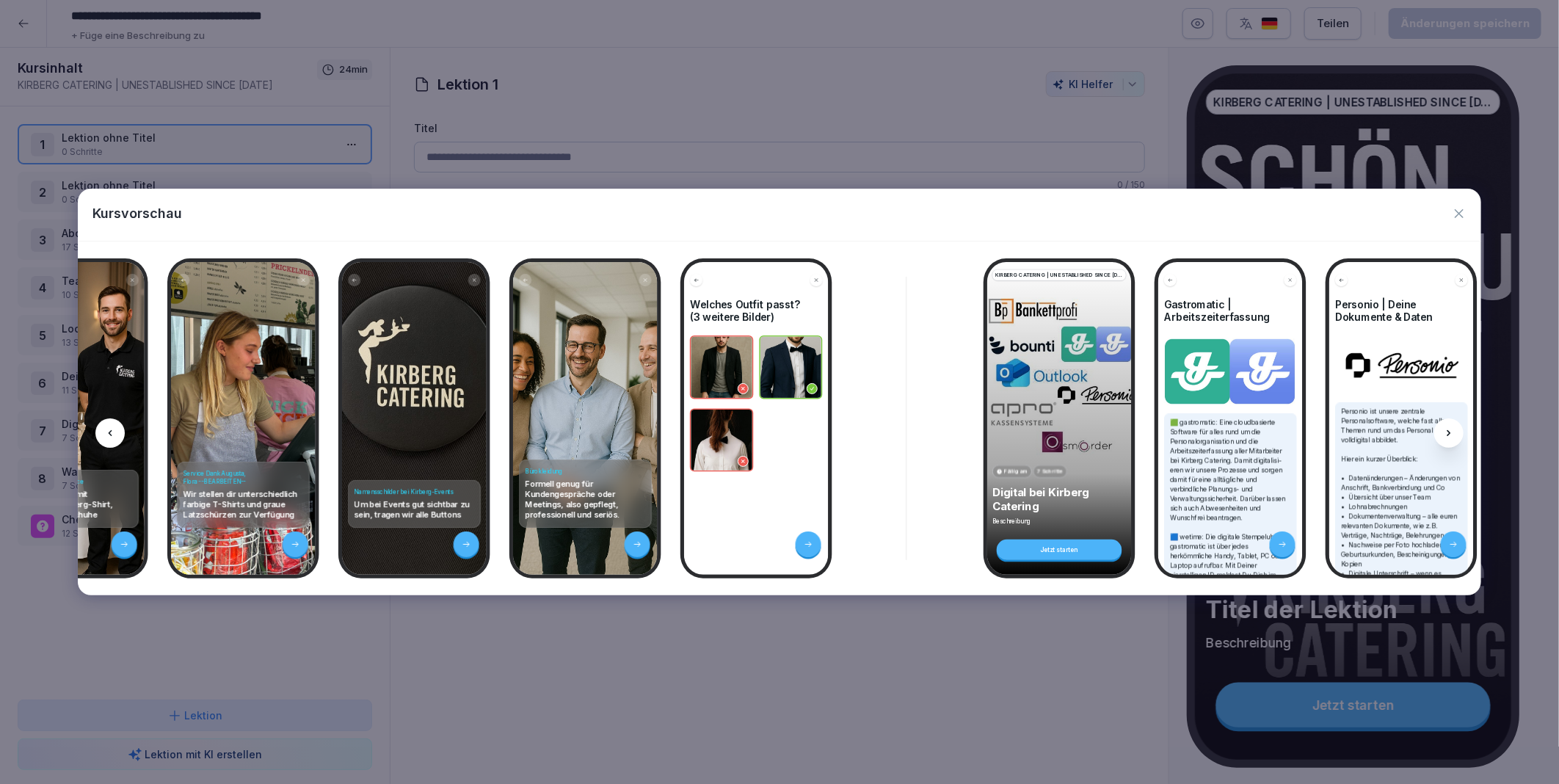
click at [1463, 216] on icon "button" at bounding box center [1458, 213] width 14 height 14
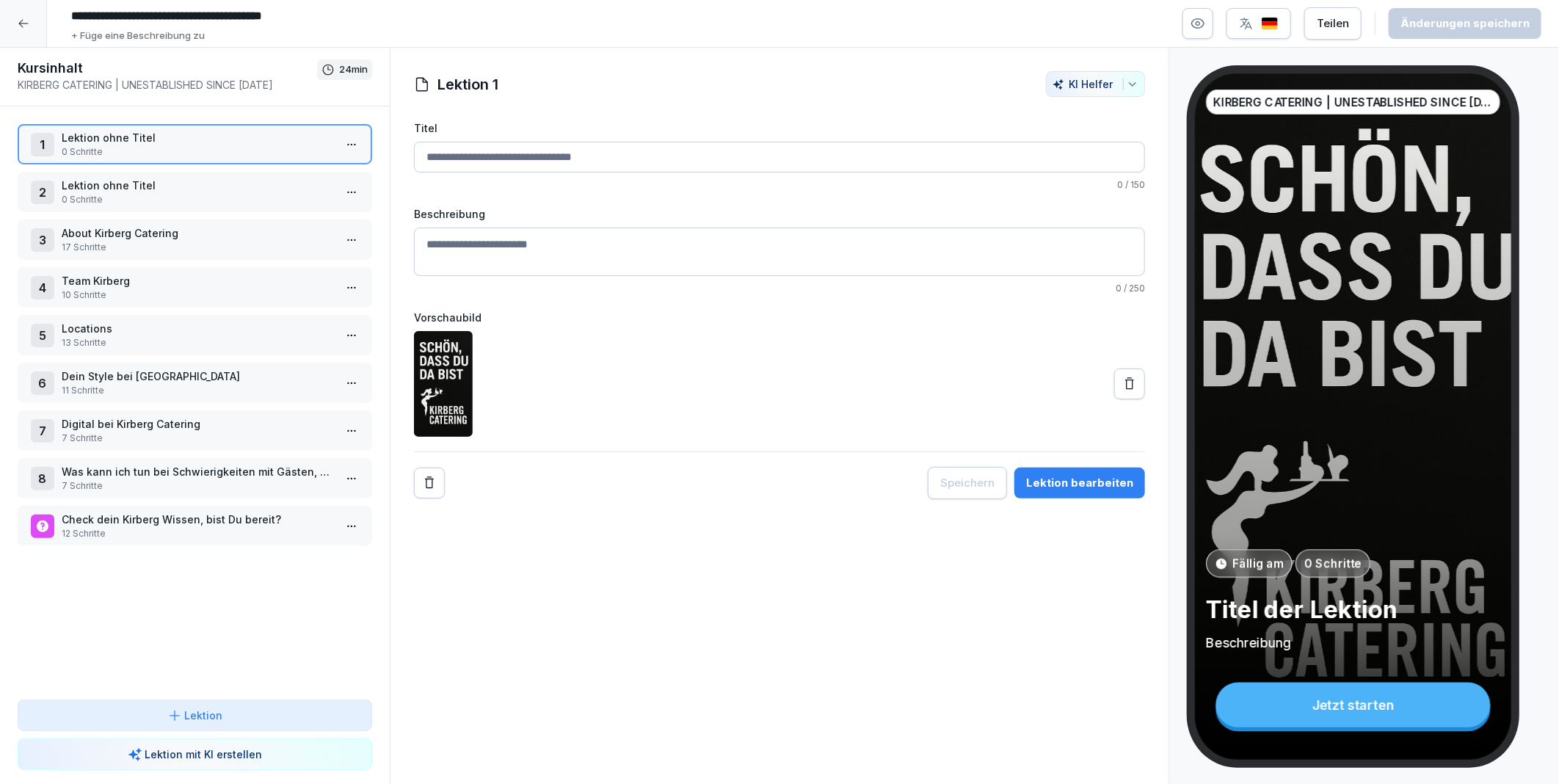
click at [92, 370] on p "Dein Style bei [GEOGRAPHIC_DATA]" at bounding box center [197, 376] width 272 height 15
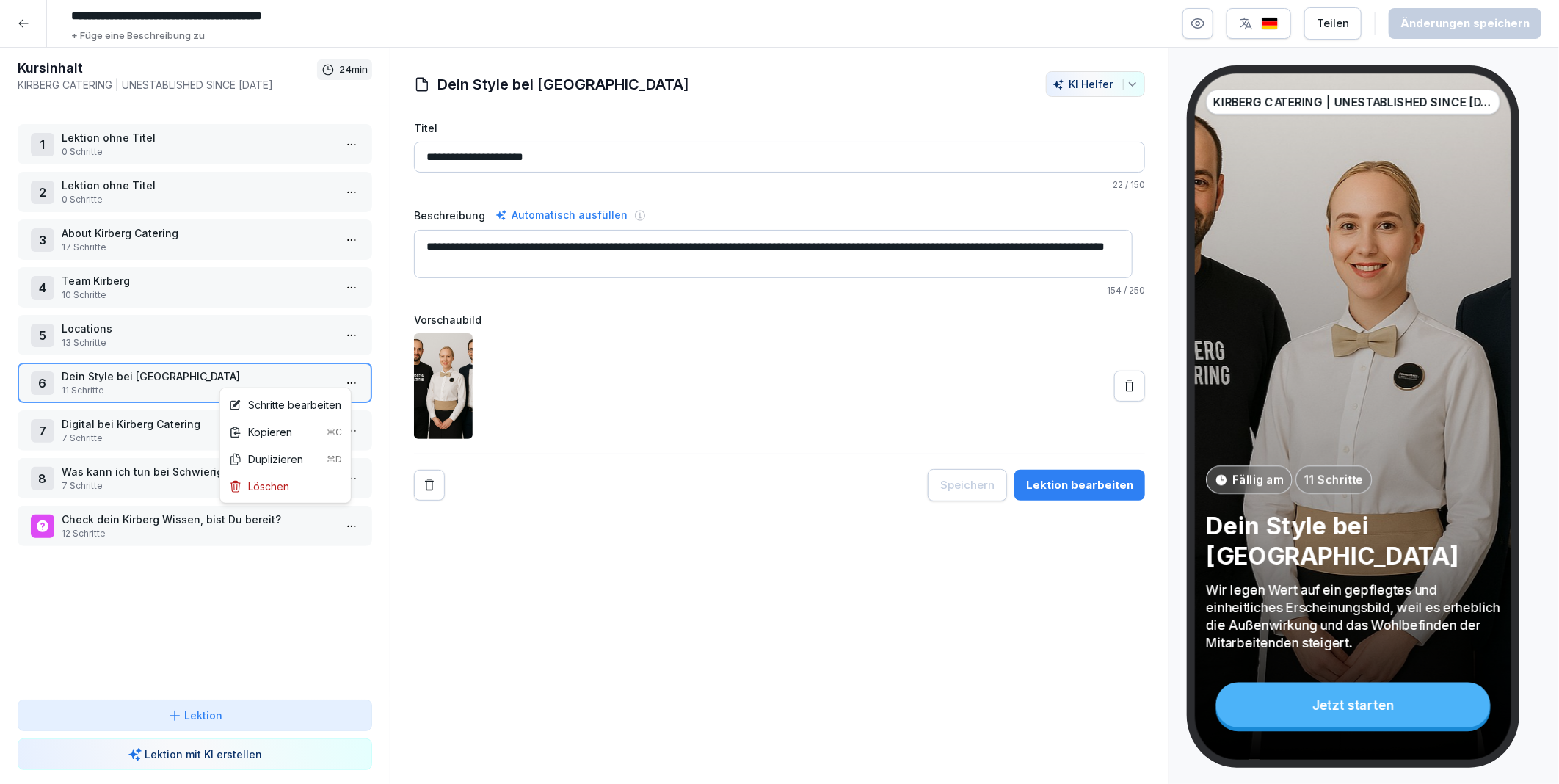
click at [335, 375] on html "**********" at bounding box center [780, 392] width 1559 height 784
click at [296, 402] on div "Schritte bearbeiten" at bounding box center [285, 405] width 112 height 15
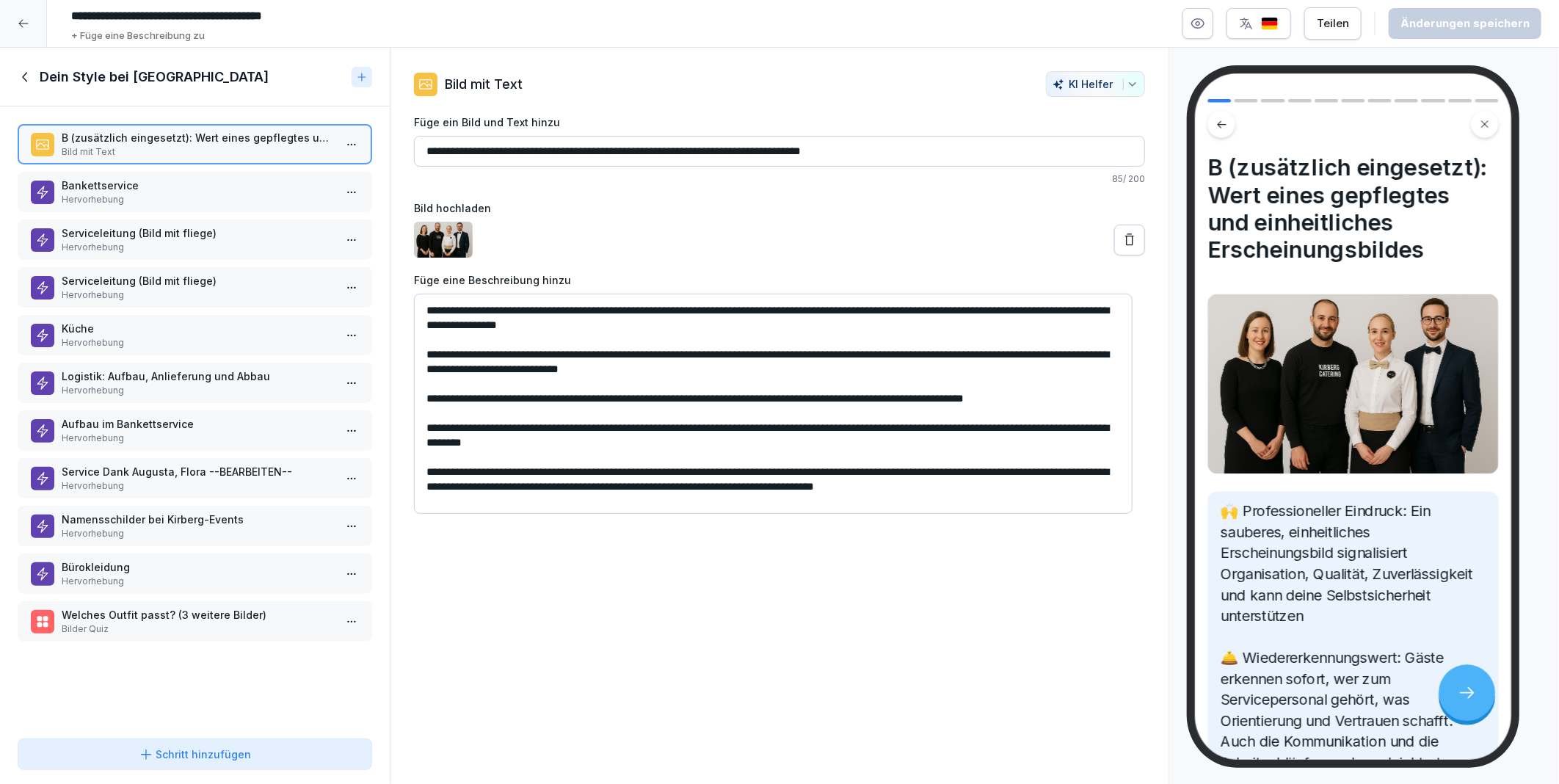
click at [130, 464] on p "Service Dank Augusta, Flora --BEARBEITEN--" at bounding box center [197, 472] width 272 height 15
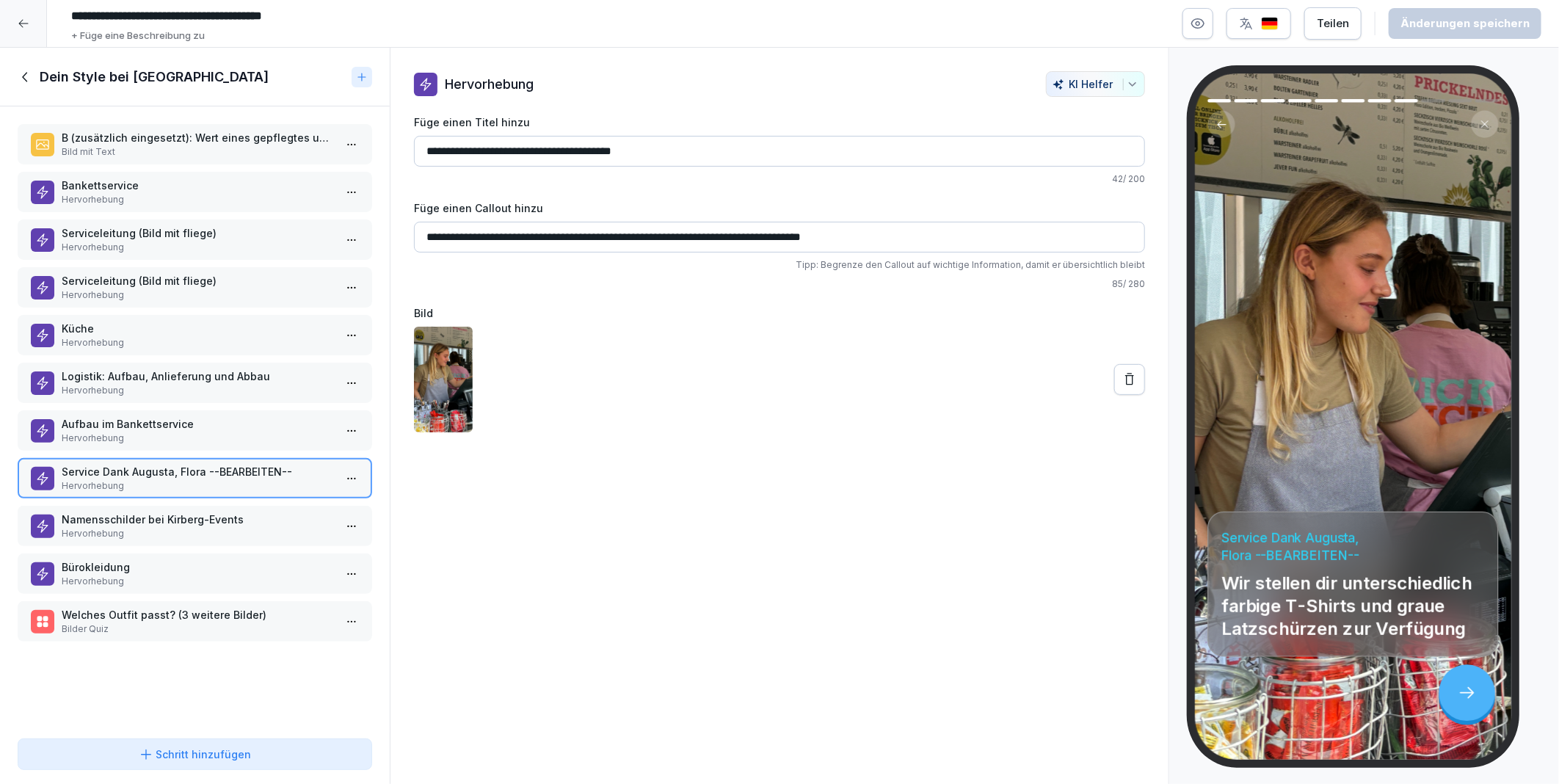
click at [132, 324] on p "Küche" at bounding box center [197, 328] width 272 height 15
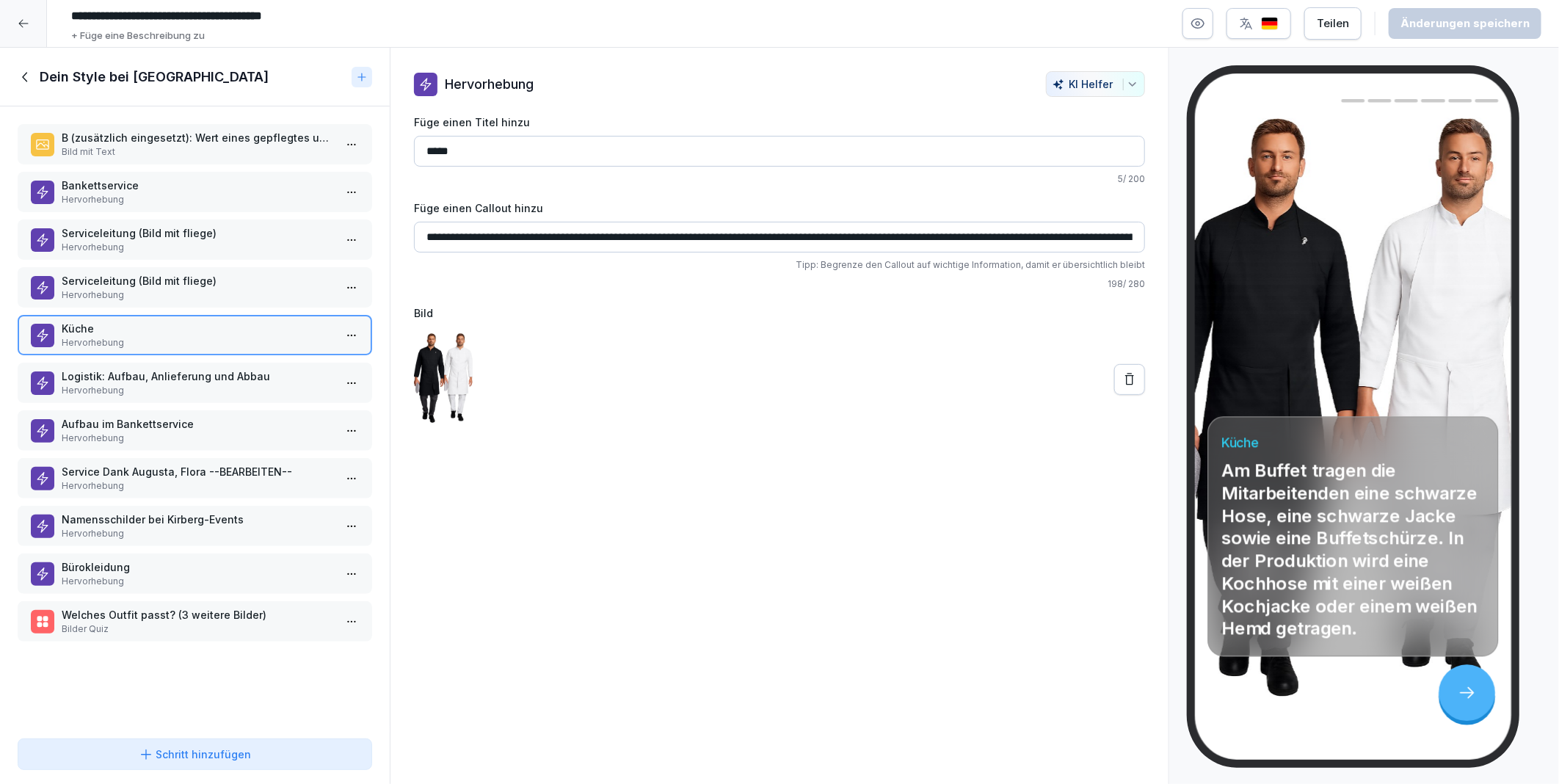
click at [104, 464] on p "Service Dank Augusta, Flora --BEARBEITEN--" at bounding box center [197, 472] width 272 height 15
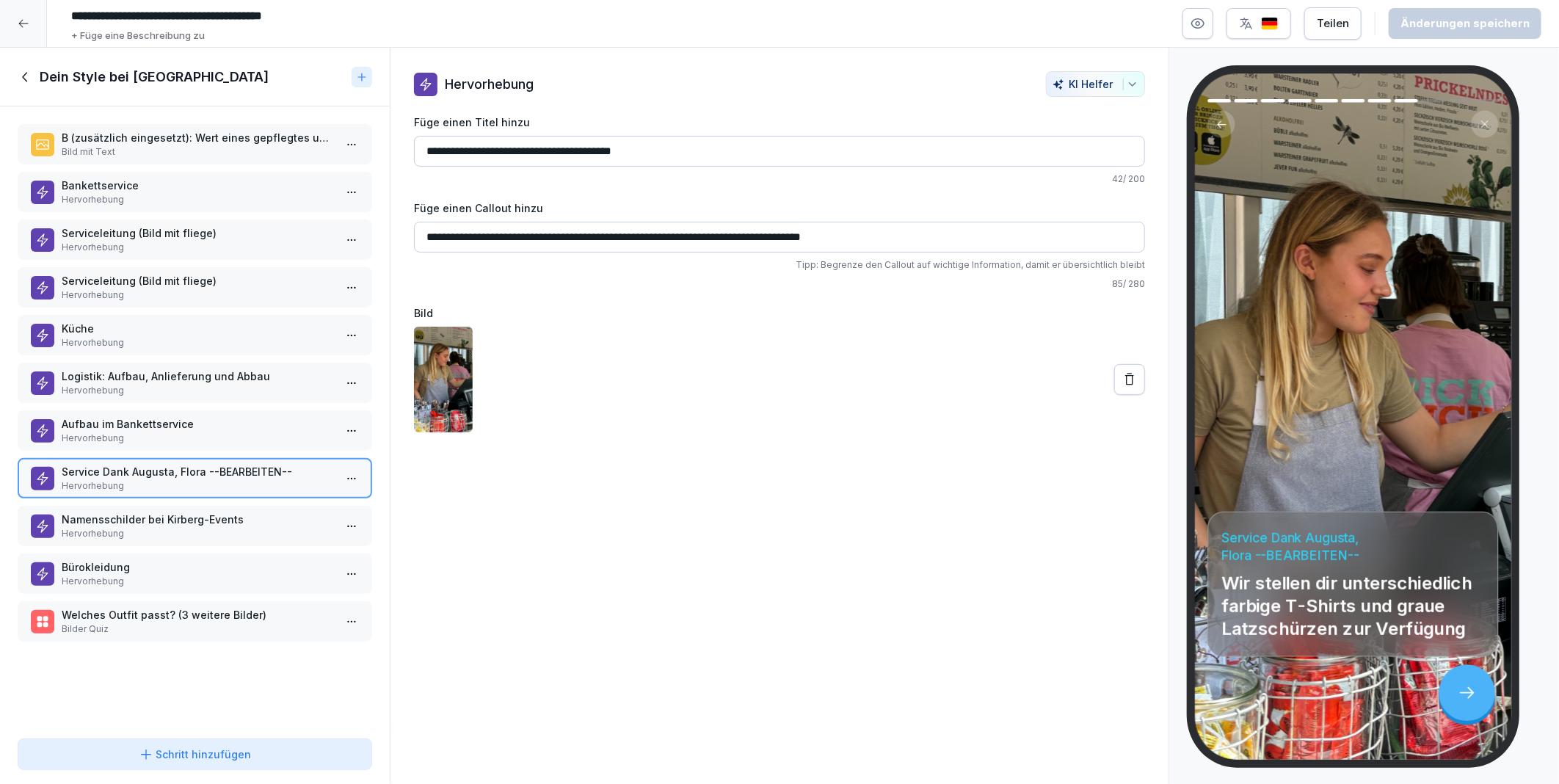
click at [879, 237] on input "**********" at bounding box center [779, 237] width 731 height 30
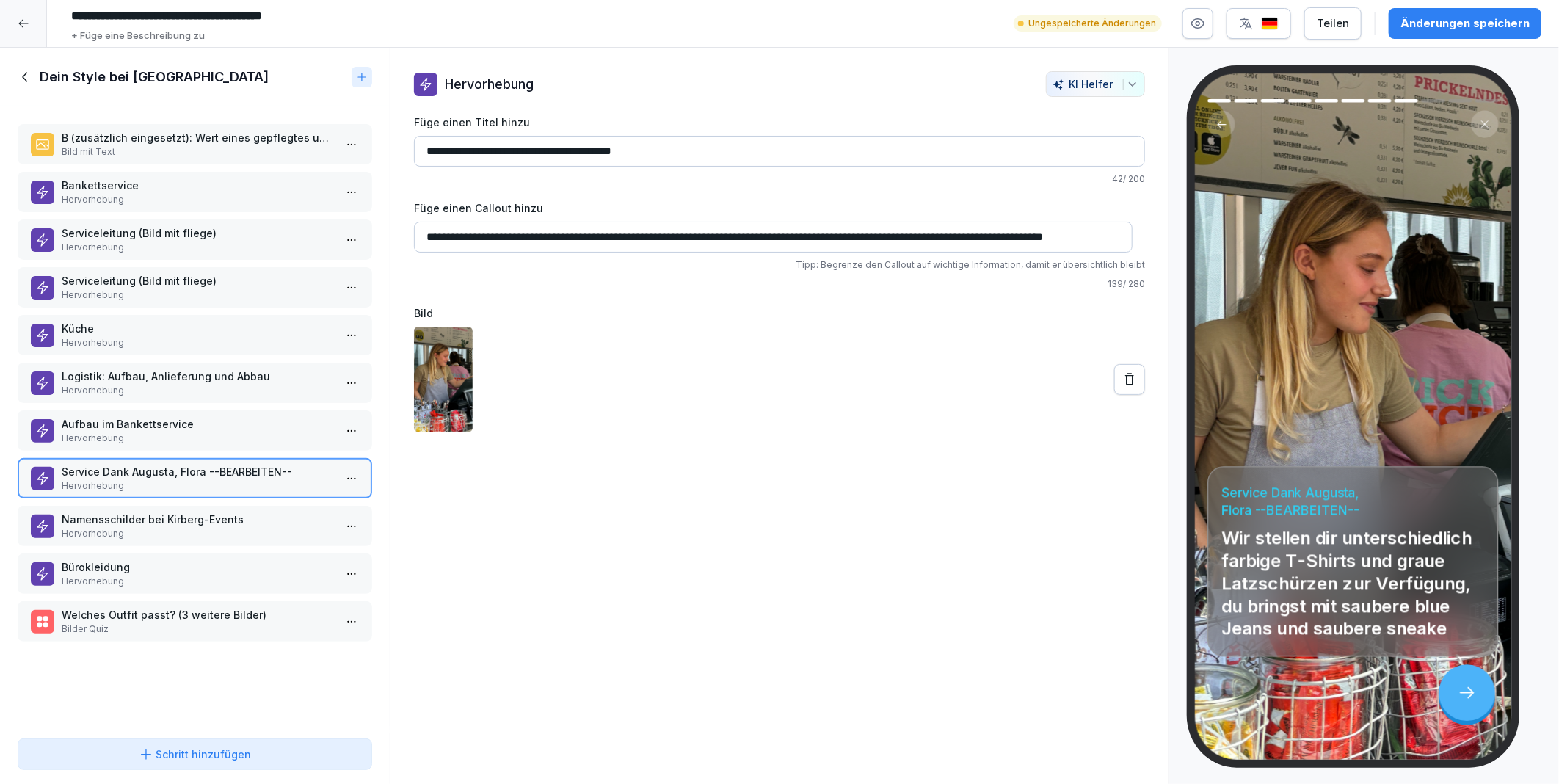
scroll to position [0, 47]
click at [951, 235] on input "**********" at bounding box center [773, 237] width 719 height 30
click at [972, 238] on input "**********" at bounding box center [773, 237] width 719 height 30
click at [1118, 236] on input "**********" at bounding box center [773, 237] width 719 height 30
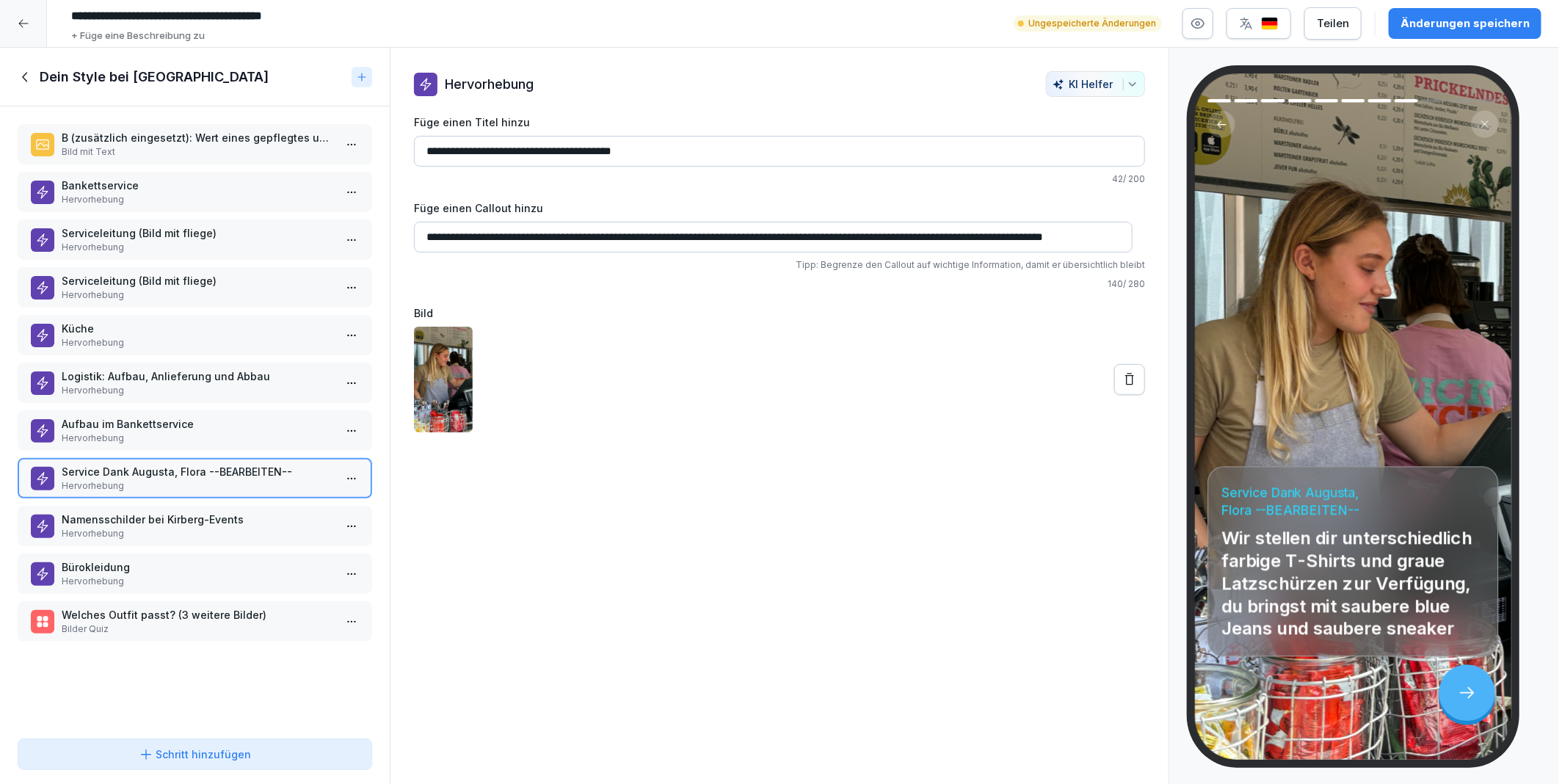
drag, startPoint x: 981, startPoint y: 235, endPoint x: 944, endPoint y: 344, distance: 115.1
click at [944, 344] on div at bounding box center [779, 379] width 731 height 106
click at [1015, 232] on input "**********" at bounding box center [773, 237] width 719 height 30
click at [952, 236] on input "**********" at bounding box center [773, 237] width 719 height 30
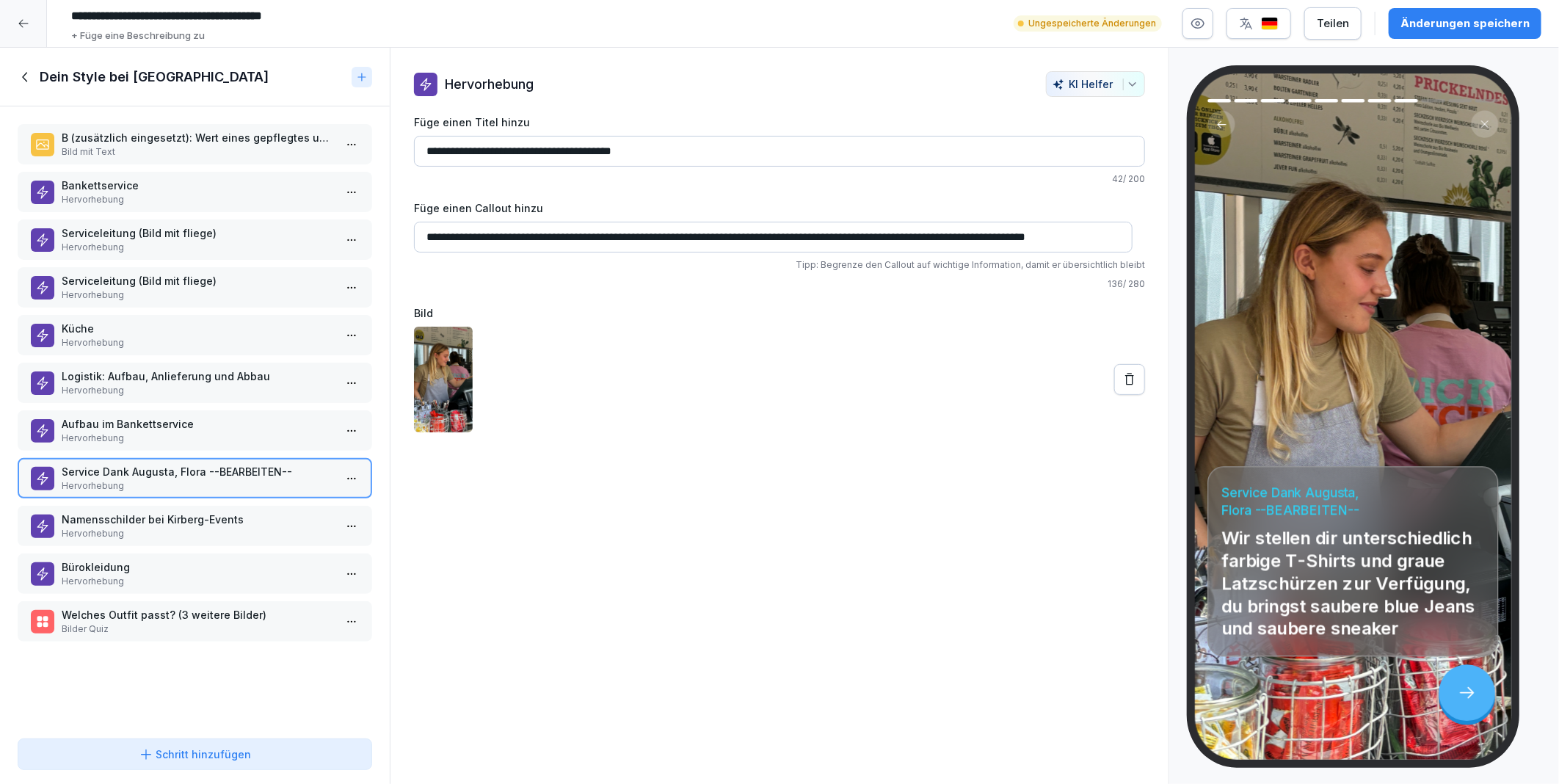
click at [1019, 229] on input "**********" at bounding box center [773, 237] width 719 height 30
click at [1066, 238] on input "**********" at bounding box center [773, 237] width 719 height 30
type input "**********"
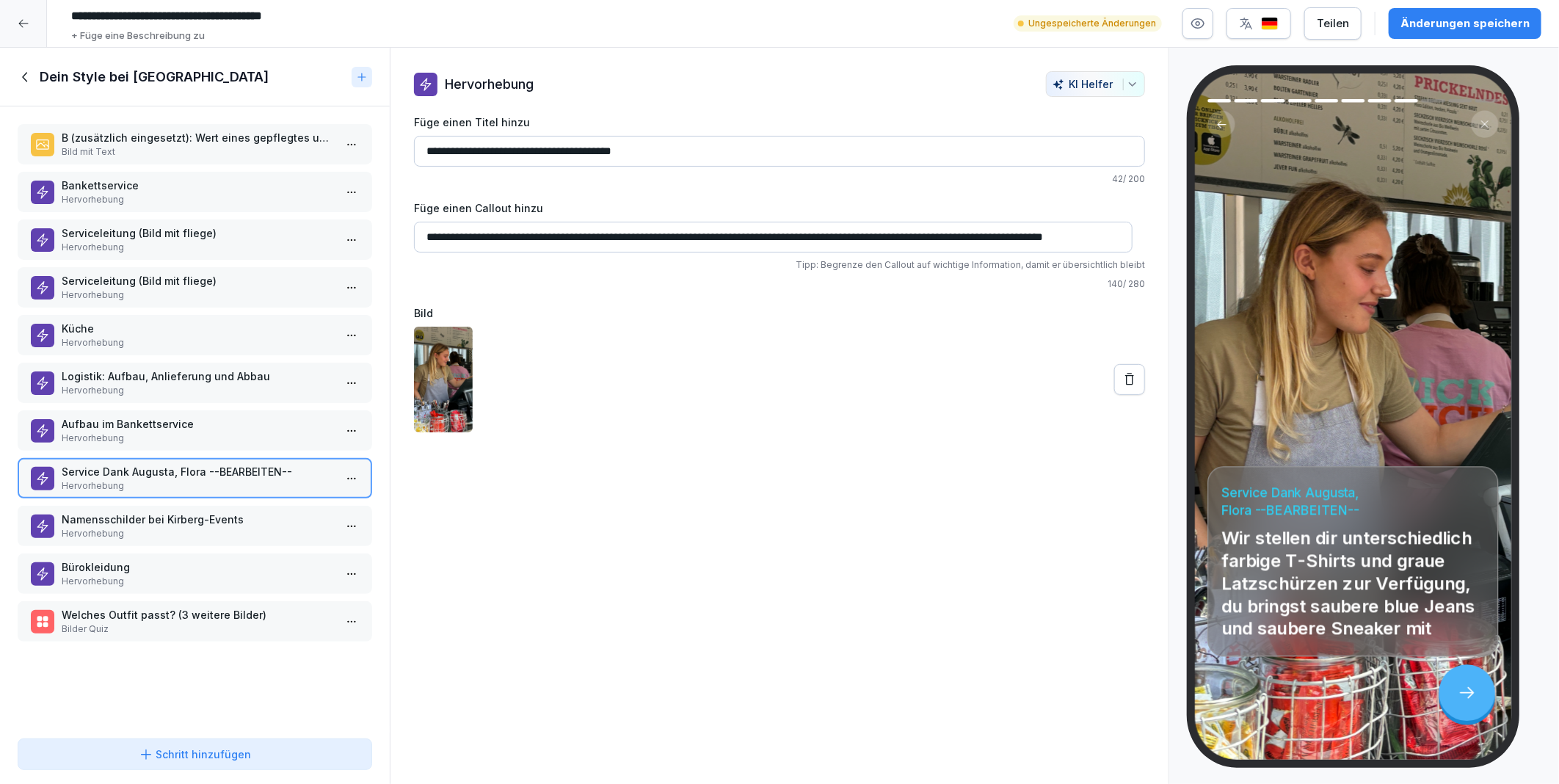
scroll to position [0, 0]
click at [676, 158] on input "**********" at bounding box center [779, 151] width 731 height 30
type input "**********"
click at [1410, 25] on div "Änderungen speichern" at bounding box center [1465, 23] width 130 height 16
